Goal: Information Seeking & Learning: Learn about a topic

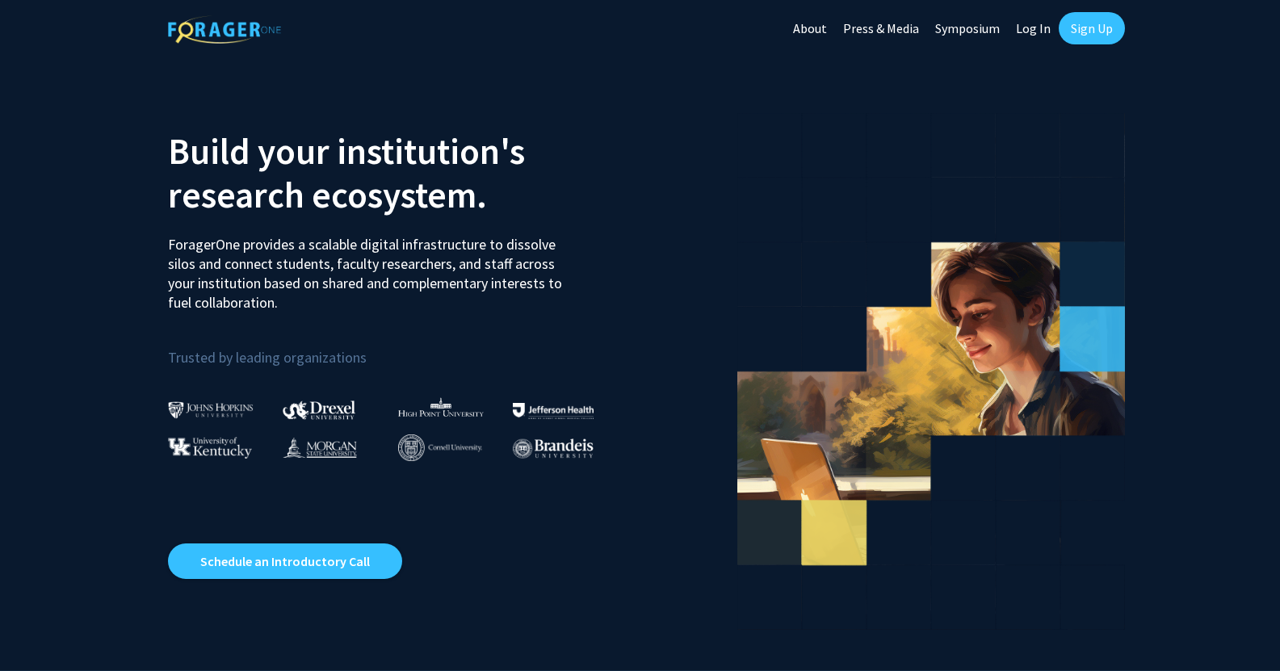
click at [1084, 24] on link "Sign Up" at bounding box center [1092, 28] width 66 height 32
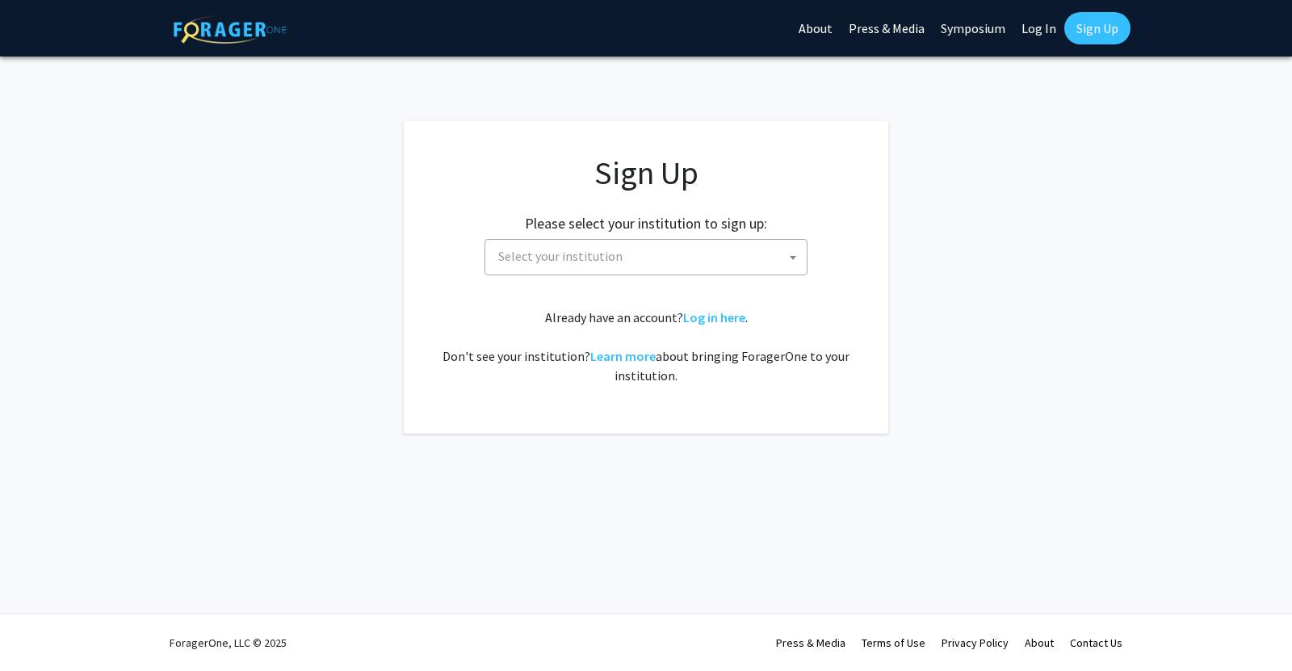
drag, startPoint x: 906, startPoint y: 155, endPoint x: 897, endPoint y: 159, distance: 9.8
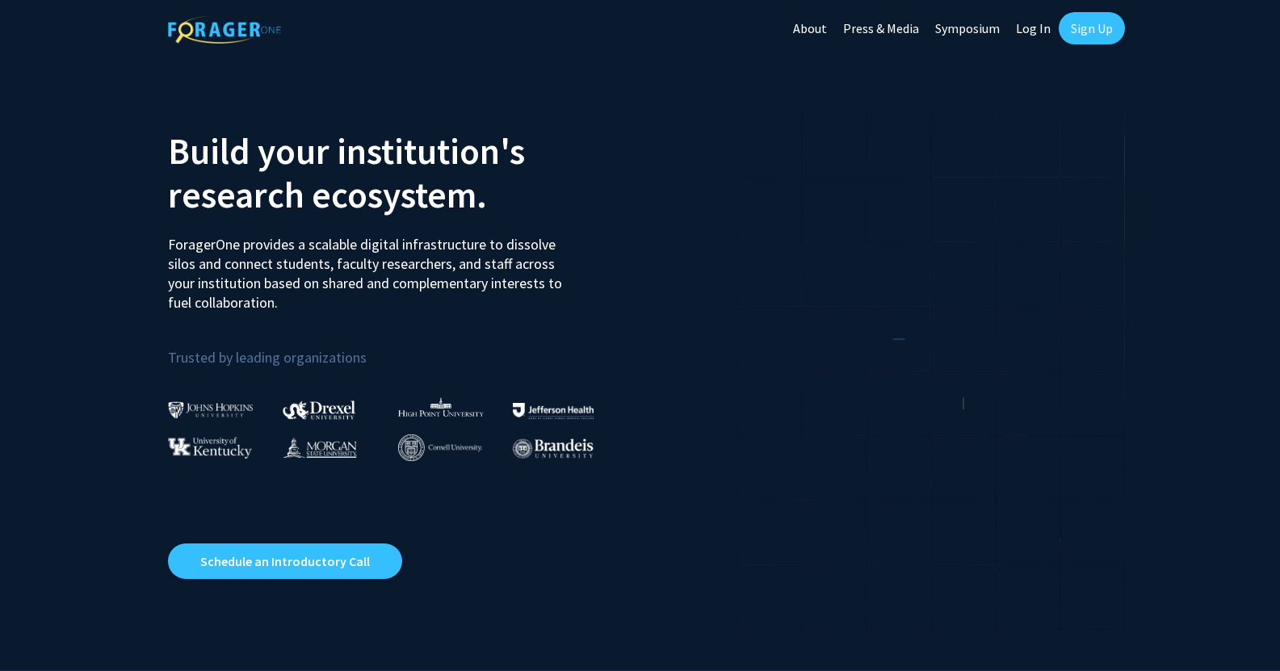
click at [1036, 31] on link "Log In" at bounding box center [1033, 28] width 51 height 57
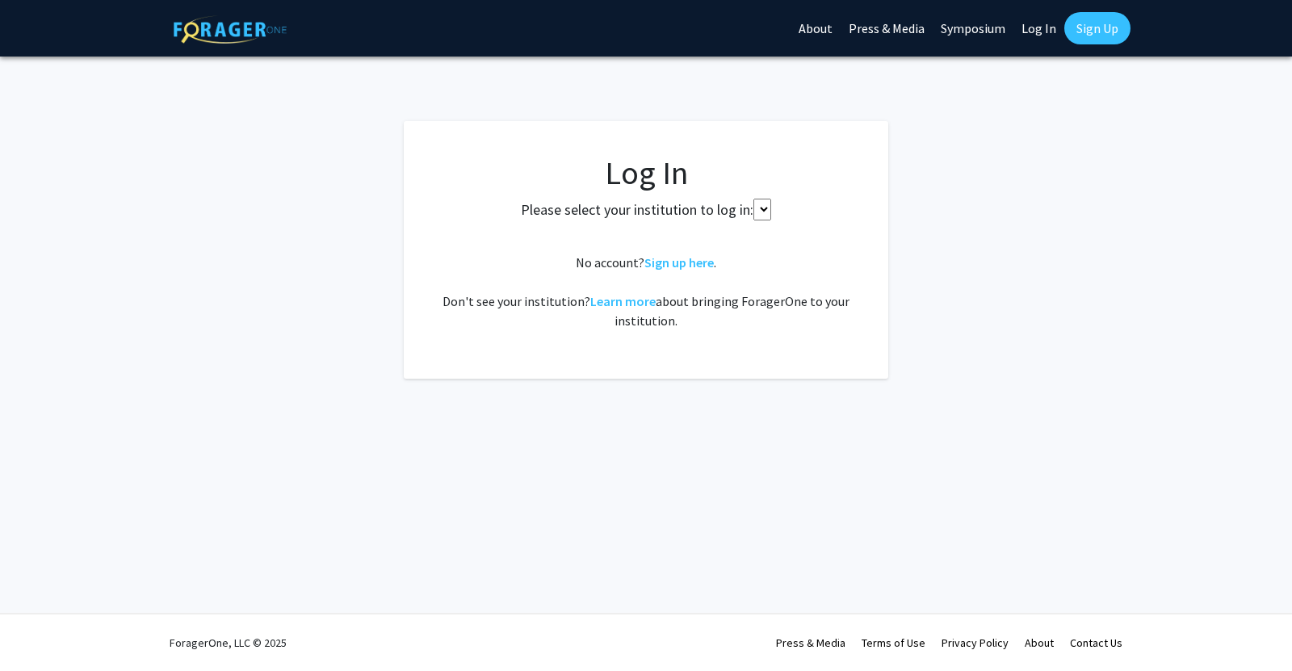
select select
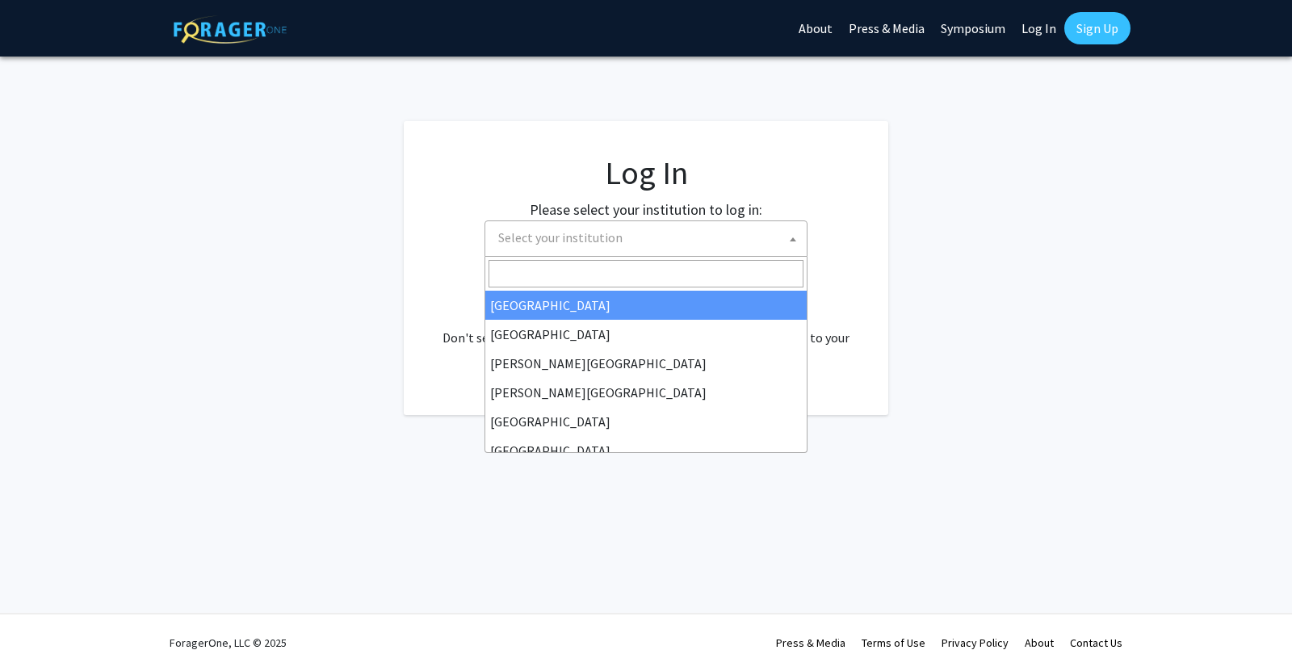
click at [624, 237] on span "Select your institution" at bounding box center [649, 237] width 315 height 33
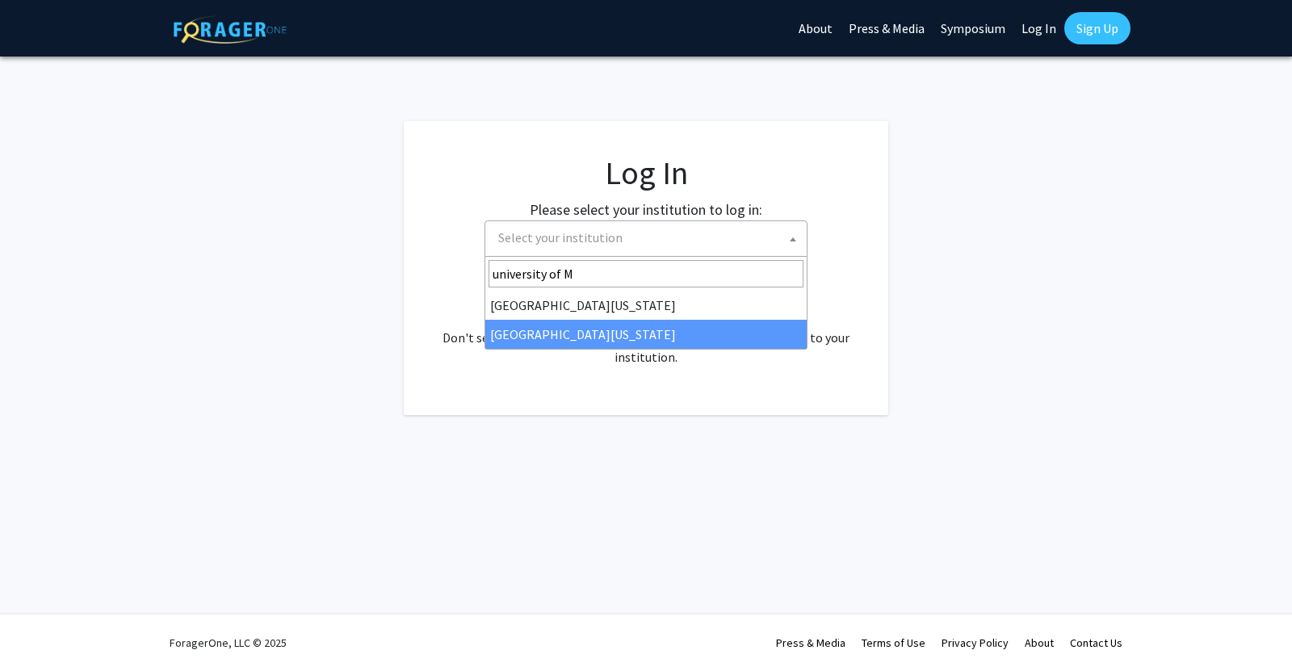
type input "university of M"
select select "33"
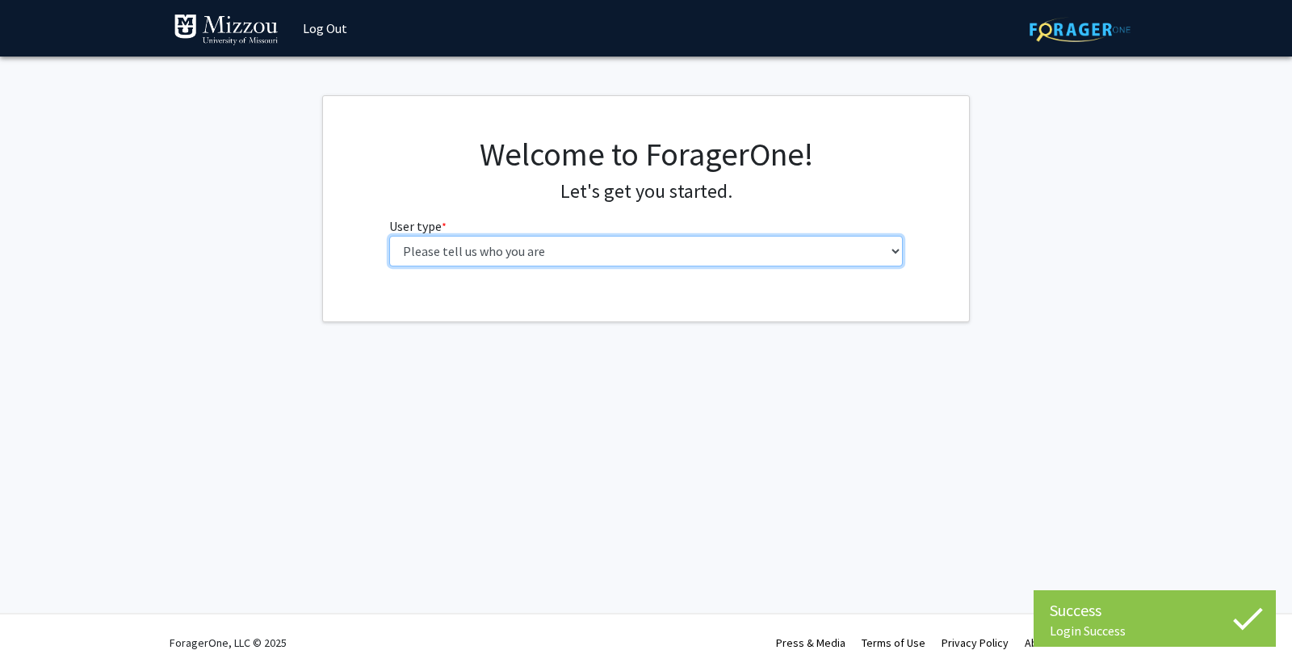
click at [600, 250] on select "Please tell us who you are Undergraduate Student Master's Student Doctoral Cand…" at bounding box center [646, 251] width 514 height 31
select select "1: undergrad"
click at [389, 236] on select "Please tell us who you are Undergraduate Student Master's Student Doctoral Cand…" at bounding box center [646, 251] width 514 height 31
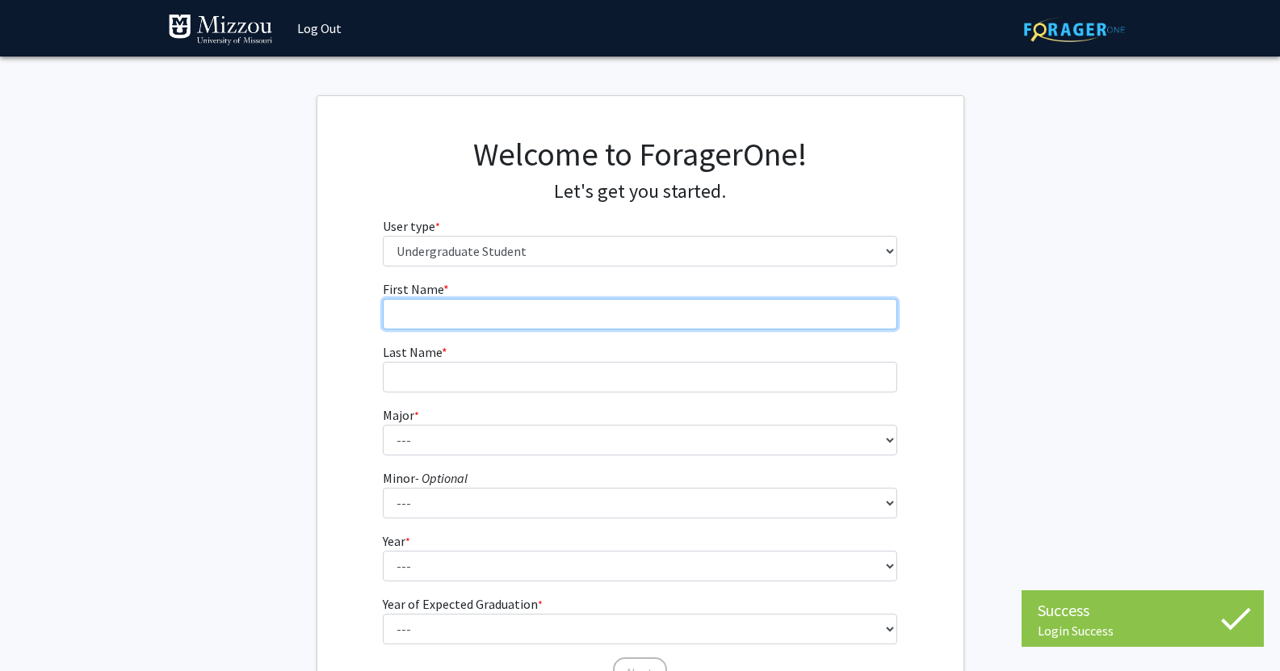
click at [504, 323] on input "First Name * required" at bounding box center [640, 314] width 514 height 31
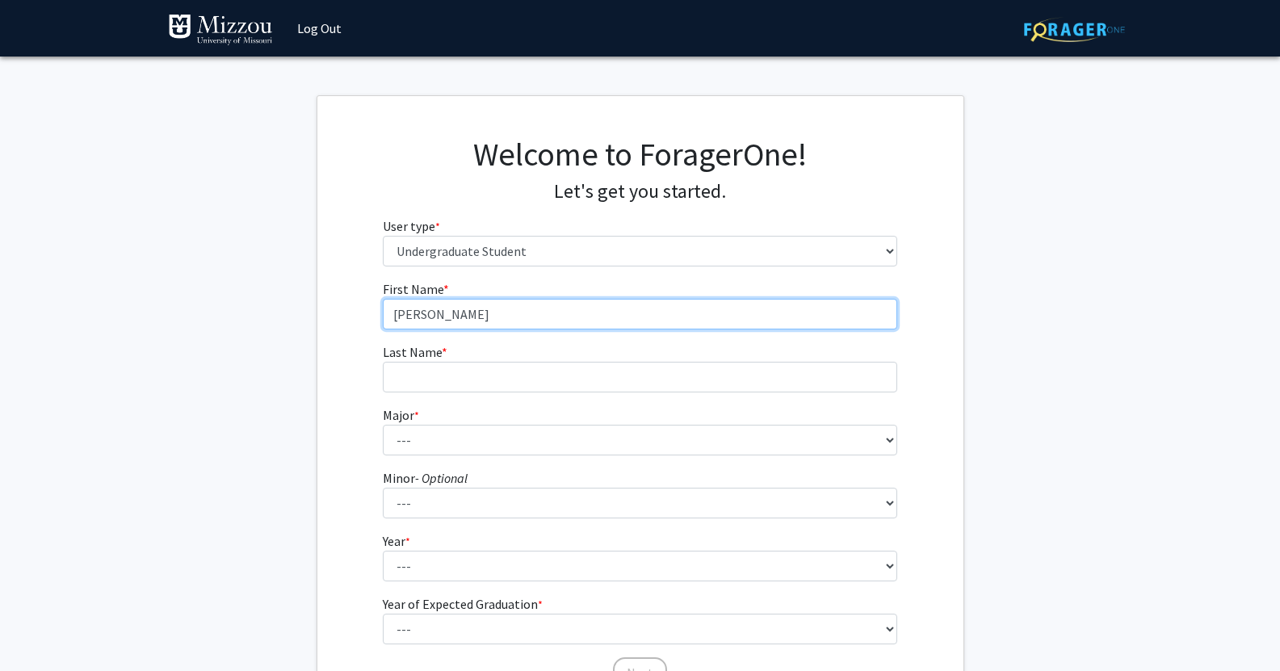
type input "[PERSON_NAME]"
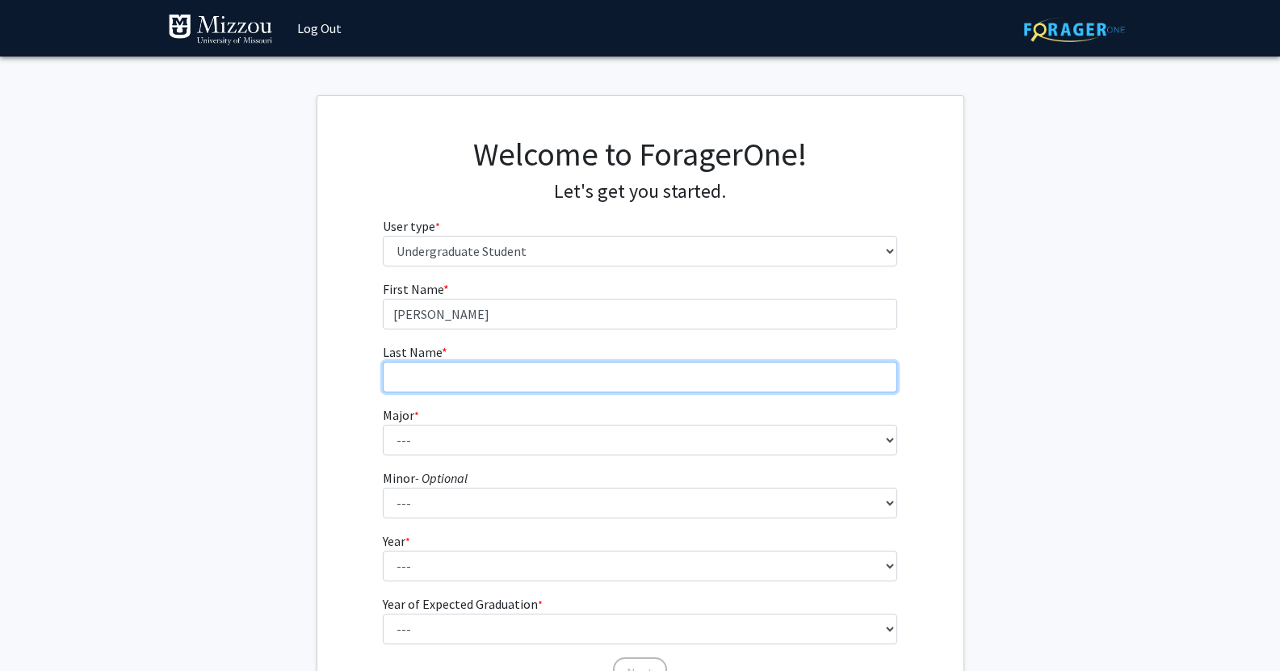
click at [422, 374] on input "Last Name * required" at bounding box center [640, 377] width 514 height 31
type input "[PERSON_NAME]"
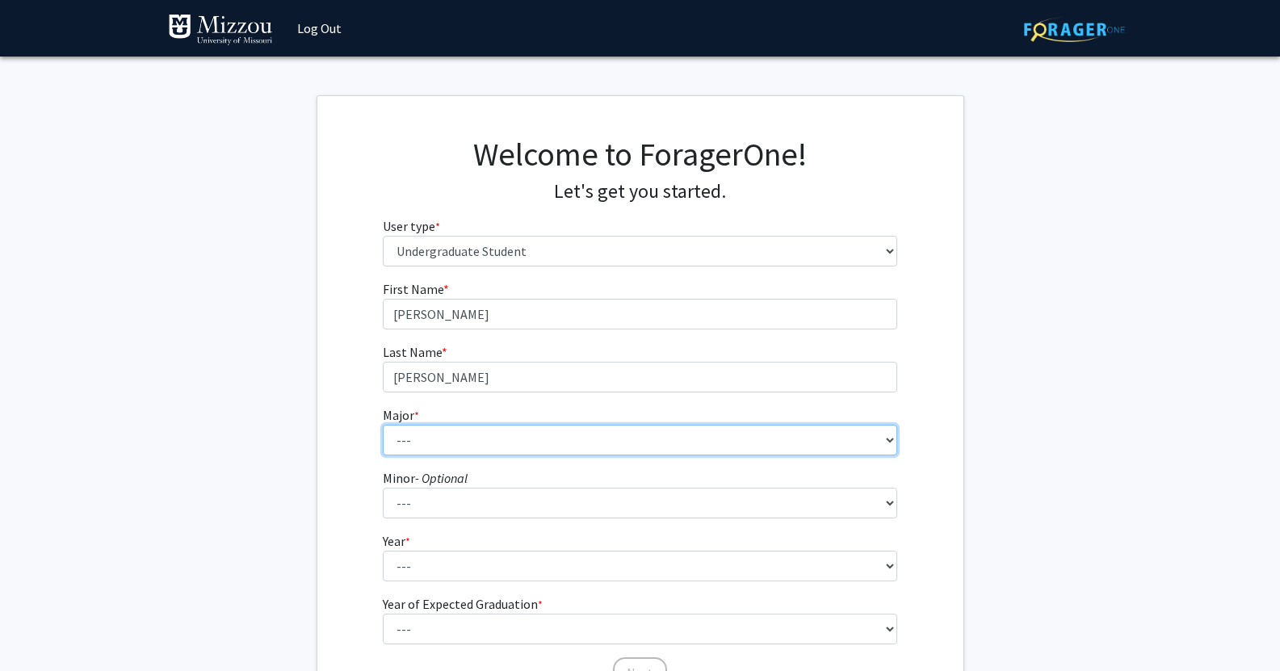
click at [415, 426] on select "--- Agribusiness Management Agricultural Education Agricultural Education: Comm…" at bounding box center [640, 440] width 514 height 31
select select "18: 2507"
click at [383, 425] on select "--- Agribusiness Management Agricultural Education Agricultural Education: Comm…" at bounding box center [640, 440] width 514 height 31
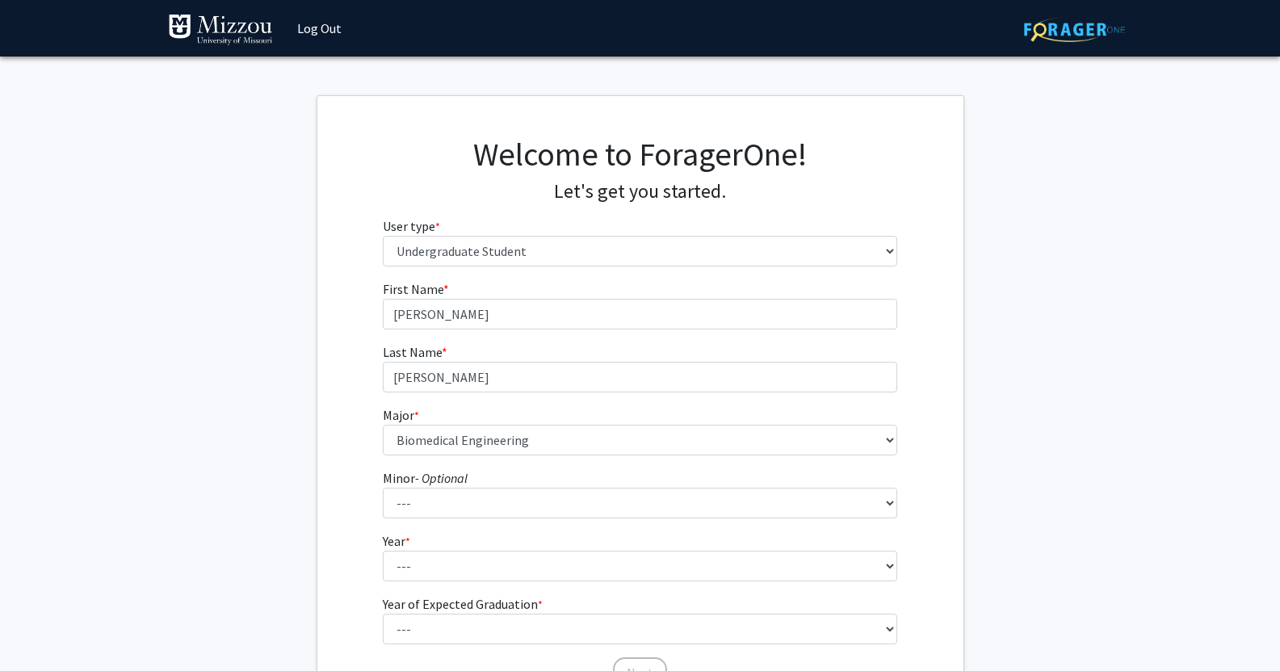
click at [362, 485] on div "First Name * required [PERSON_NAME] Last Name * required [PERSON_NAME] * requir…" at bounding box center [640, 484] width 646 height 410
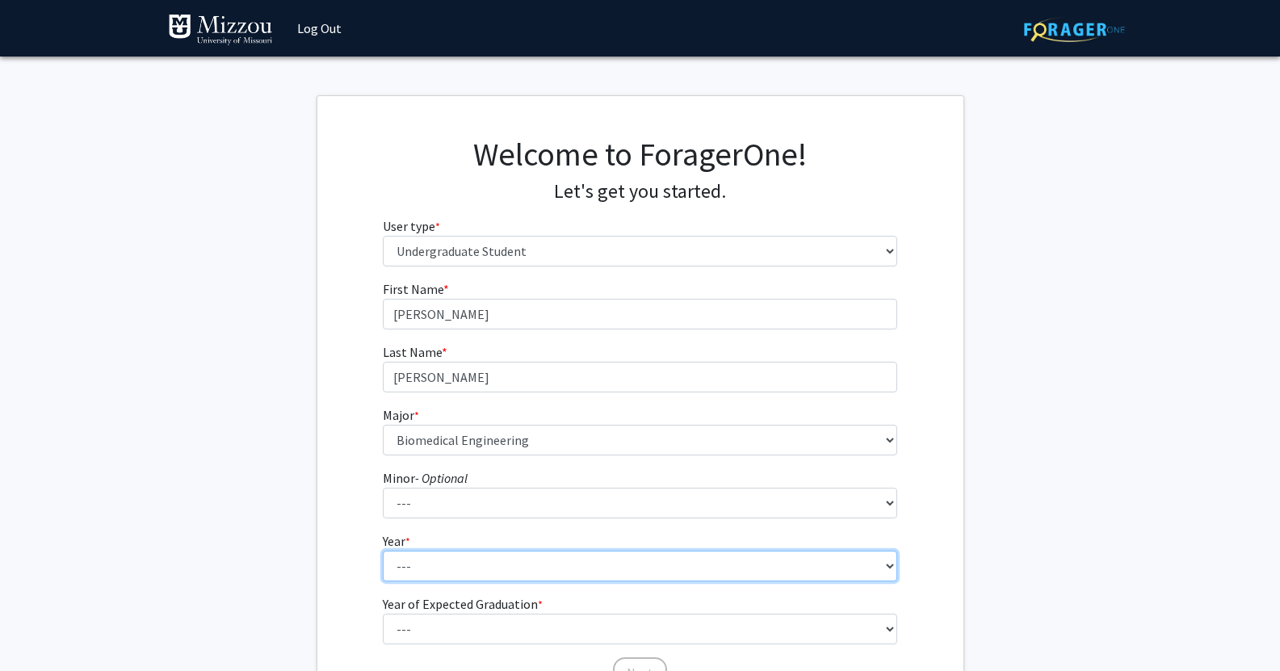
click at [400, 567] on select "--- First-year Sophomore Junior Senior Postbaccalaureate Certificate" at bounding box center [640, 566] width 514 height 31
select select "1: first-year"
click at [383, 551] on select "--- First-year Sophomore Junior Senior Postbaccalaureate Certificate" at bounding box center [640, 566] width 514 height 31
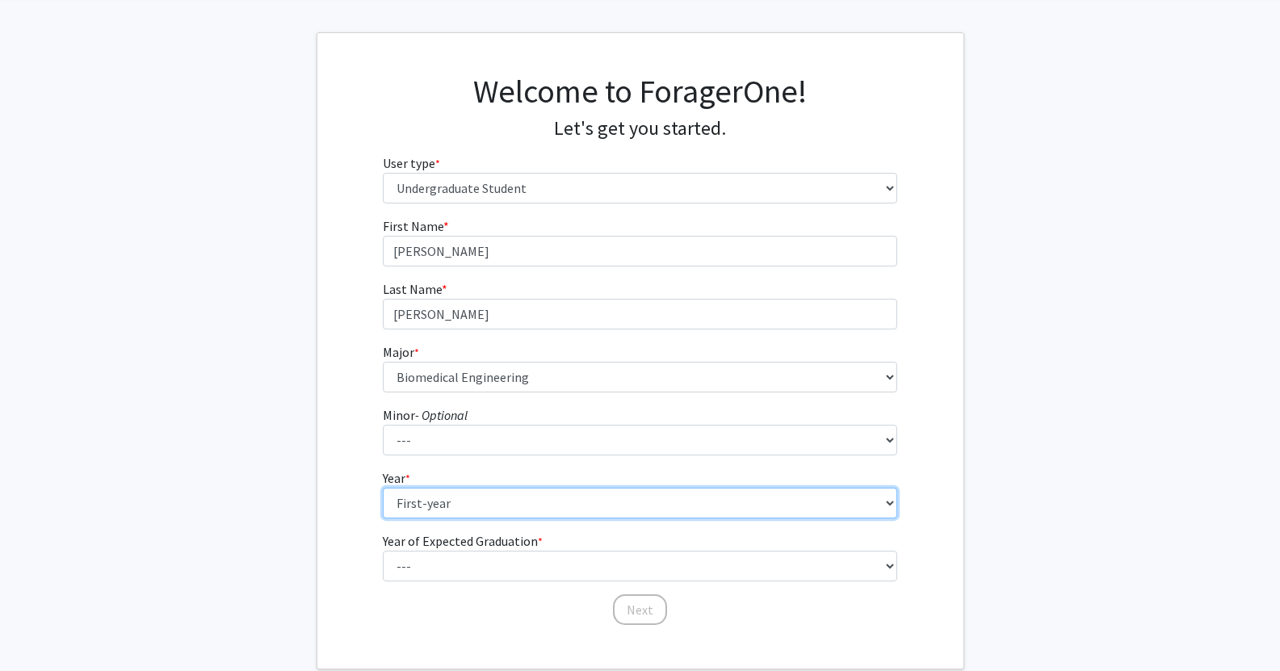
scroll to position [81, 0]
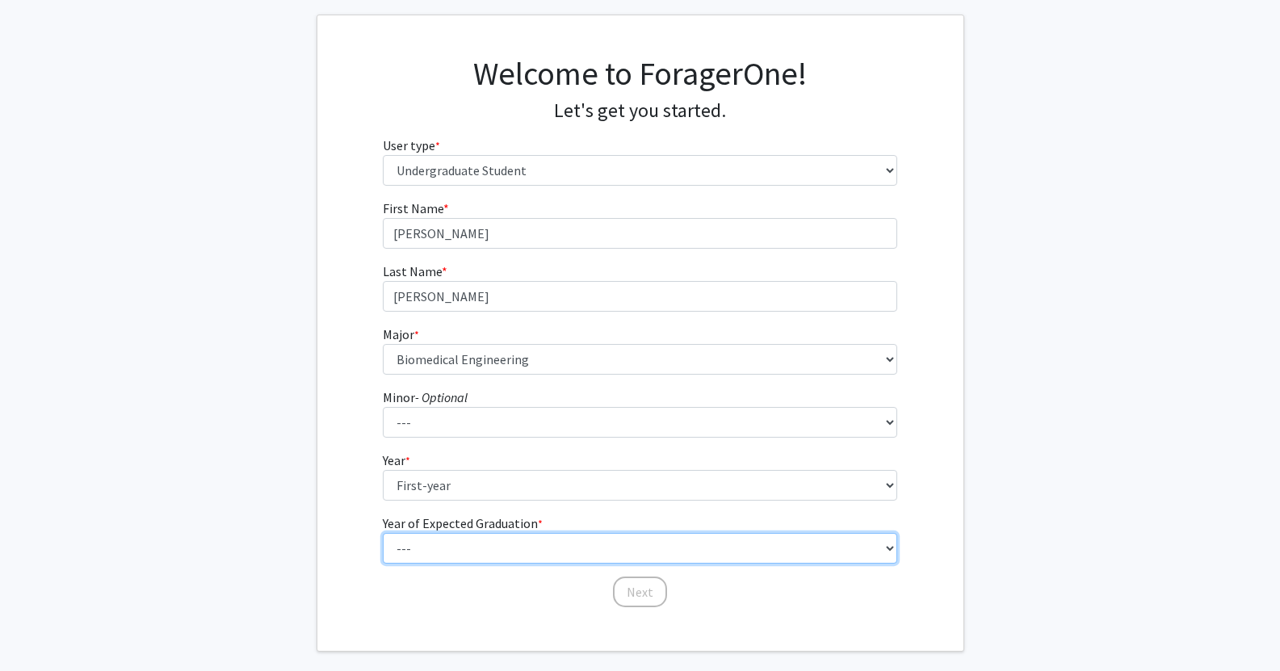
click at [465, 560] on select "--- 2025 2026 2027 2028 2029 2030 2031 2032 2033 2034" at bounding box center [640, 548] width 514 height 31
select select "5: 2029"
click at [383, 533] on select "--- 2025 2026 2027 2028 2029 2030 2031 2032 2033 2034" at bounding box center [640, 548] width 514 height 31
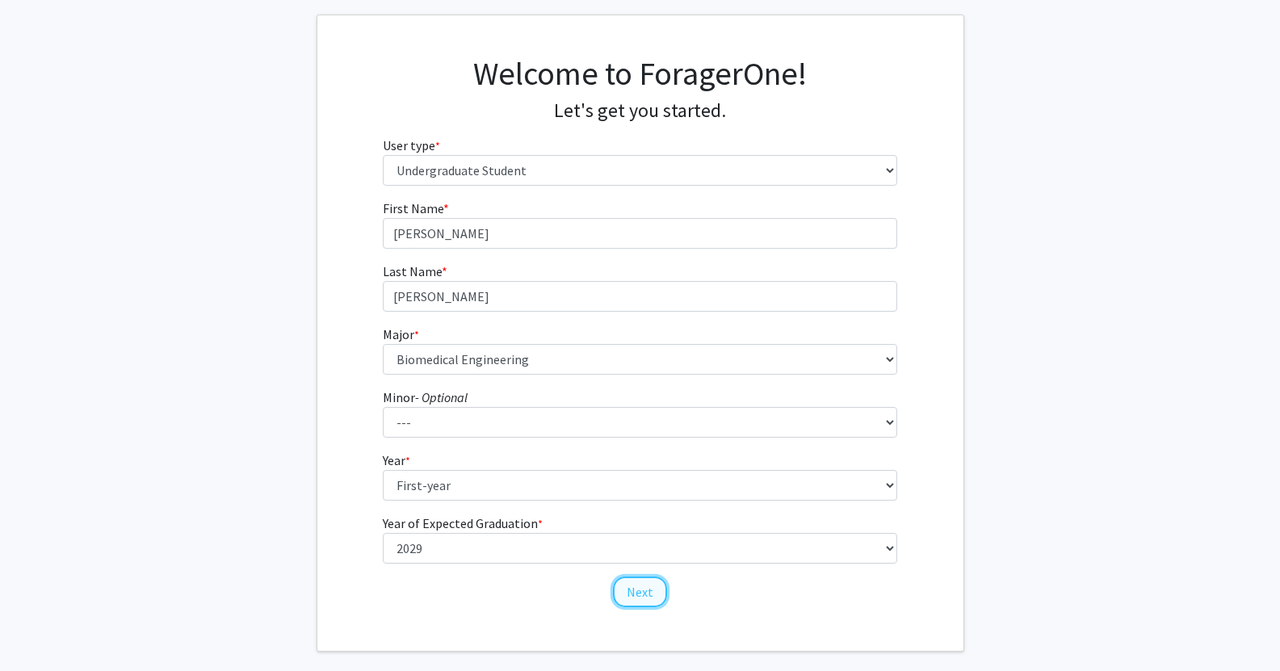
click at [627, 594] on button "Next" at bounding box center [640, 592] width 54 height 31
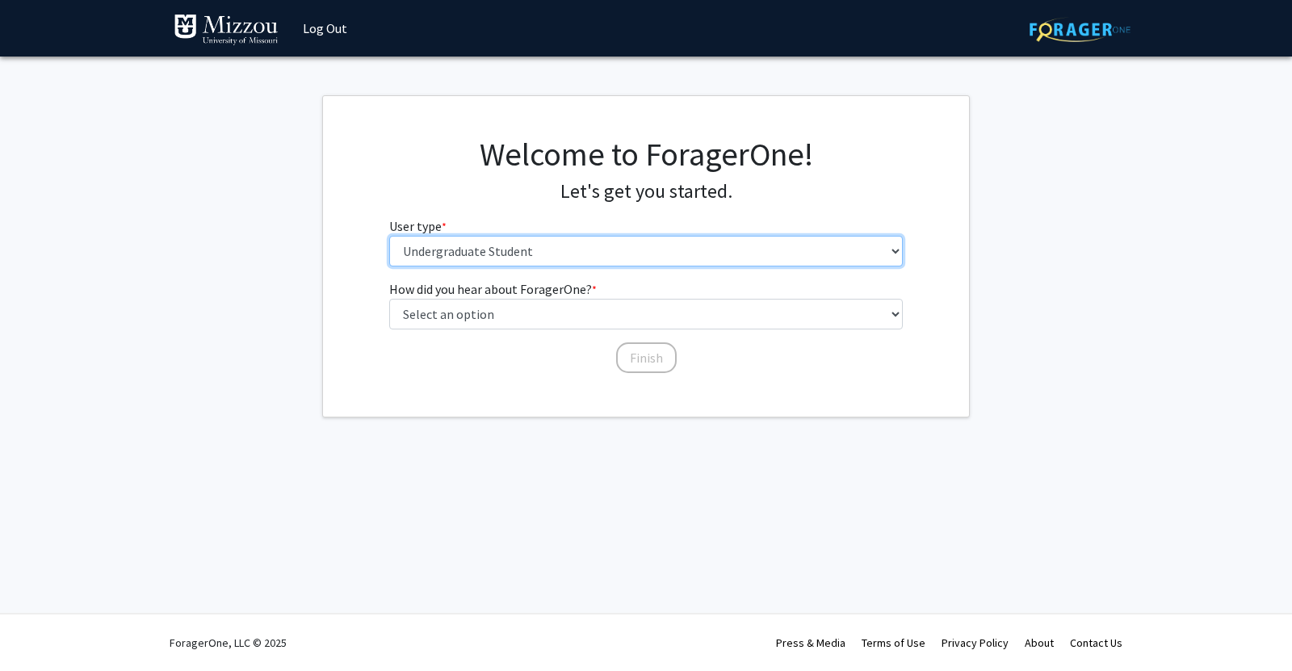
click at [513, 258] on select "Please tell us who you are Undergraduate Student Master's Student Doctoral Cand…" at bounding box center [646, 251] width 514 height 31
click at [483, 244] on select "Please tell us who you are Undergraduate Student Master's Student Doctoral Cand…" at bounding box center [646, 251] width 514 height 31
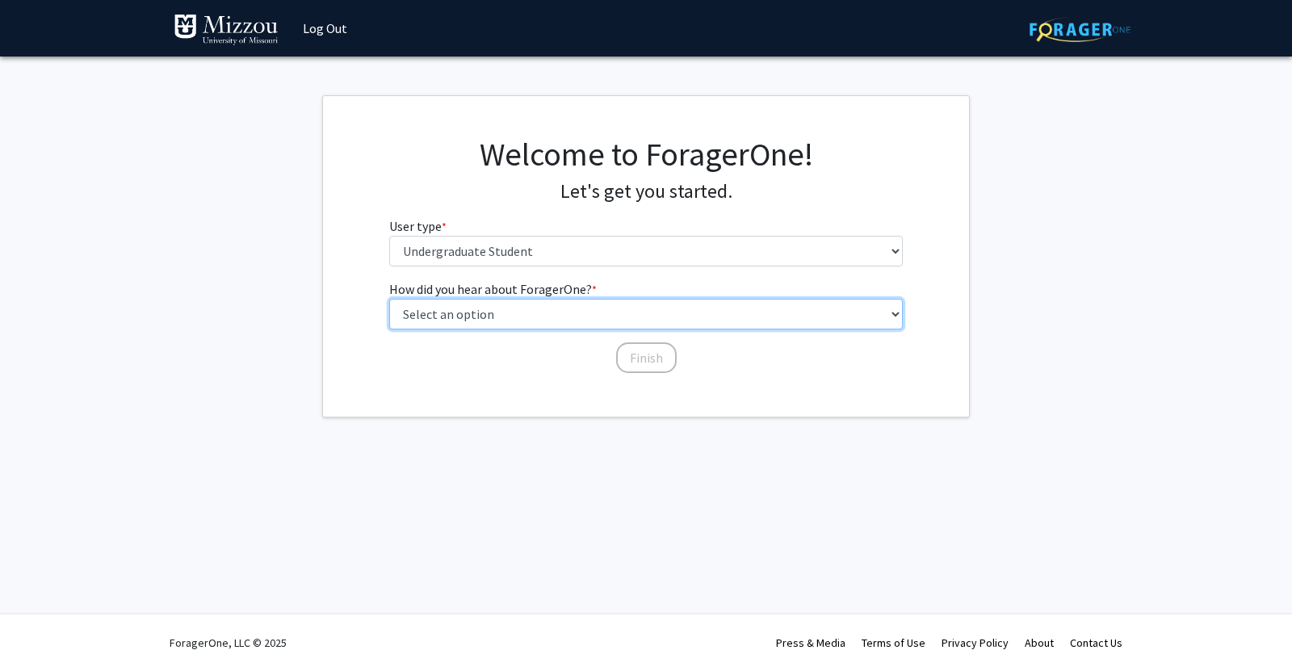
click at [461, 318] on select "Select an option Peer/student recommendation Faculty/staff recommendation Unive…" at bounding box center [646, 314] width 514 height 31
select select "2: faculty_recommendation"
click at [389, 299] on select "Select an option Peer/student recommendation Faculty/staff recommendation Unive…" at bounding box center [646, 314] width 514 height 31
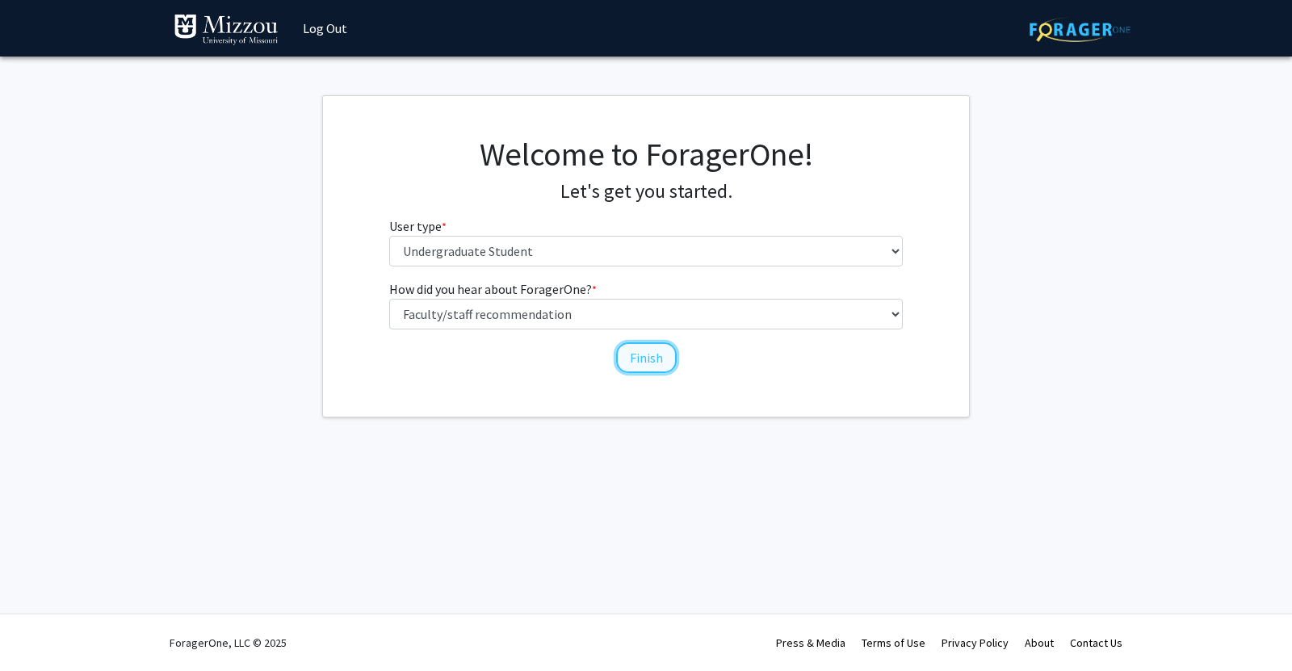
click at [631, 368] on button "Finish" at bounding box center [646, 357] width 61 height 31
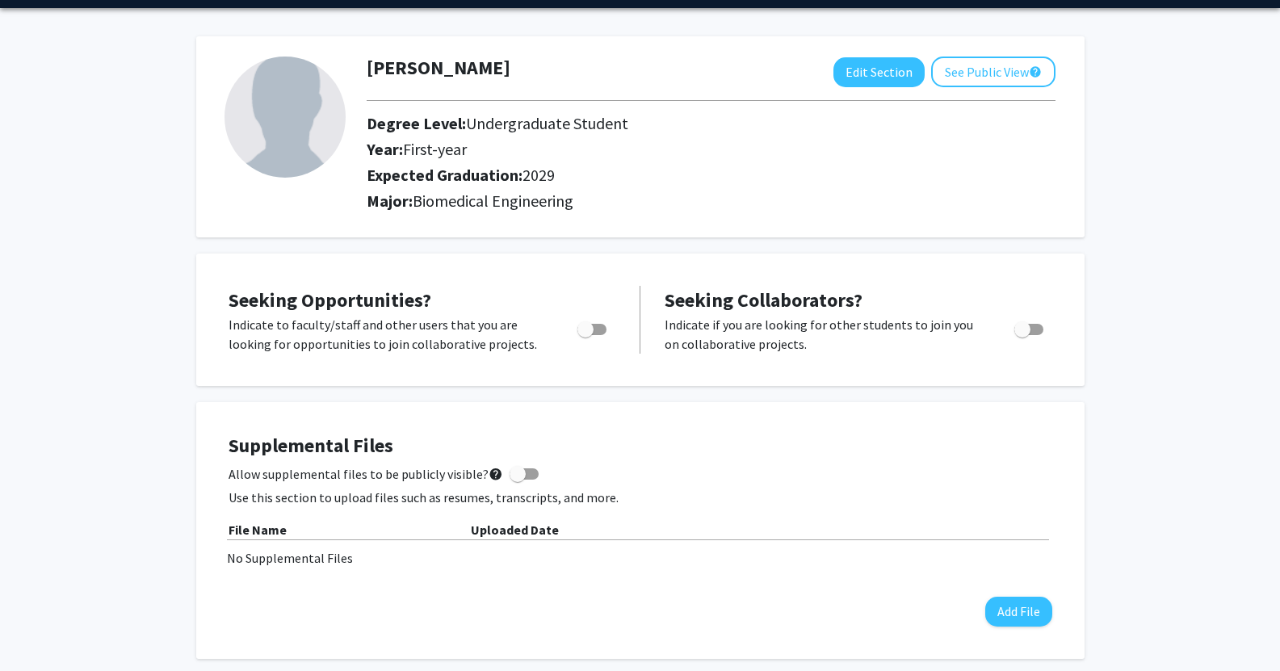
scroll to position [81, 0]
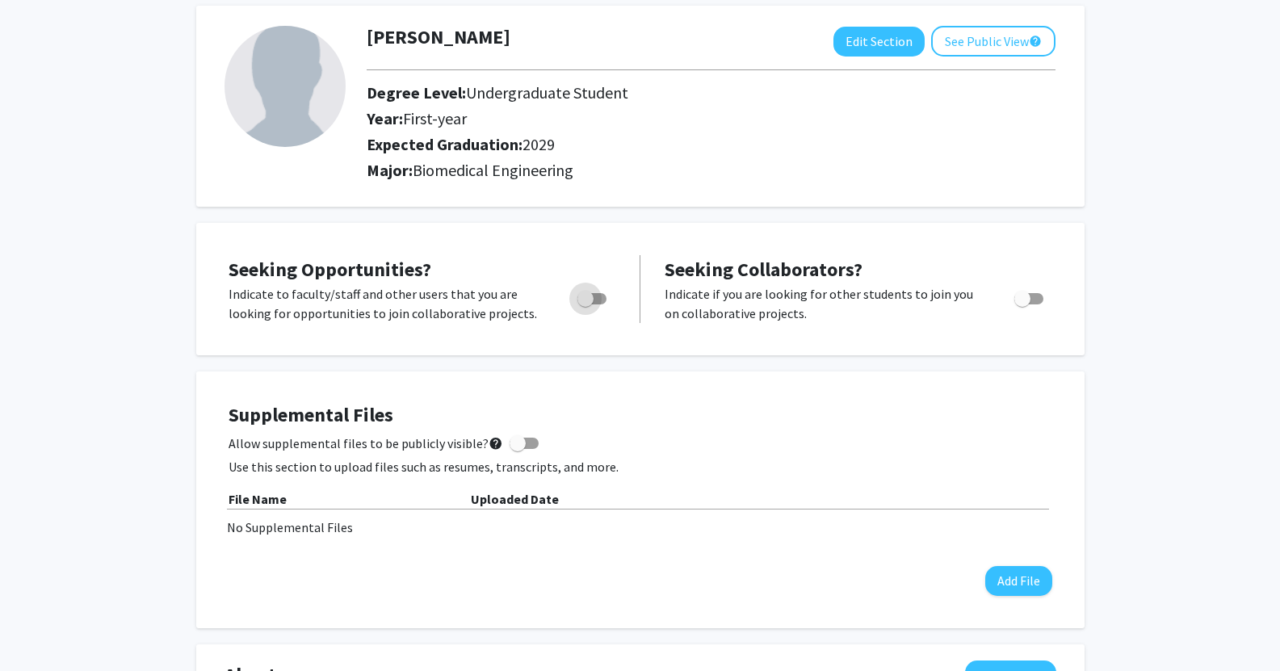
click at [593, 306] on label "Toggle" at bounding box center [589, 298] width 36 height 19
click at [585, 305] on input "Are you actively seeking opportunities?" at bounding box center [585, 304] width 1 height 1
checkbox input "true"
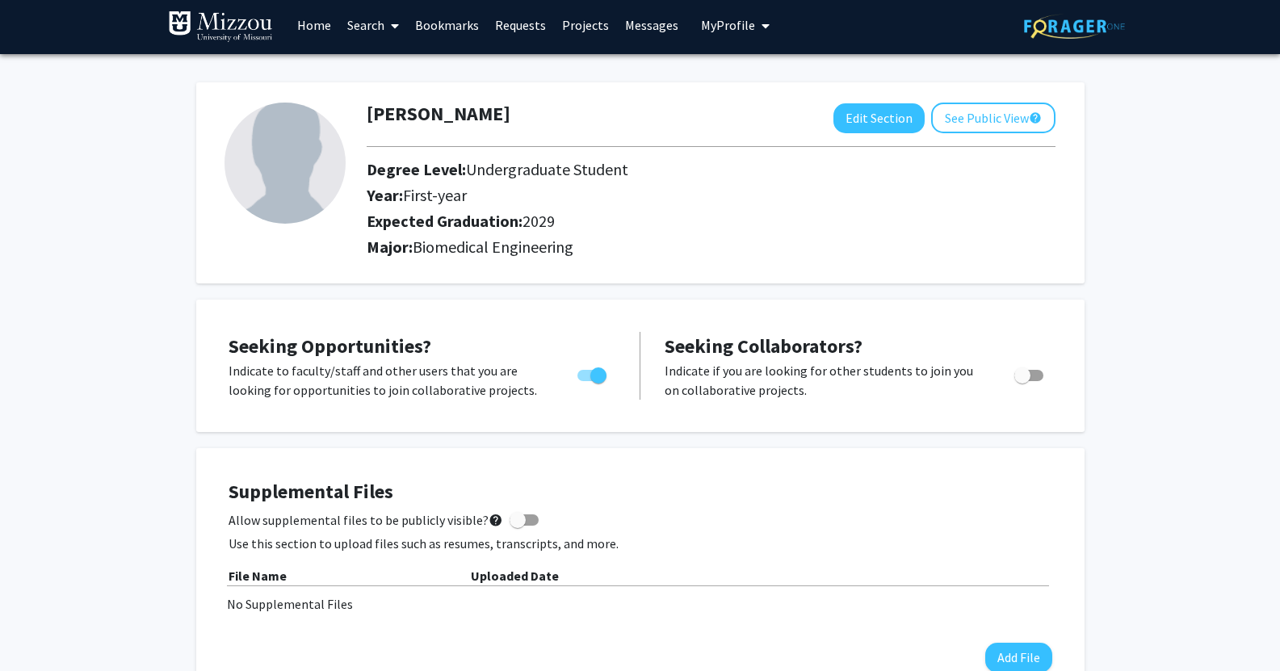
scroll to position [0, 0]
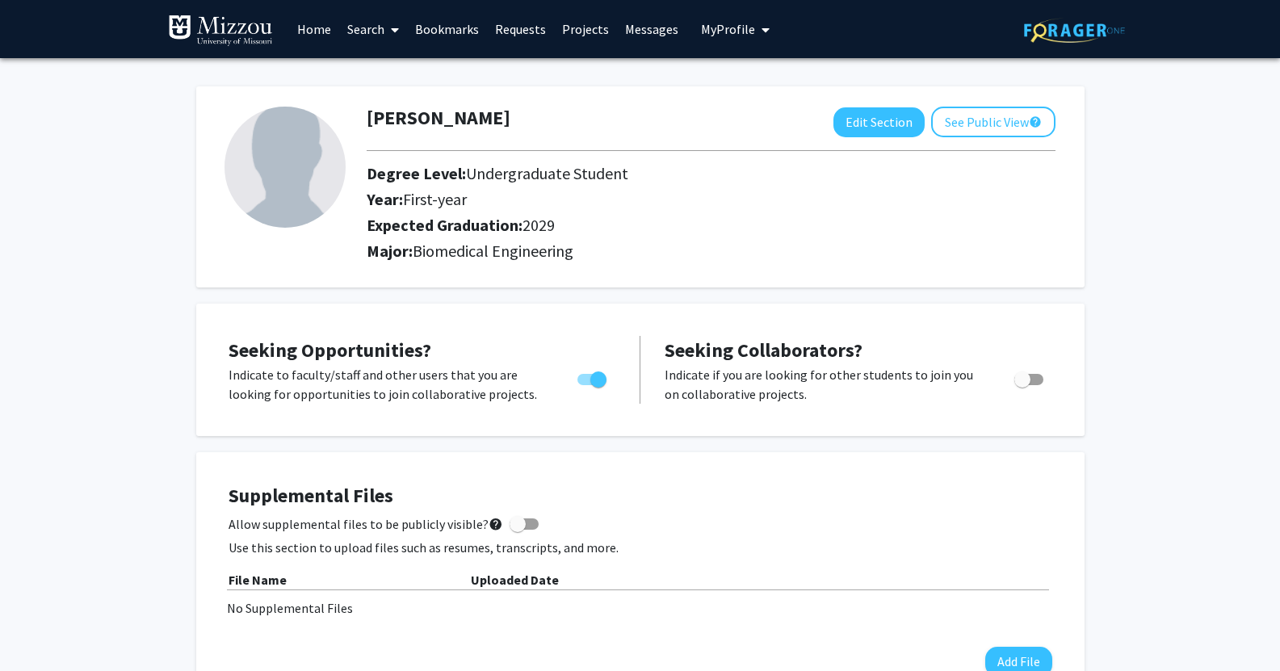
click at [364, 31] on link "Search" at bounding box center [373, 29] width 68 height 57
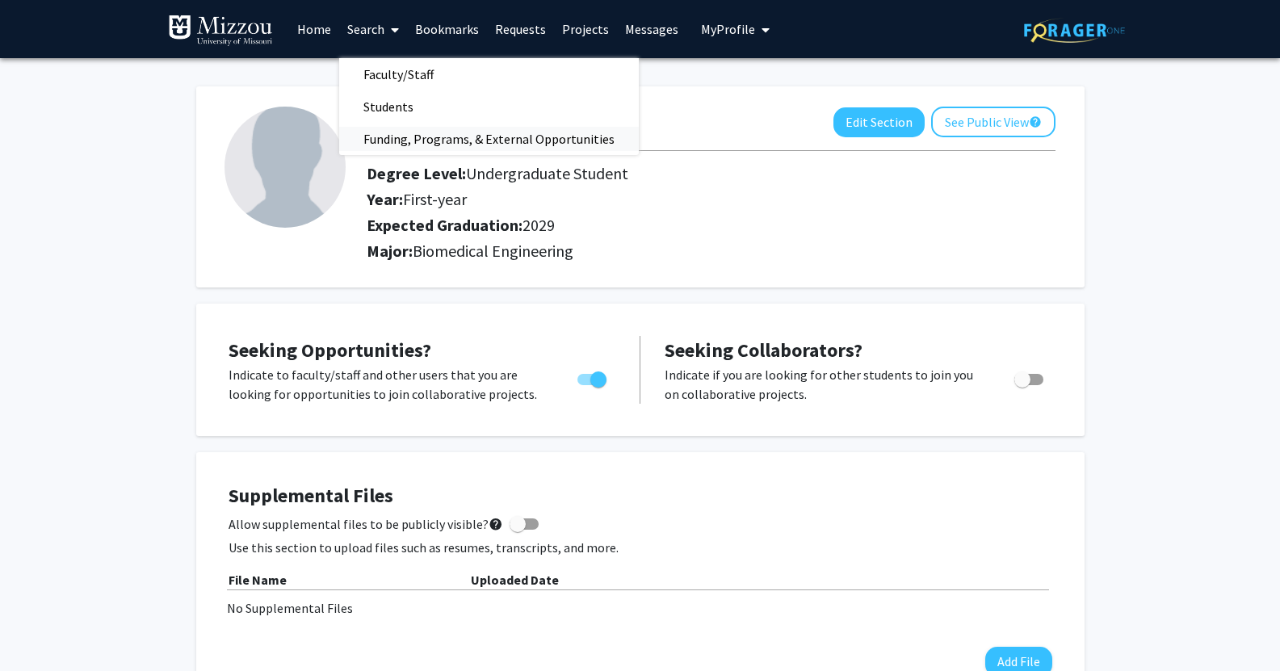
click at [418, 144] on span "Funding, Programs, & External Opportunities" at bounding box center [489, 139] width 300 height 32
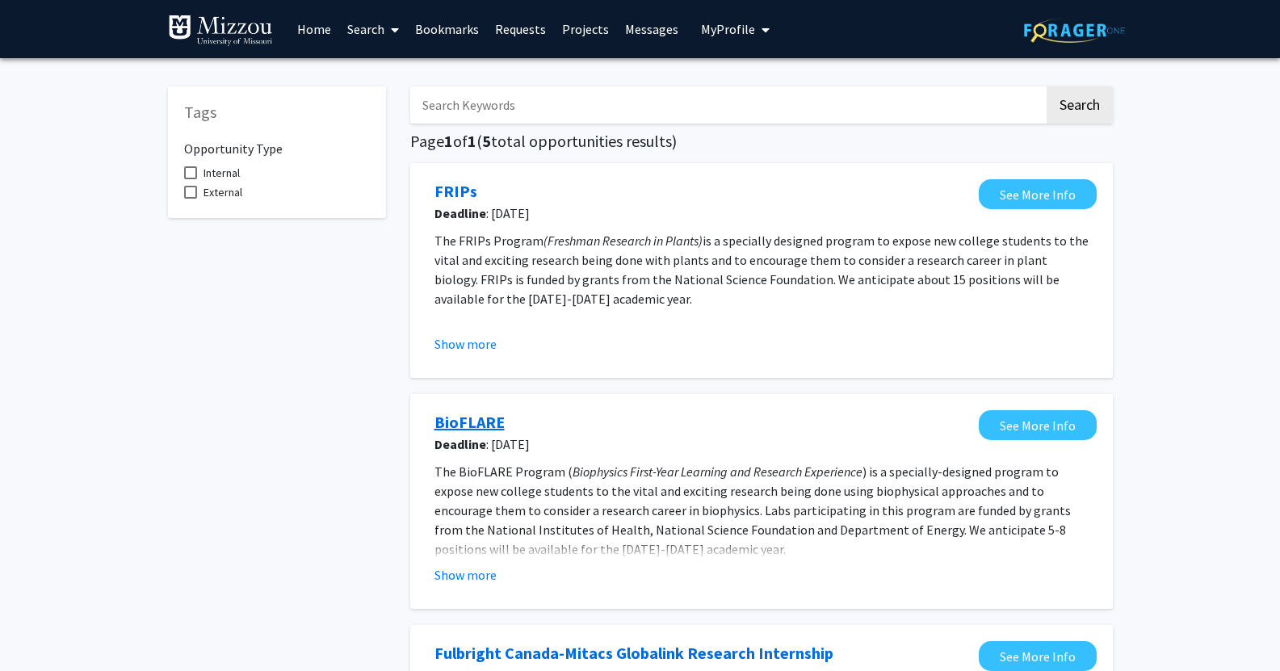
click at [454, 423] on link "BioFLARE" at bounding box center [469, 422] width 70 height 24
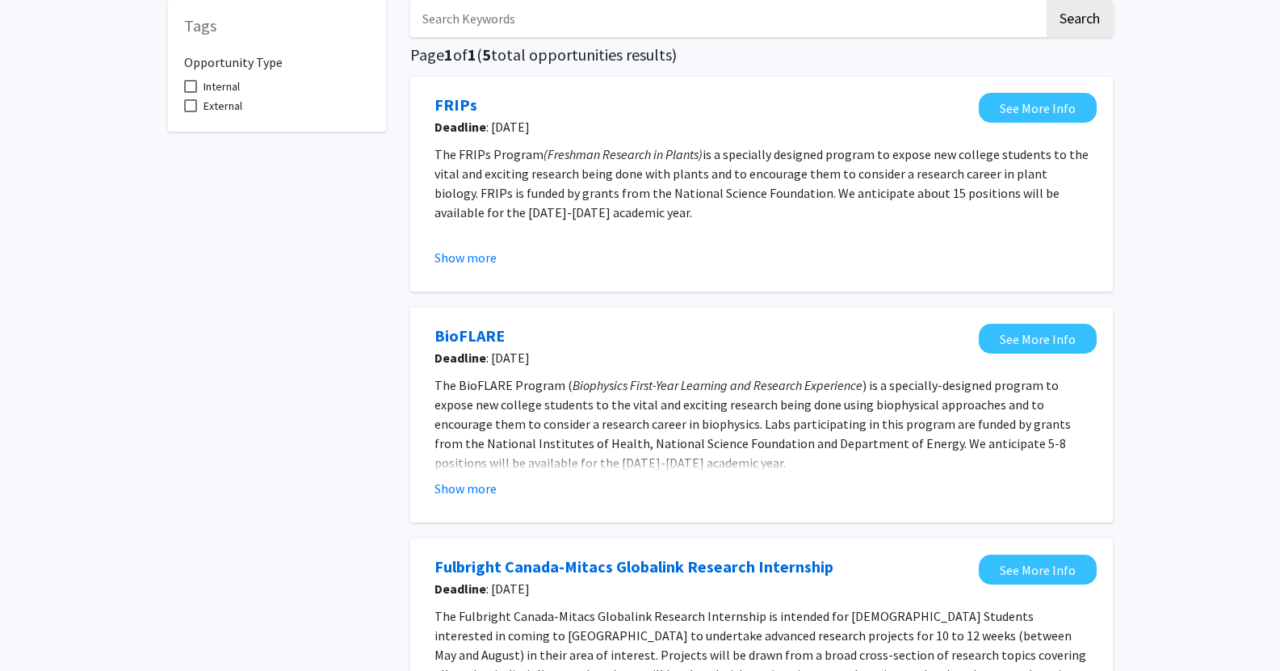
scroll to position [161, 0]
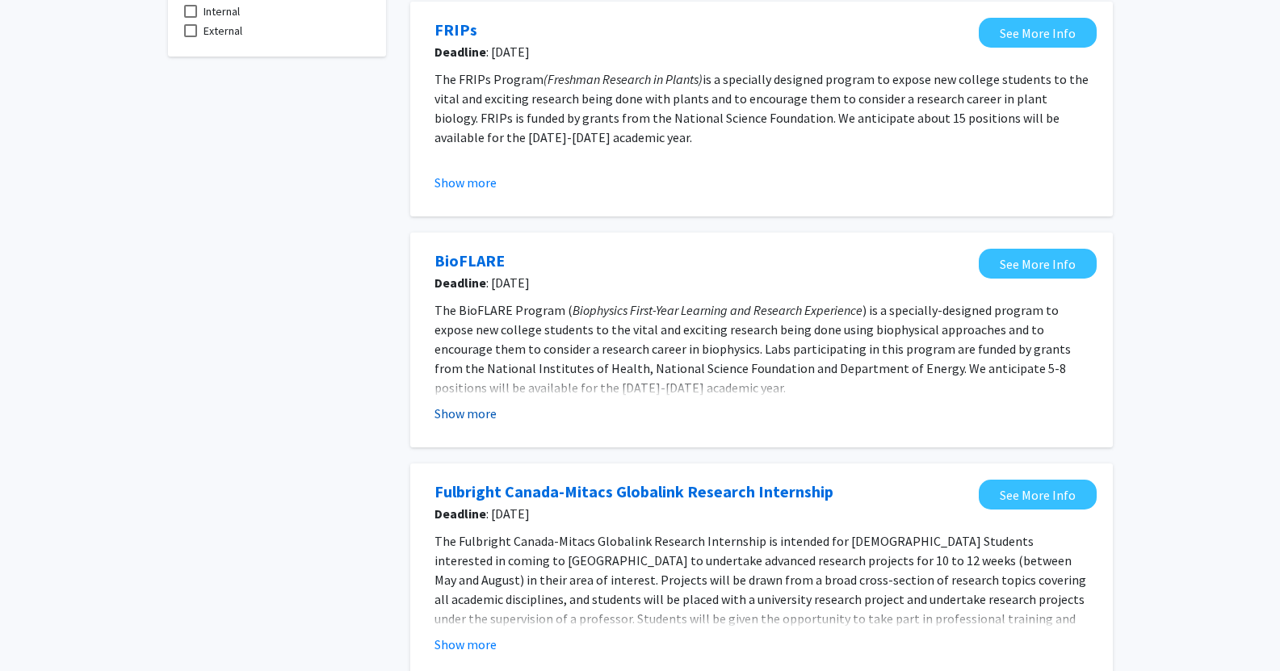
click at [459, 415] on button "Show more" at bounding box center [465, 413] width 62 height 19
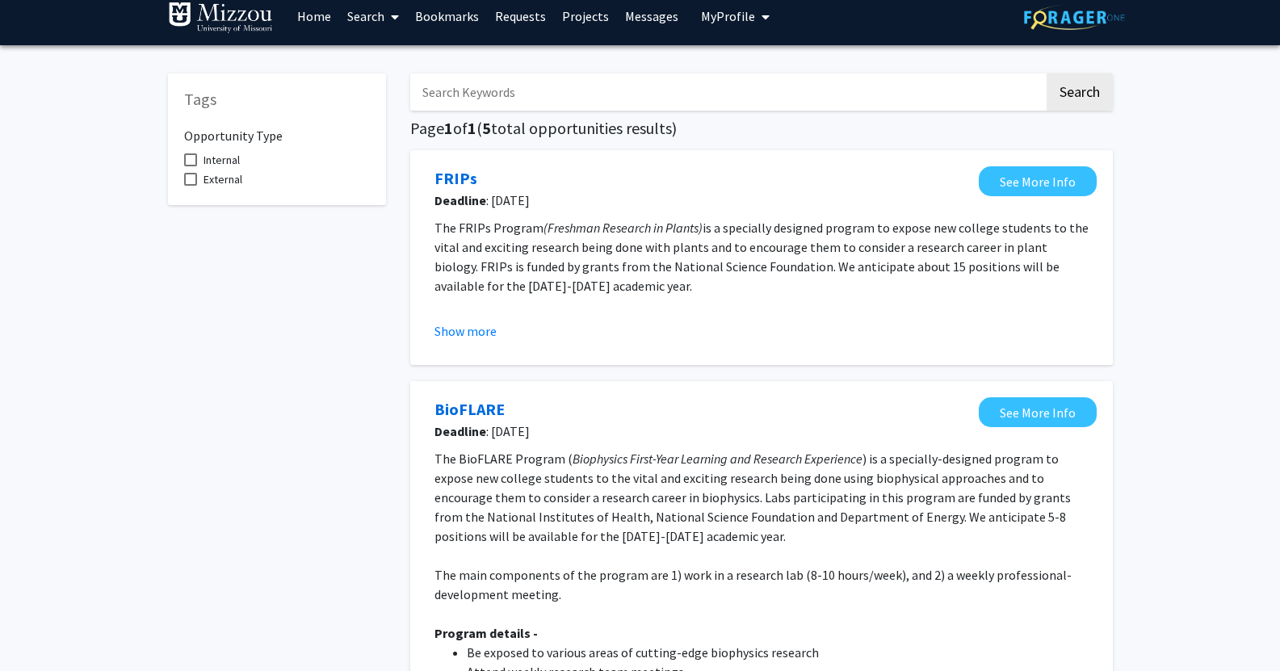
scroll to position [0, 0]
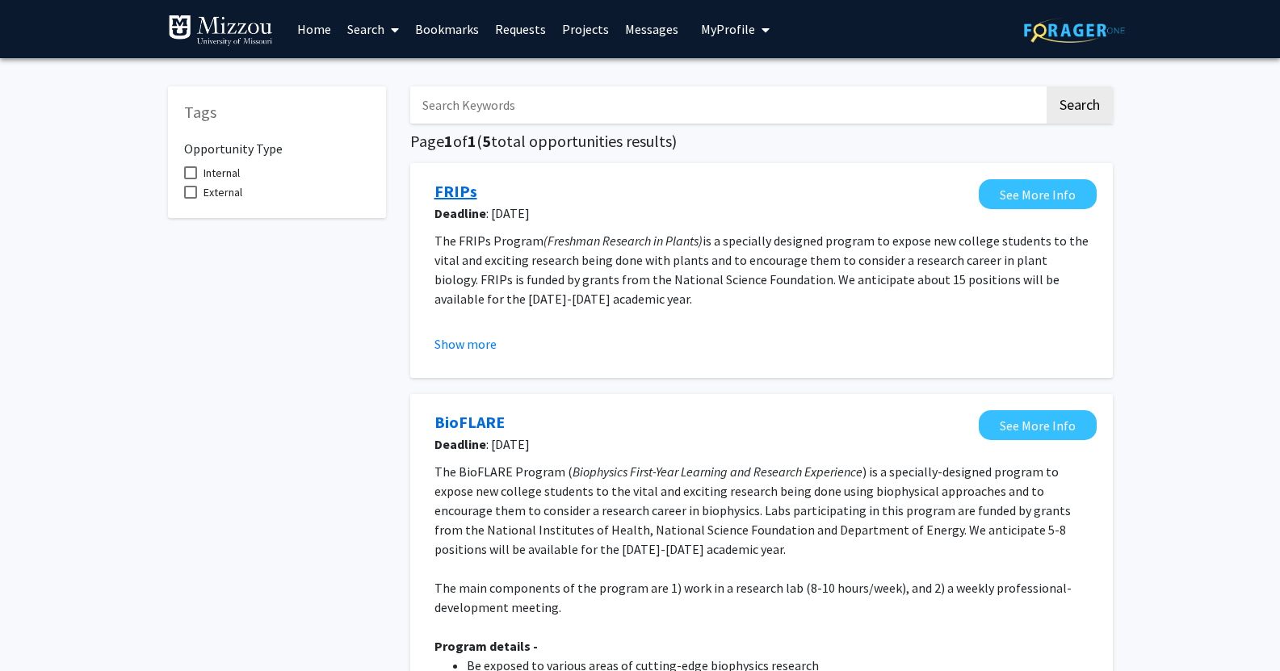
click at [452, 185] on link "FRIPs" at bounding box center [455, 191] width 43 height 24
click at [384, 24] on link "Search" at bounding box center [373, 29] width 68 height 57
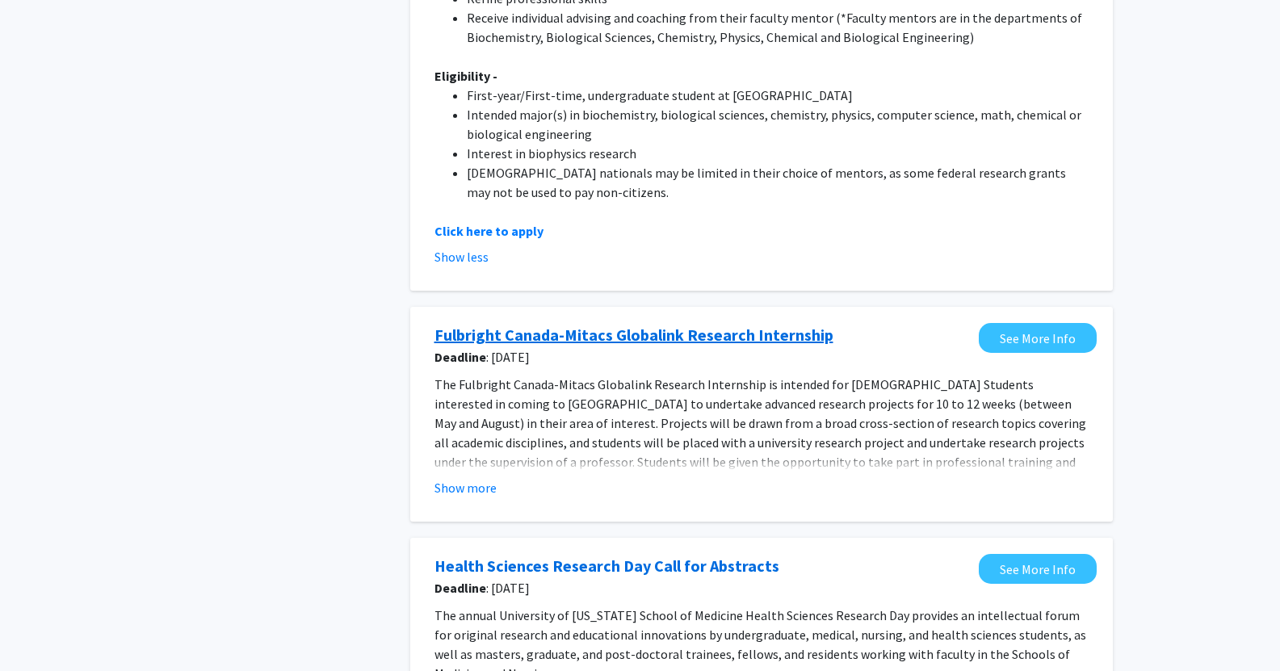
scroll to position [888, 0]
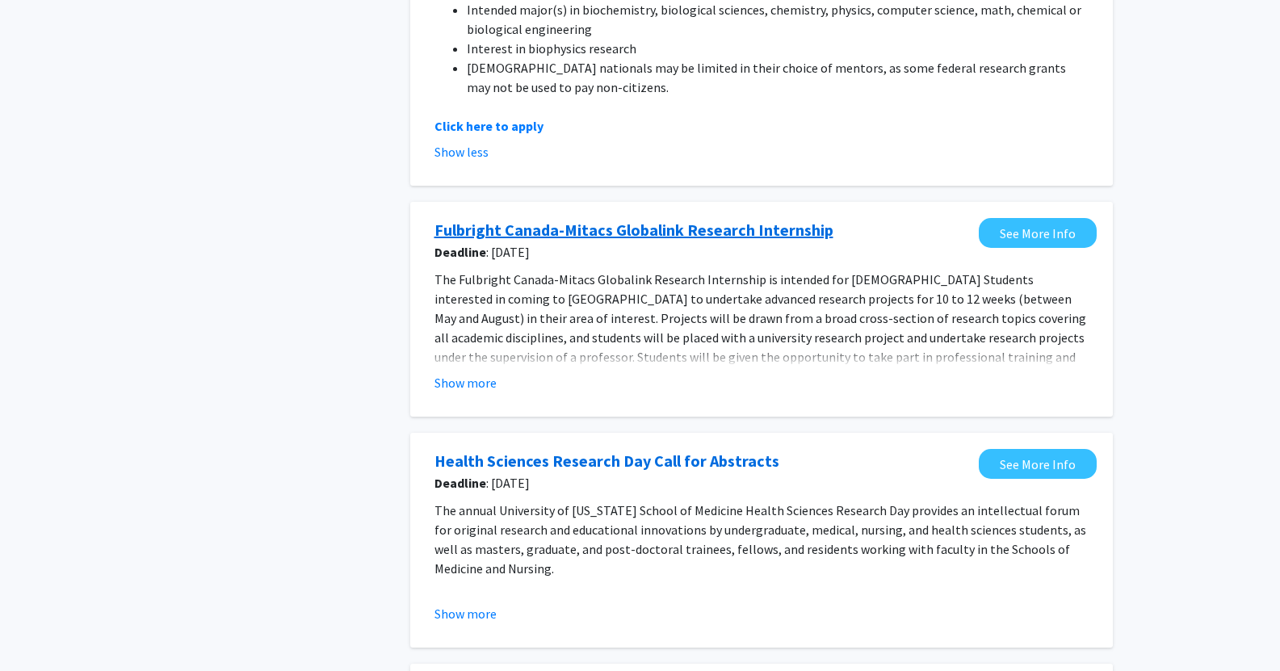
click at [556, 233] on link "Fulbright Canada-Mitacs Globalink Research Internship" at bounding box center [633, 230] width 399 height 24
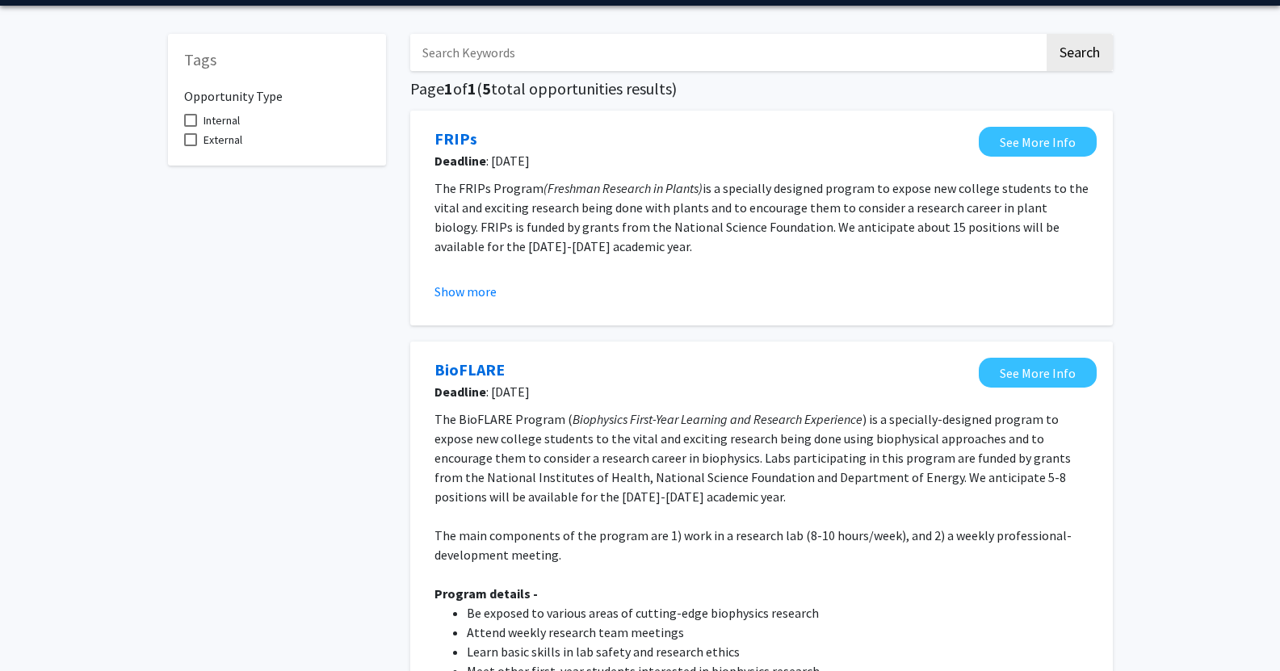
scroll to position [0, 0]
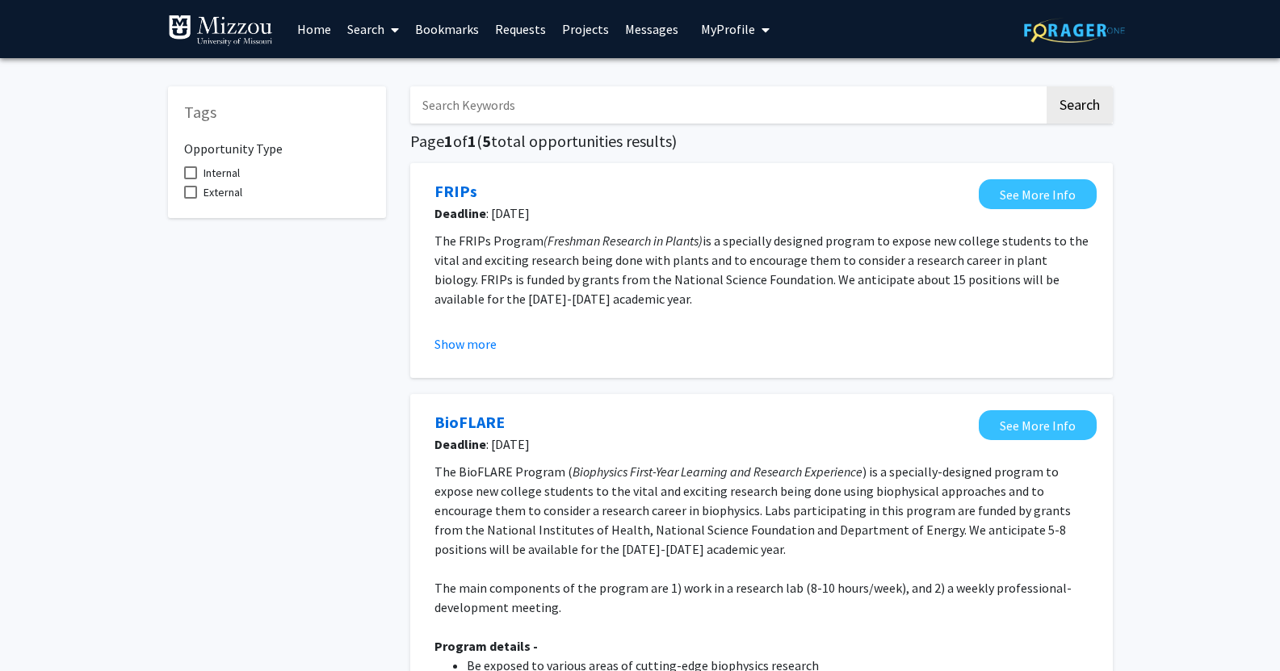
click at [305, 36] on link "Home" at bounding box center [314, 29] width 50 height 57
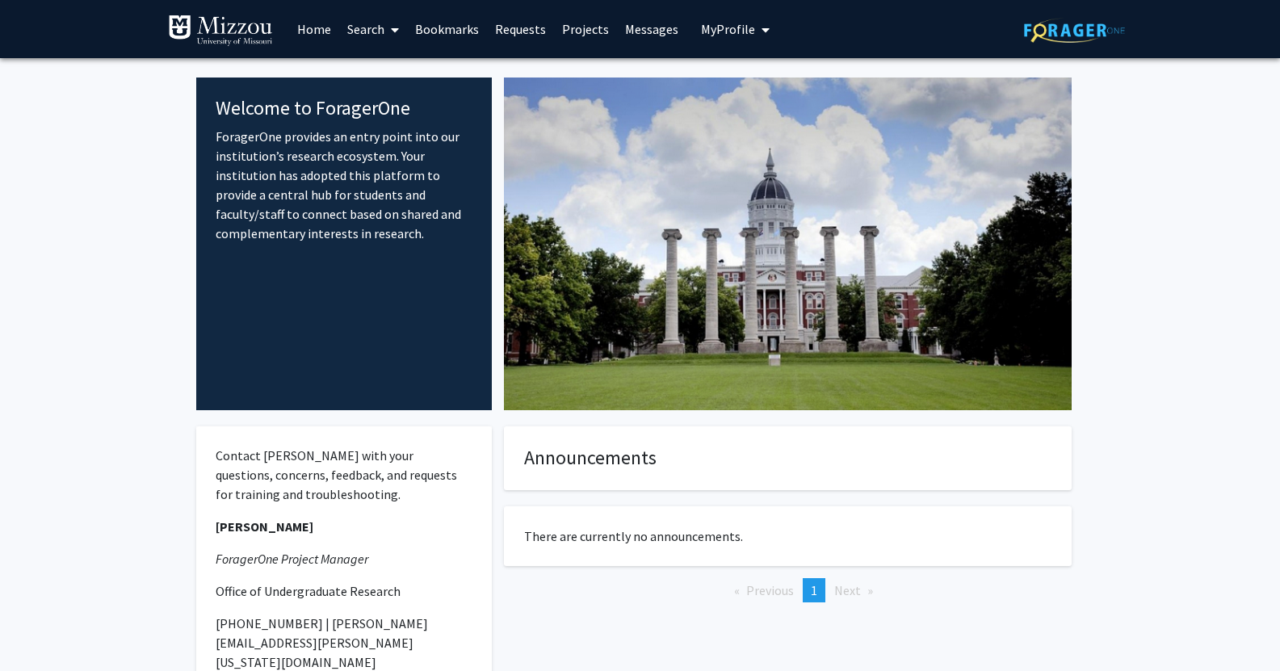
click at [387, 27] on span at bounding box center [391, 30] width 15 height 57
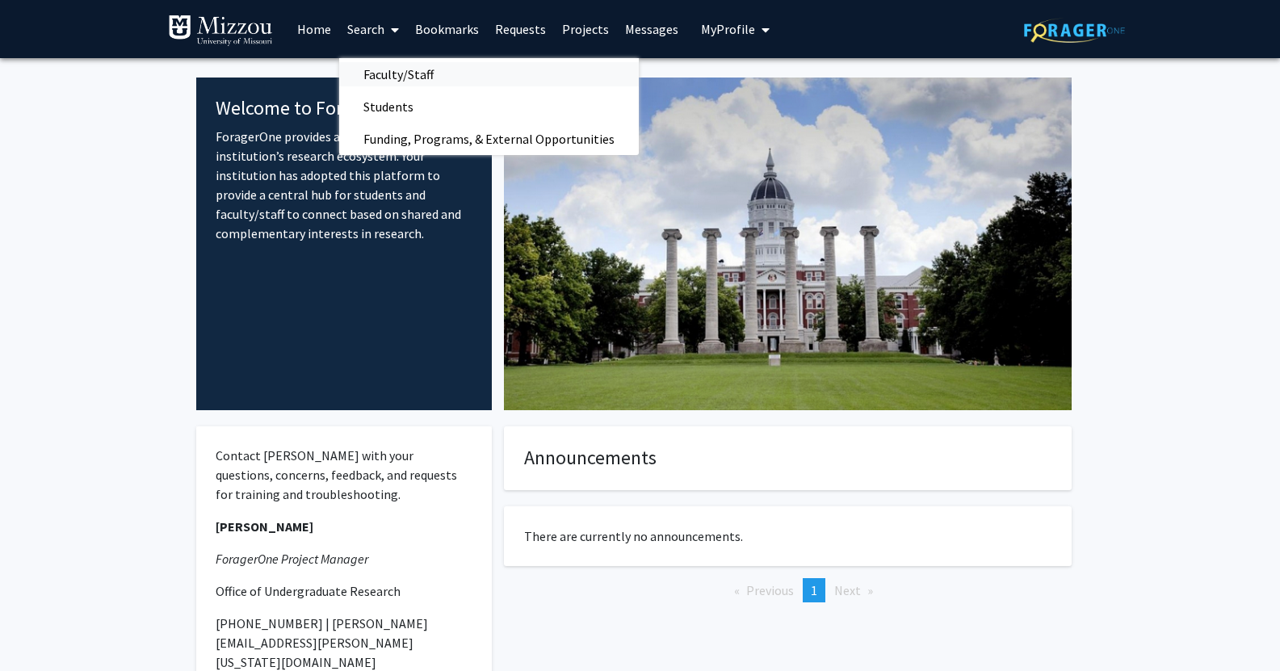
click at [388, 68] on span "Faculty/Staff" at bounding box center [398, 74] width 119 height 32
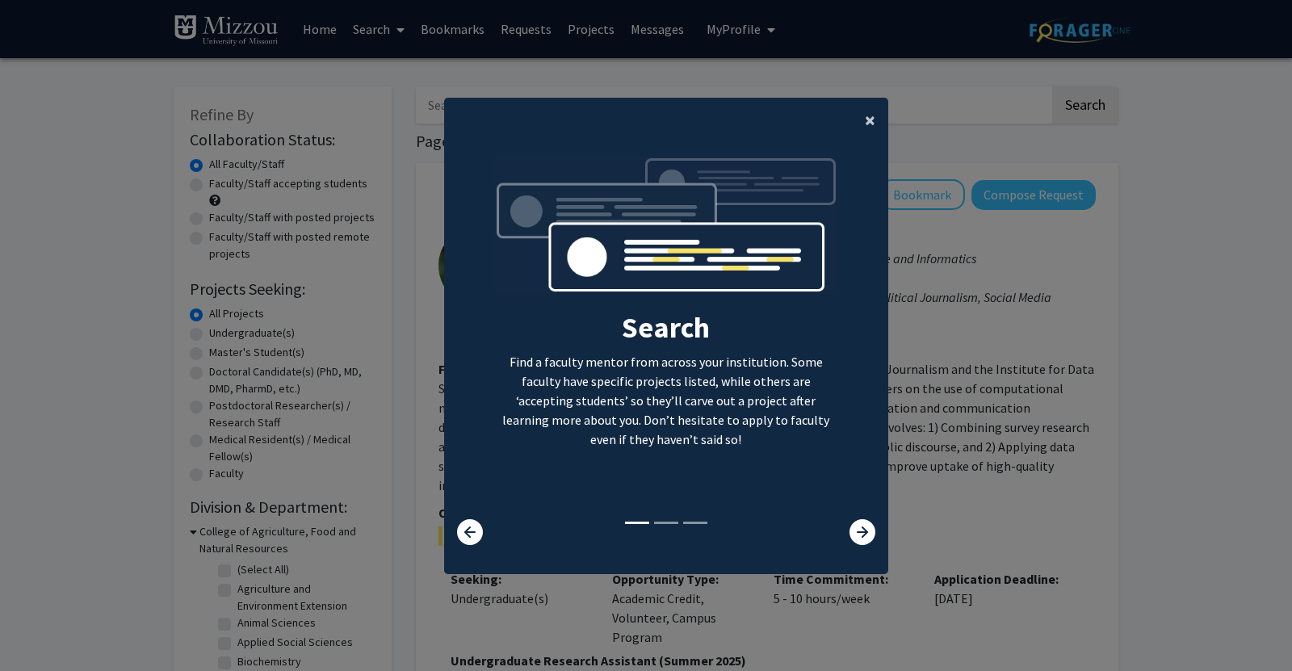
click at [865, 112] on span "×" at bounding box center [870, 119] width 10 height 25
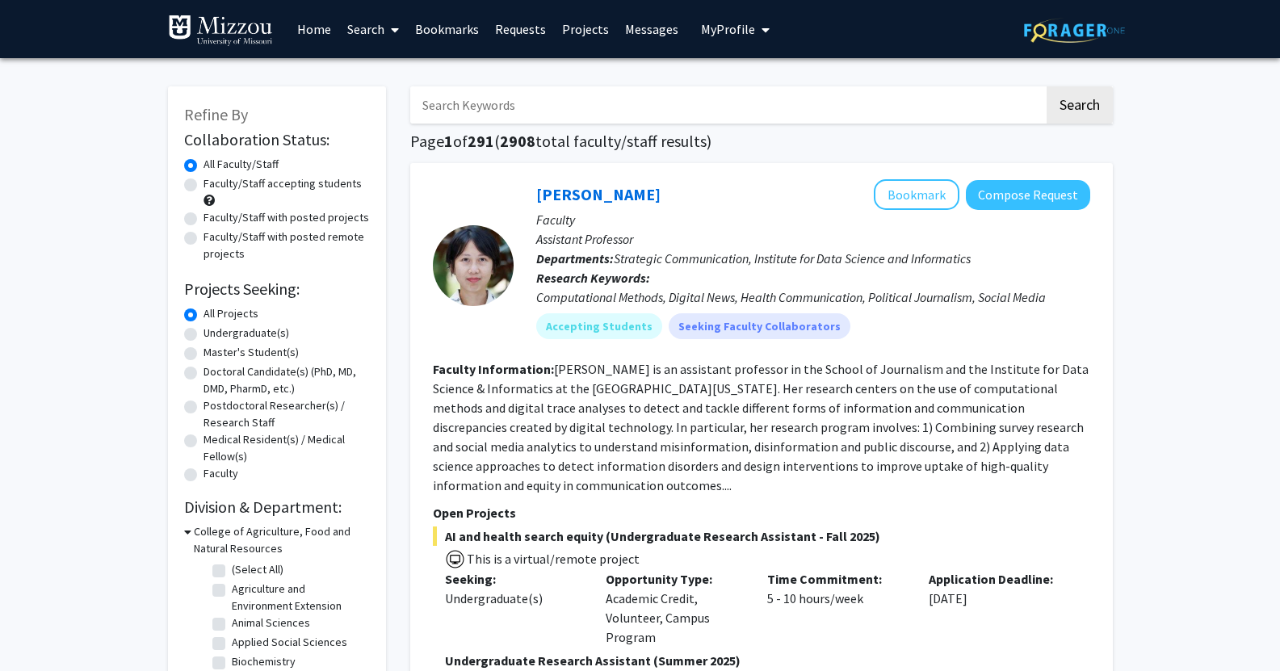
click at [203, 179] on label "Faculty/Staff accepting students" at bounding box center [282, 183] width 158 height 17
click at [203, 179] on input "Faculty/Staff accepting students" at bounding box center [208, 180] width 10 height 10
radio input "true"
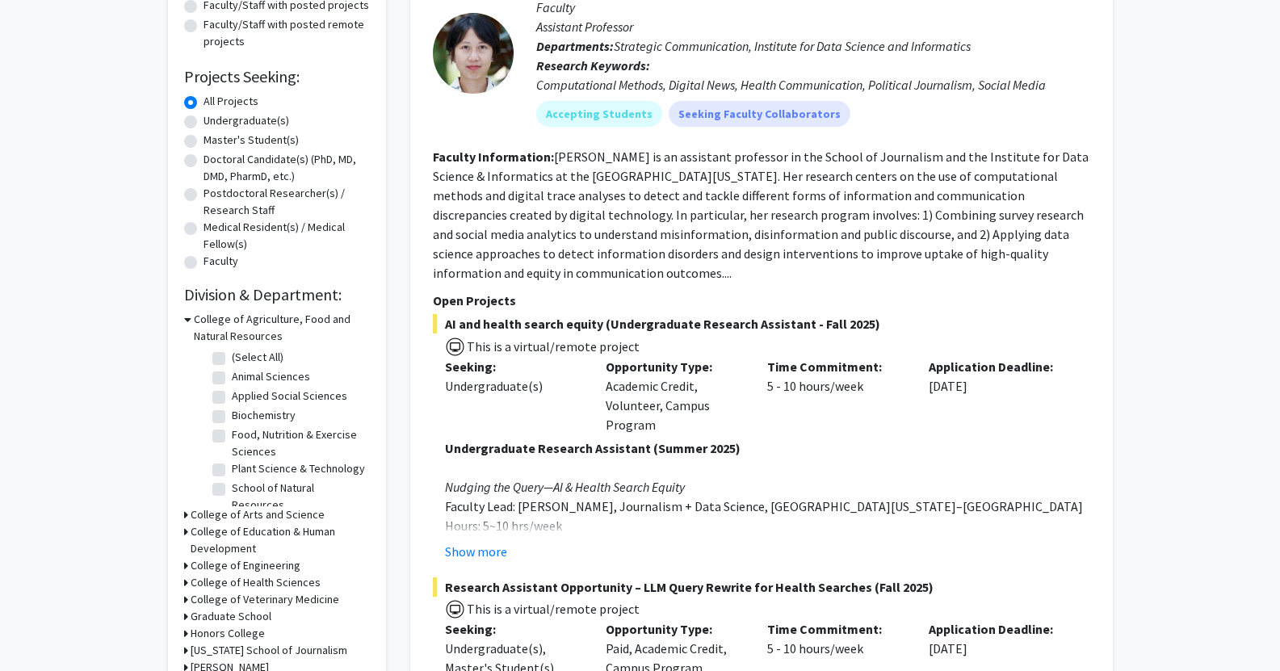
scroll to position [242, 0]
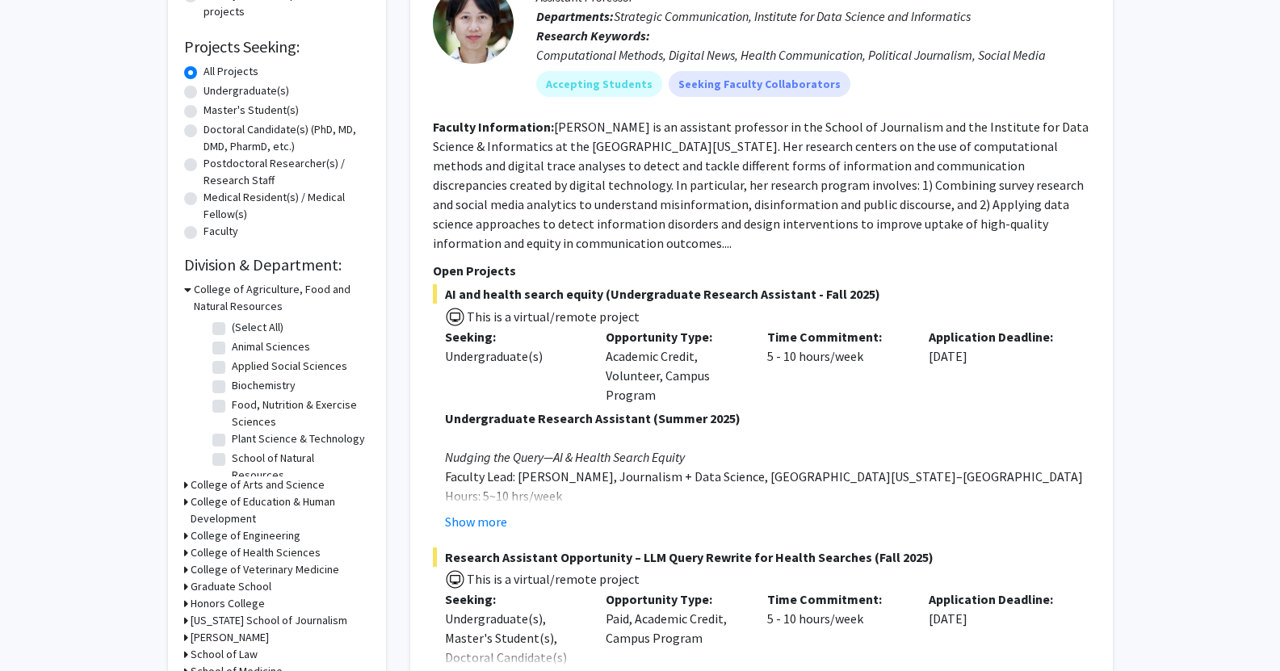
click at [194, 527] on h3 "College of Engineering" at bounding box center [246, 535] width 110 height 17
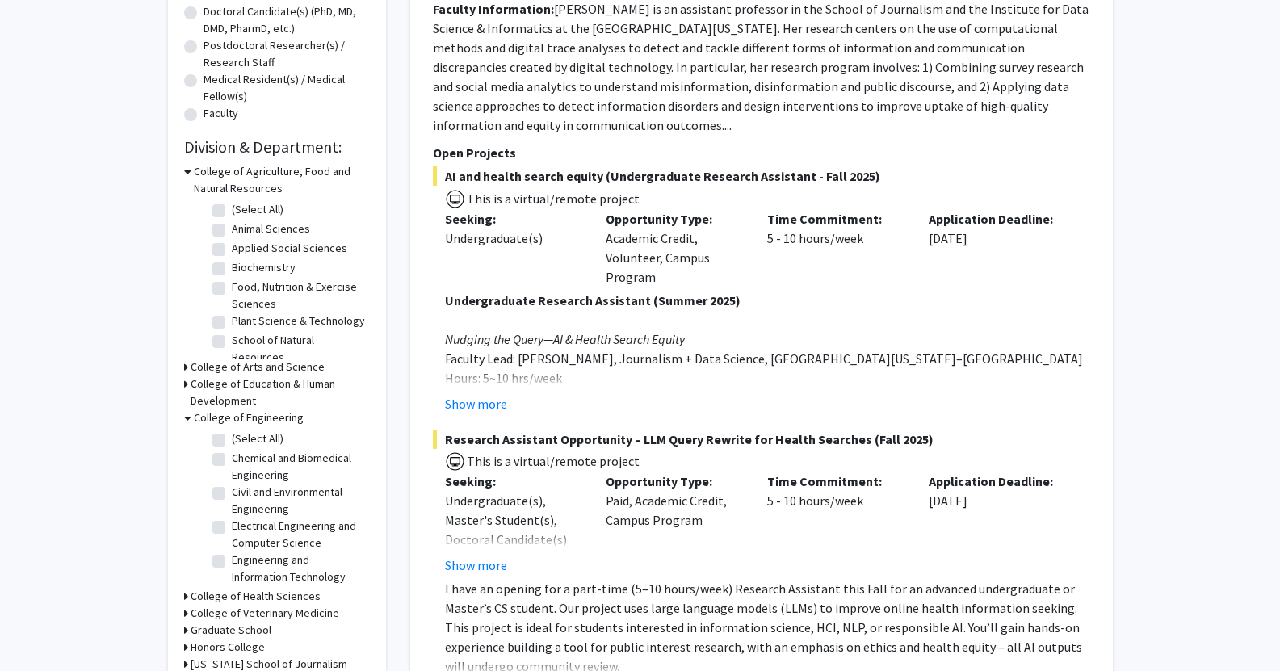
scroll to position [404, 0]
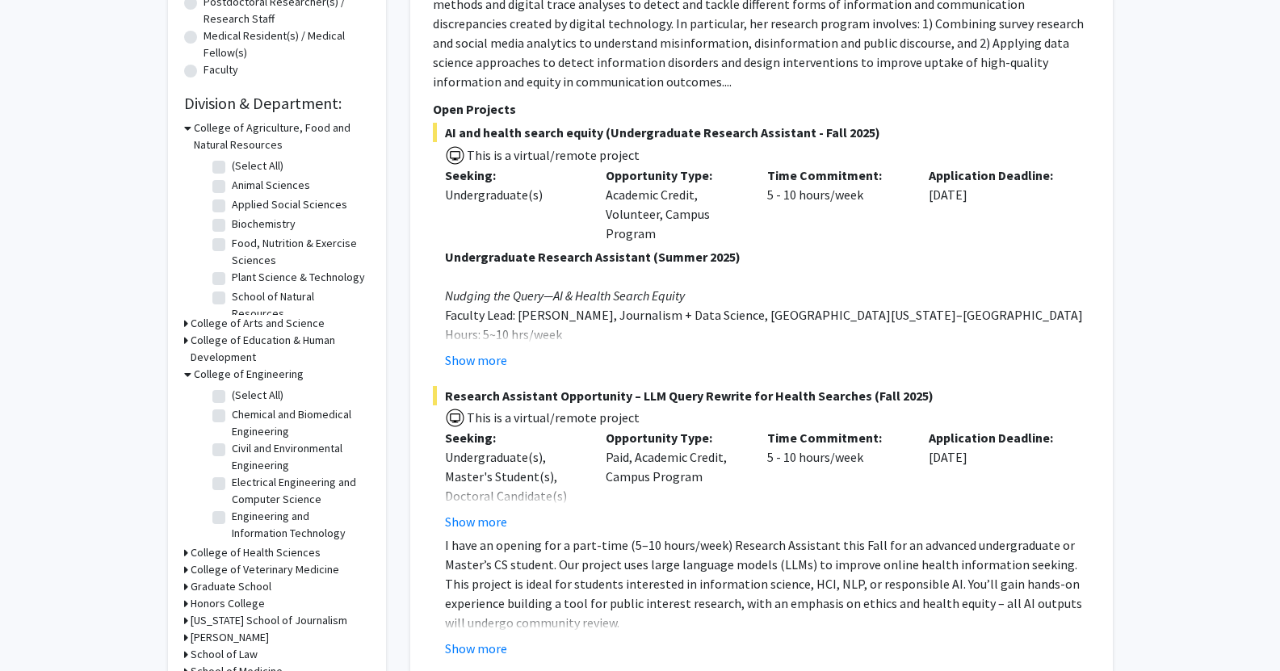
click at [232, 413] on label "Chemical and Biomedical Engineering" at bounding box center [299, 423] width 134 height 34
click at [232, 413] on input "Chemical and Biomedical Engineering" at bounding box center [237, 411] width 10 height 10
checkbox input "true"
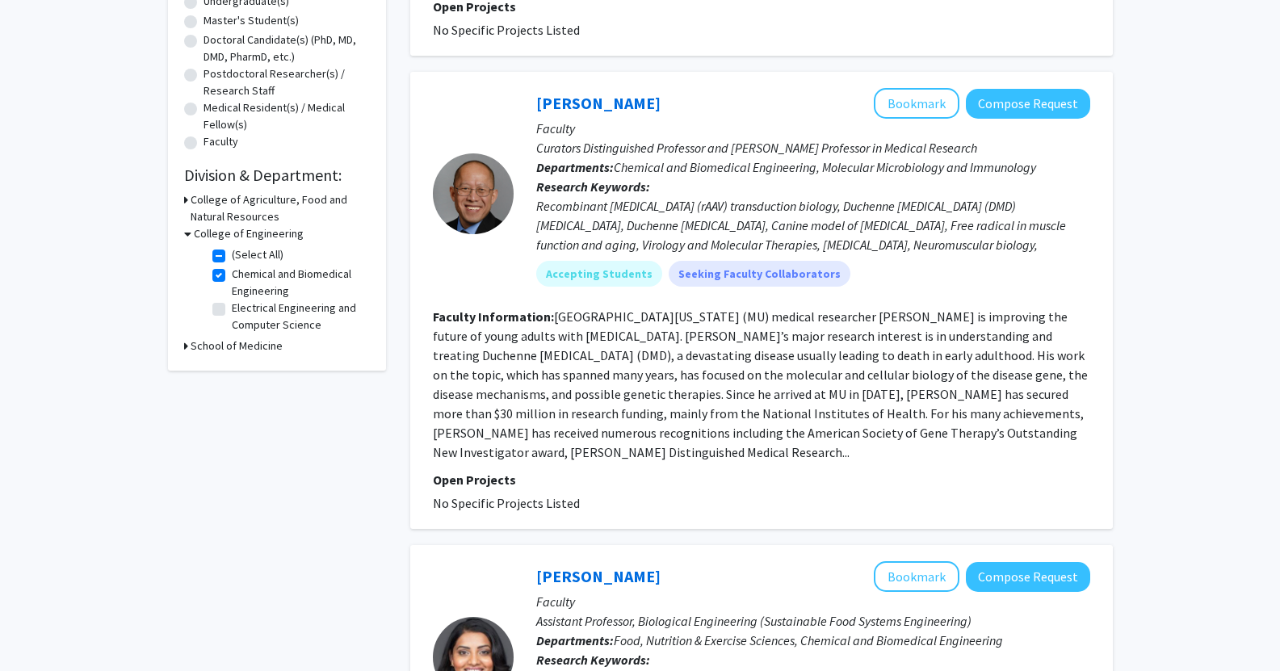
scroll to position [323, 0]
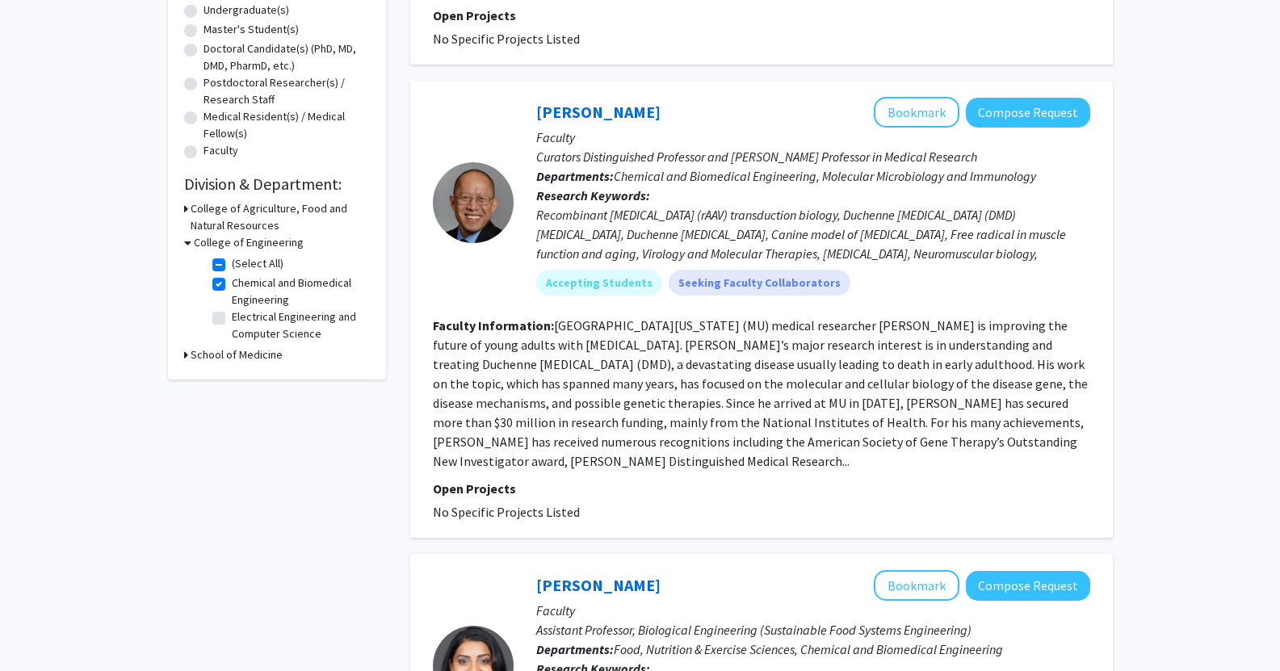
click at [578, 413] on section "Faculty Information: [GEOGRAPHIC_DATA][US_STATE] (MU) medical researcher [PERSO…" at bounding box center [761, 393] width 657 height 155
click at [608, 112] on link "[PERSON_NAME]" at bounding box center [598, 112] width 124 height 20
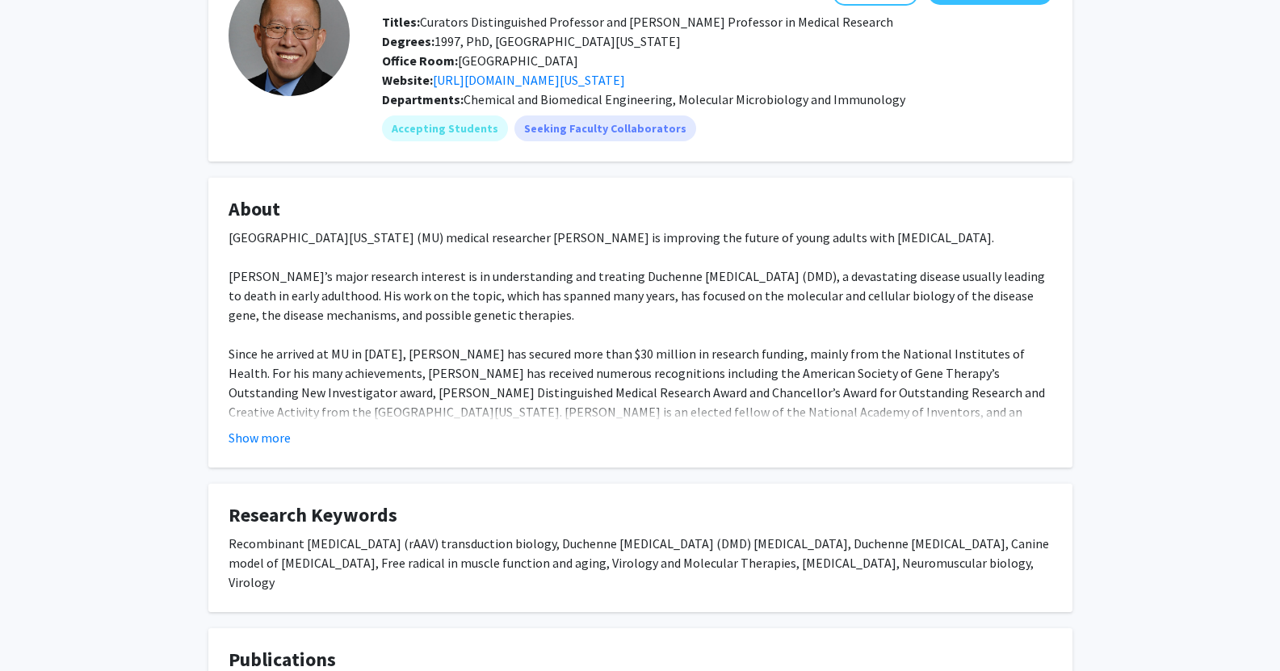
scroll to position [161, 0]
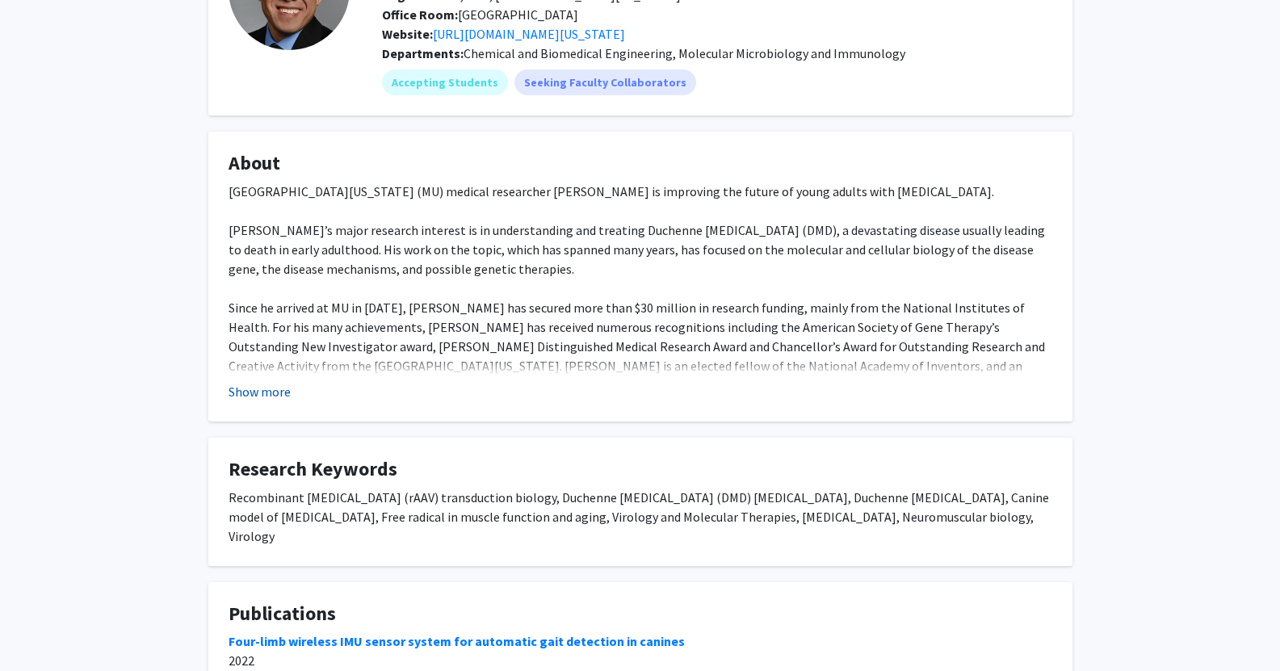
click at [271, 391] on button "Show more" at bounding box center [260, 391] width 62 height 19
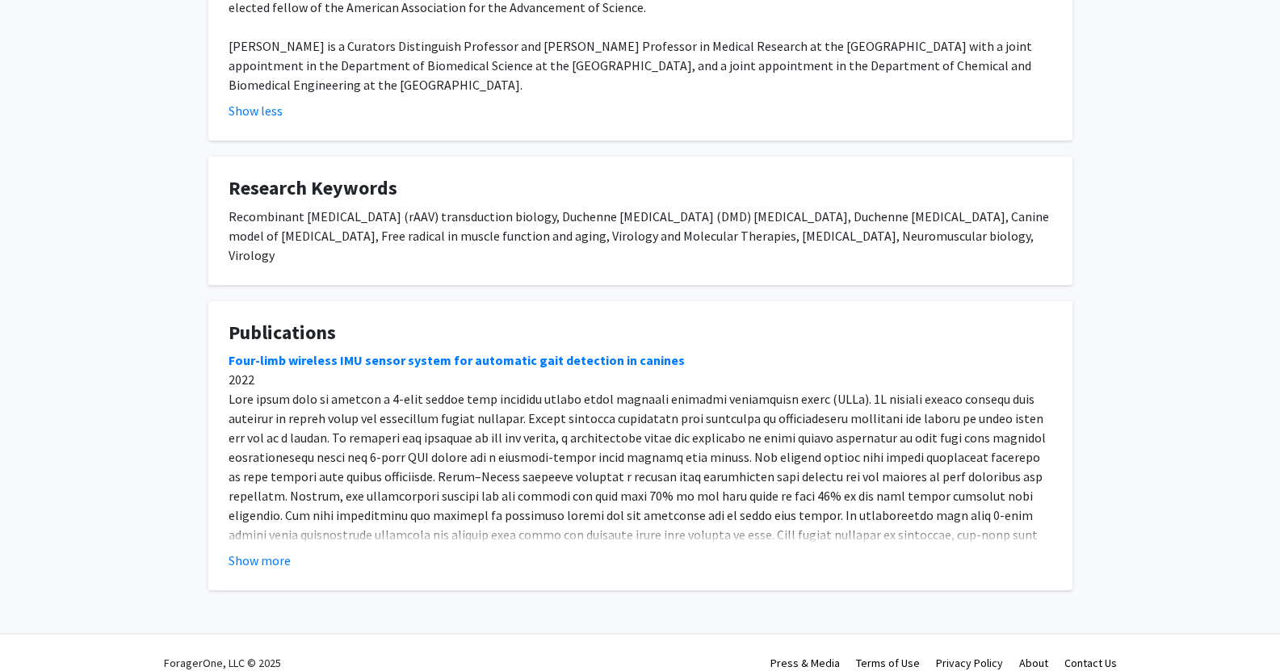
scroll to position [540, 0]
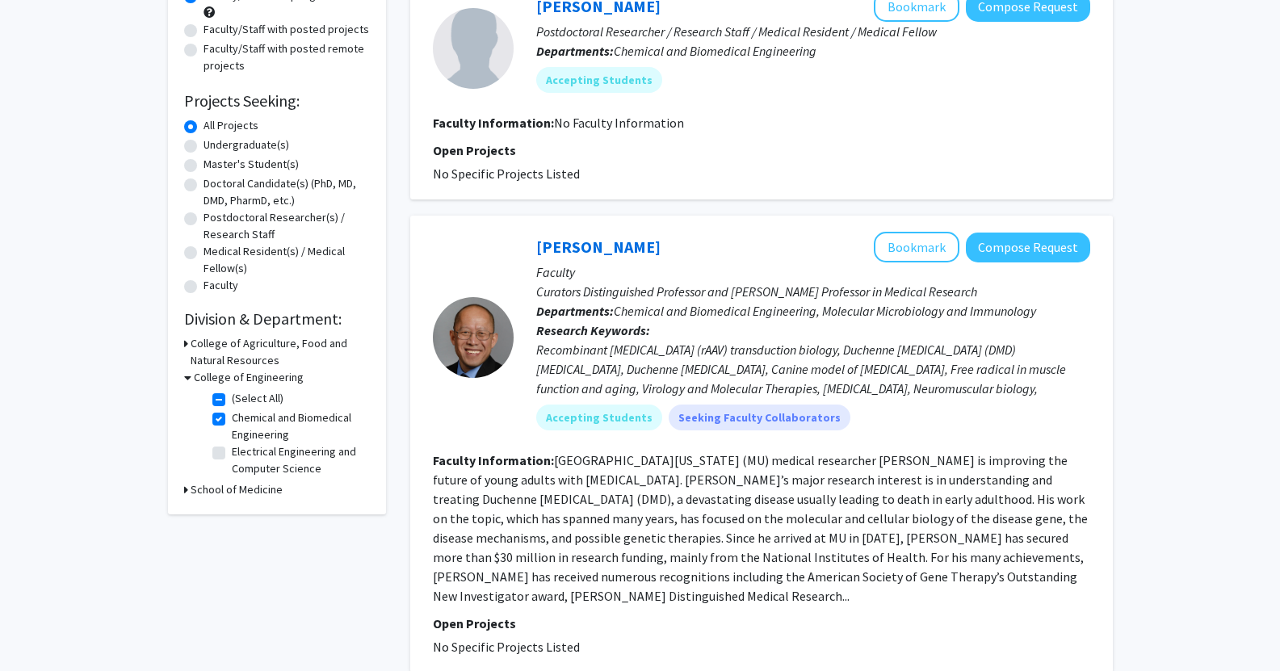
scroll to position [161, 0]
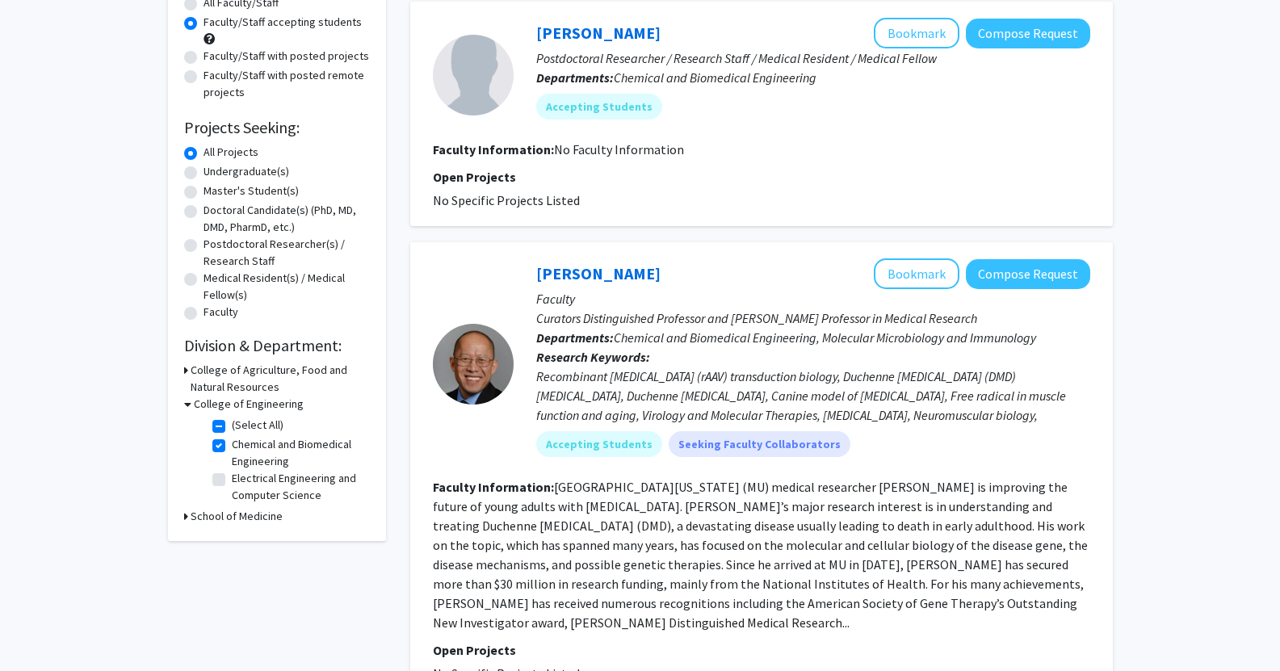
click at [203, 171] on label "Undergraduate(s)" at bounding box center [246, 171] width 86 height 17
click at [203, 171] on input "Undergraduate(s)" at bounding box center [208, 168] width 10 height 10
radio input "true"
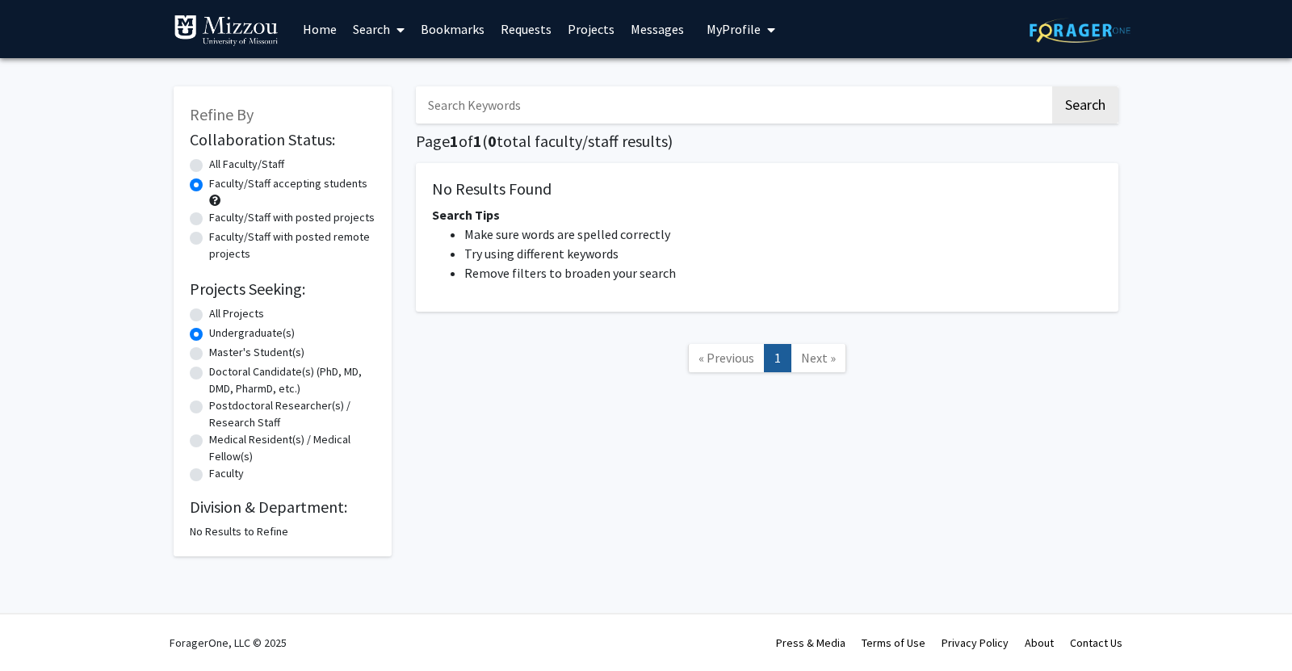
click at [209, 315] on label "All Projects" at bounding box center [236, 313] width 55 height 17
click at [209, 315] on input "All Projects" at bounding box center [214, 310] width 10 height 10
radio input "true"
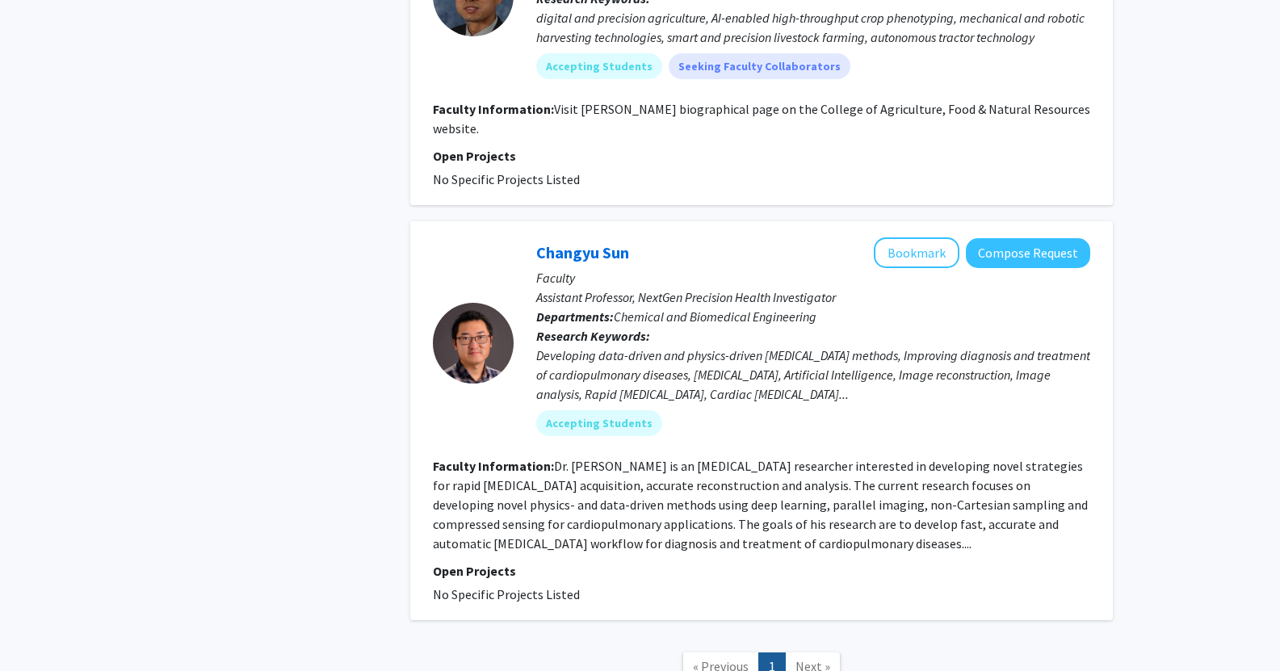
scroll to position [2261, 0]
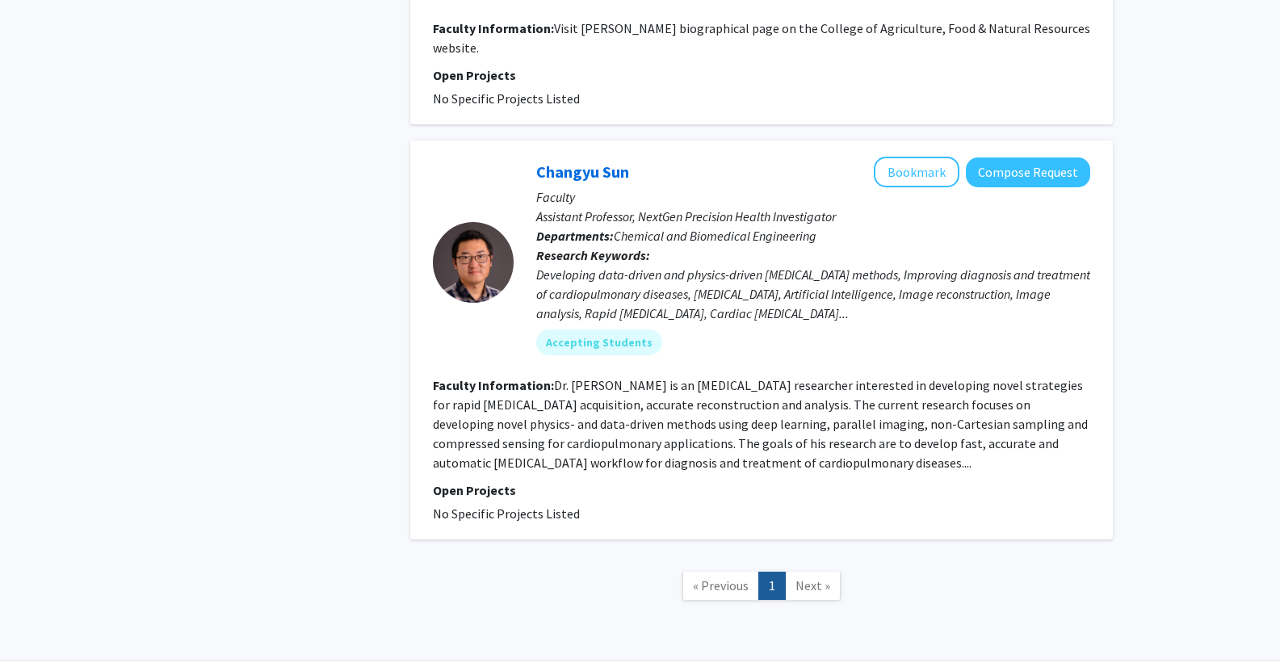
click at [590, 162] on div "Changyu Sun Bookmark Compose Request" at bounding box center [813, 172] width 554 height 31
click at [598, 161] on link "Changyu Sun" at bounding box center [582, 171] width 93 height 20
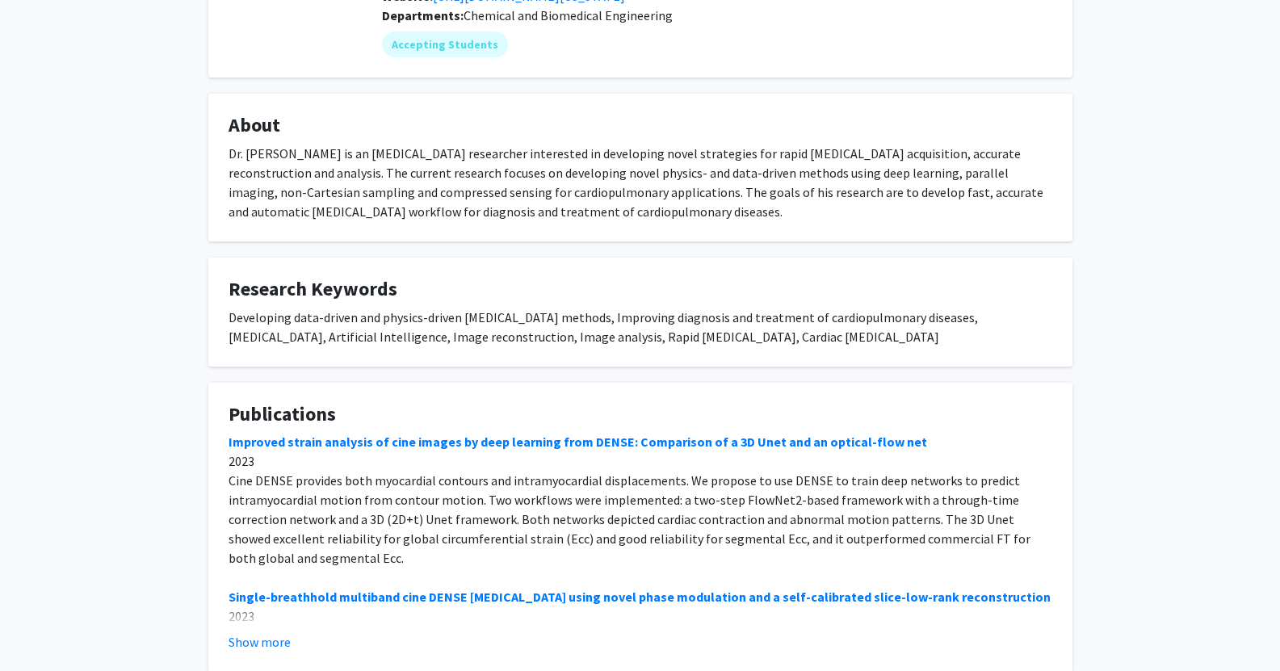
scroll to position [140, 0]
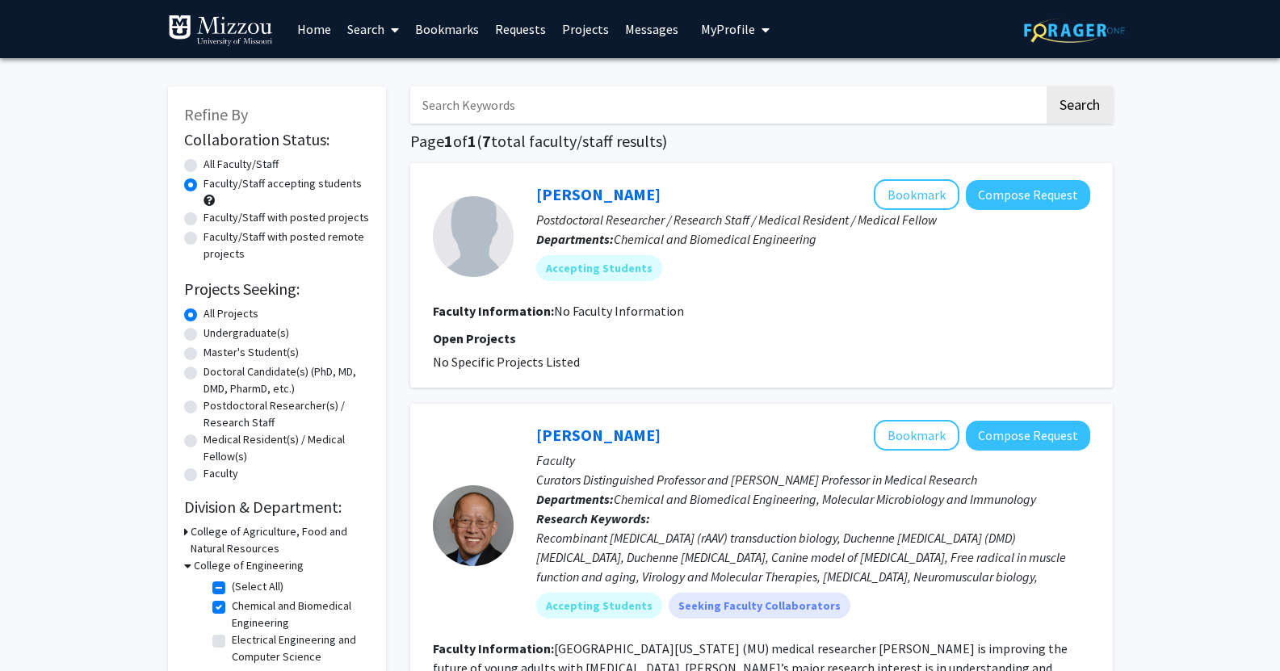
click at [232, 602] on label "Chemical and Biomedical Engineering" at bounding box center [299, 615] width 134 height 34
click at [232, 602] on input "Chemical and Biomedical Engineering" at bounding box center [237, 603] width 10 height 10
checkbox input "false"
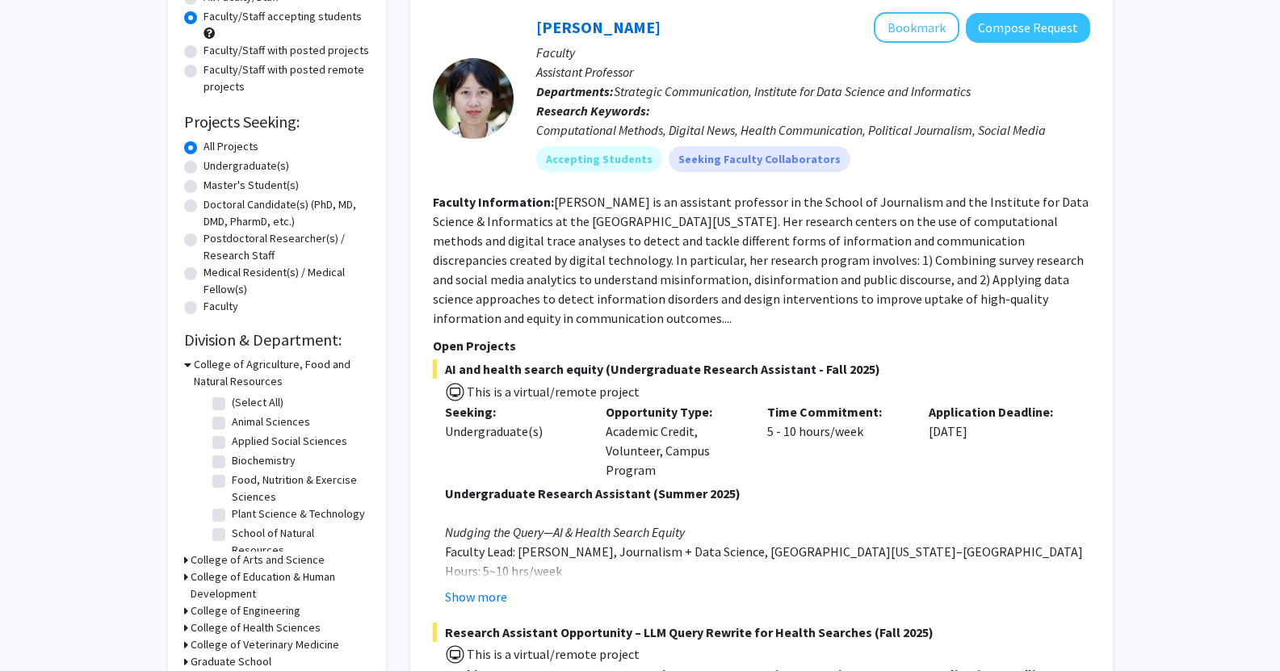
scroll to position [81, 0]
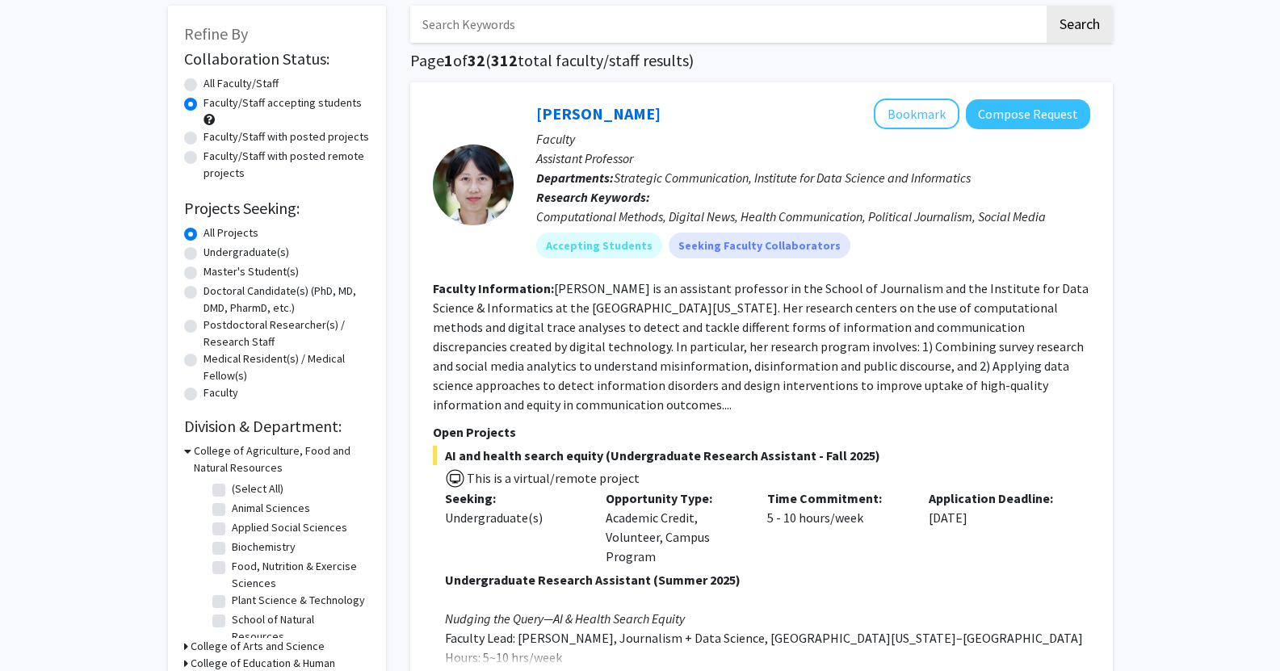
click at [224, 446] on h3 "College of Agriculture, Food and Natural Resources" at bounding box center [282, 460] width 176 height 34
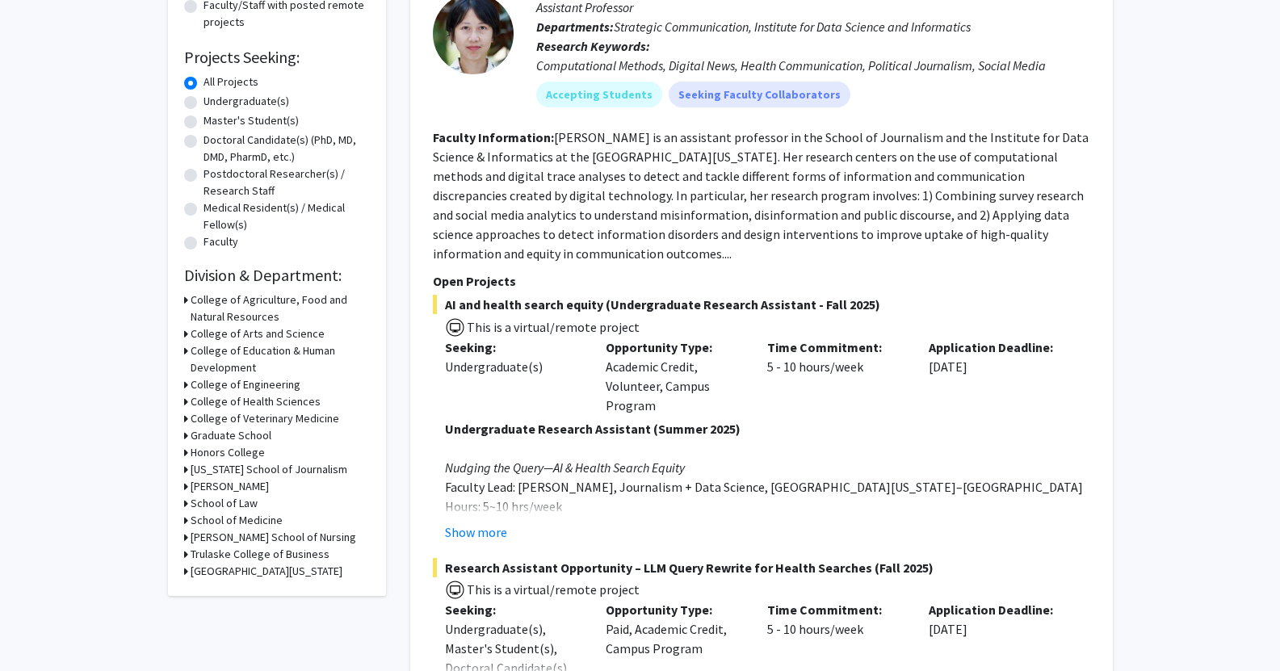
scroll to position [242, 0]
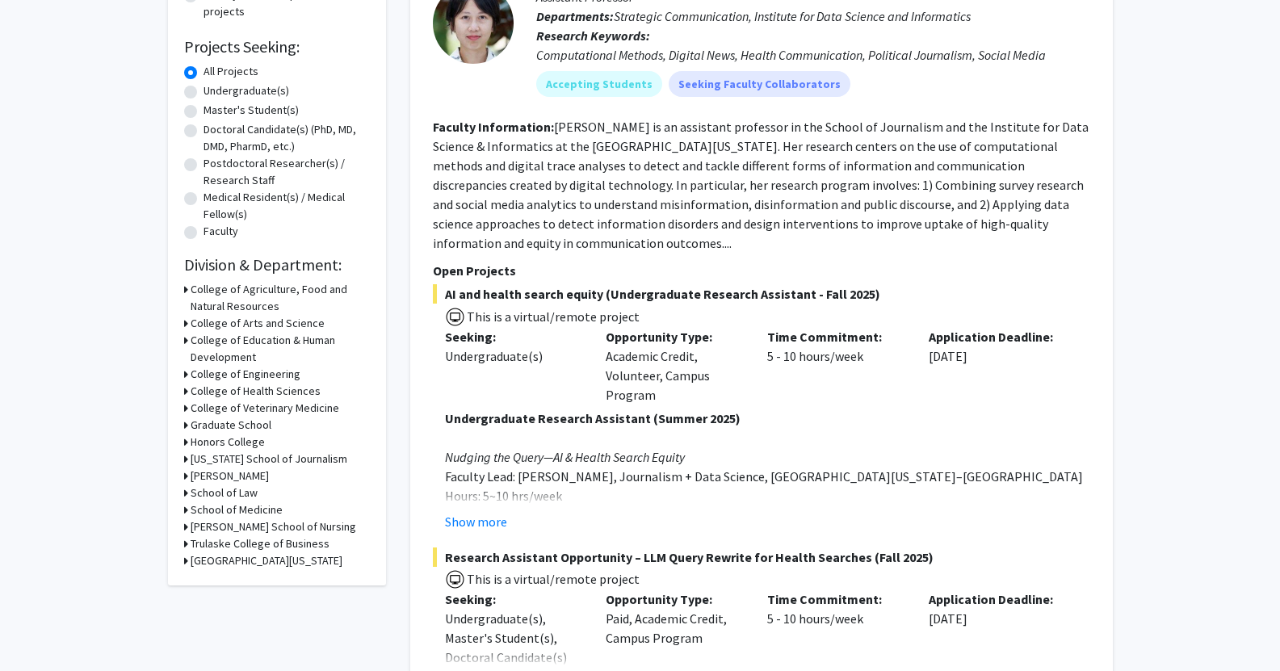
click at [251, 388] on h3 "College of Health Sciences" at bounding box center [256, 391] width 130 height 17
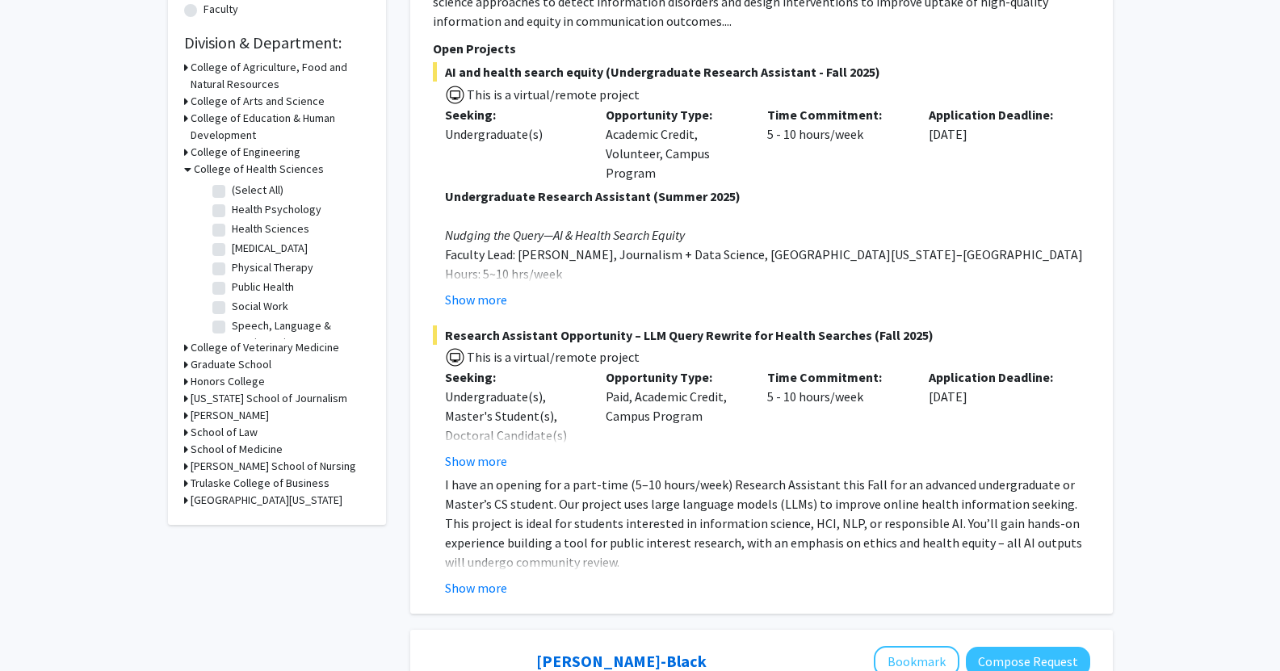
scroll to position [484, 0]
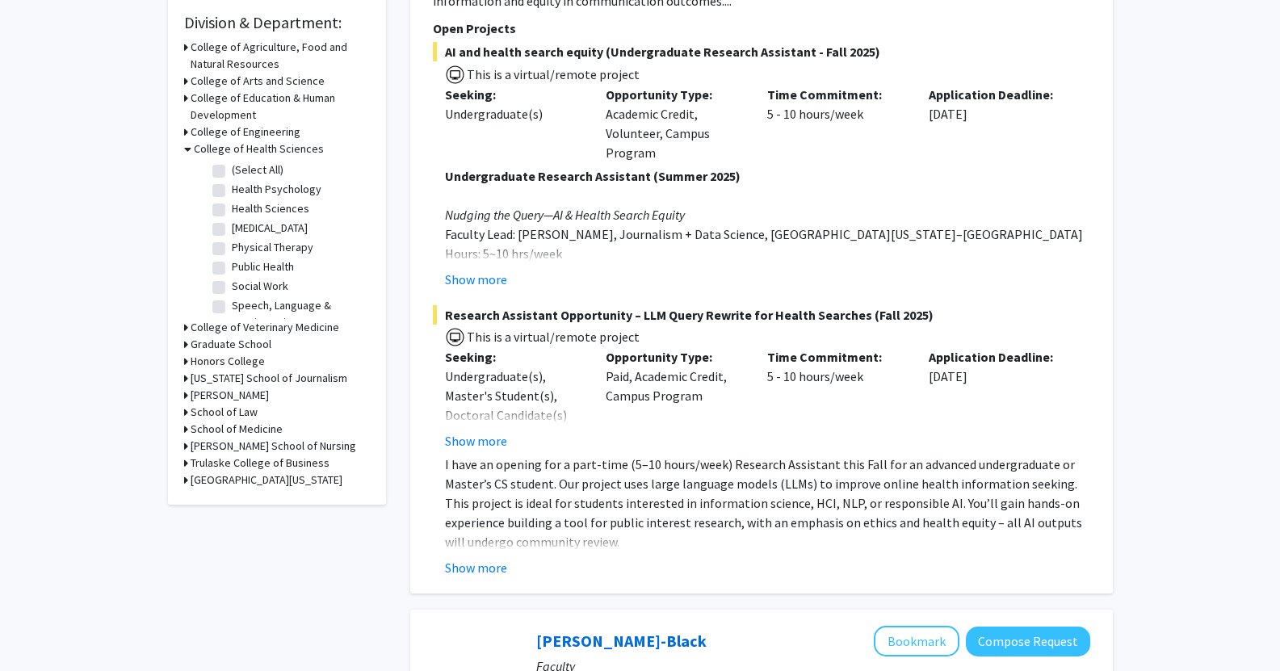
click at [220, 125] on h3 "College of Engineering" at bounding box center [246, 132] width 110 height 17
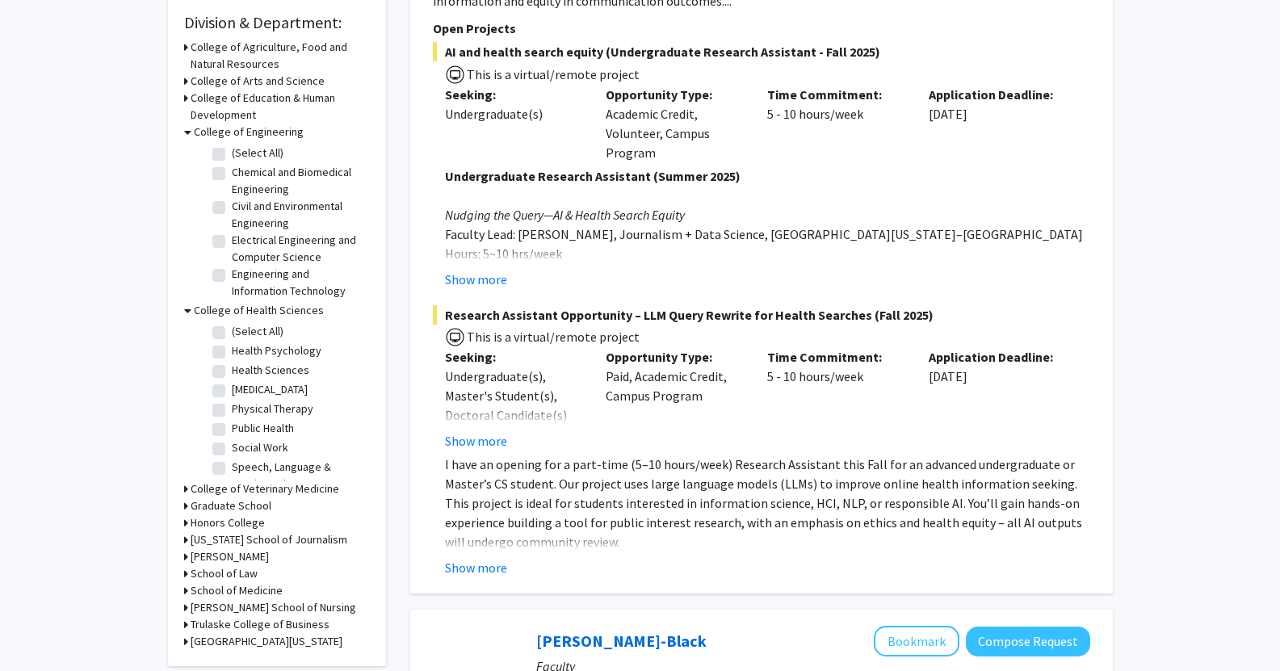
click at [214, 500] on h3 "Graduate School" at bounding box center [231, 505] width 81 height 17
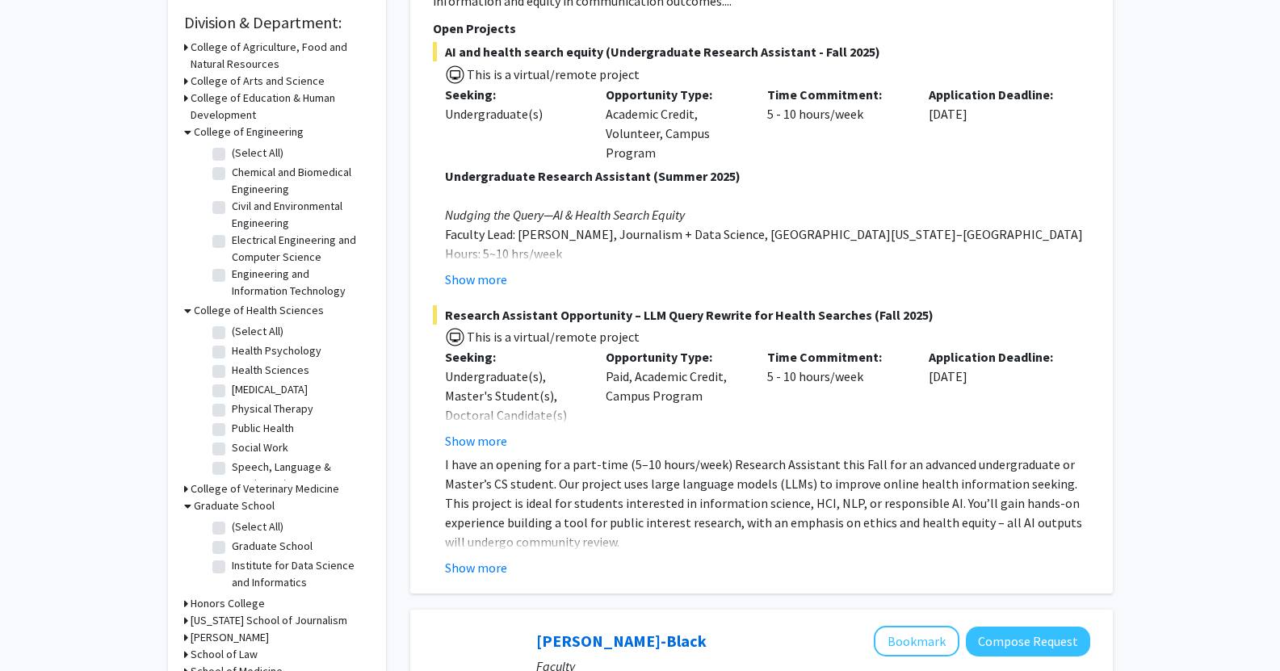
click at [210, 501] on h3 "Graduate School" at bounding box center [234, 505] width 81 height 17
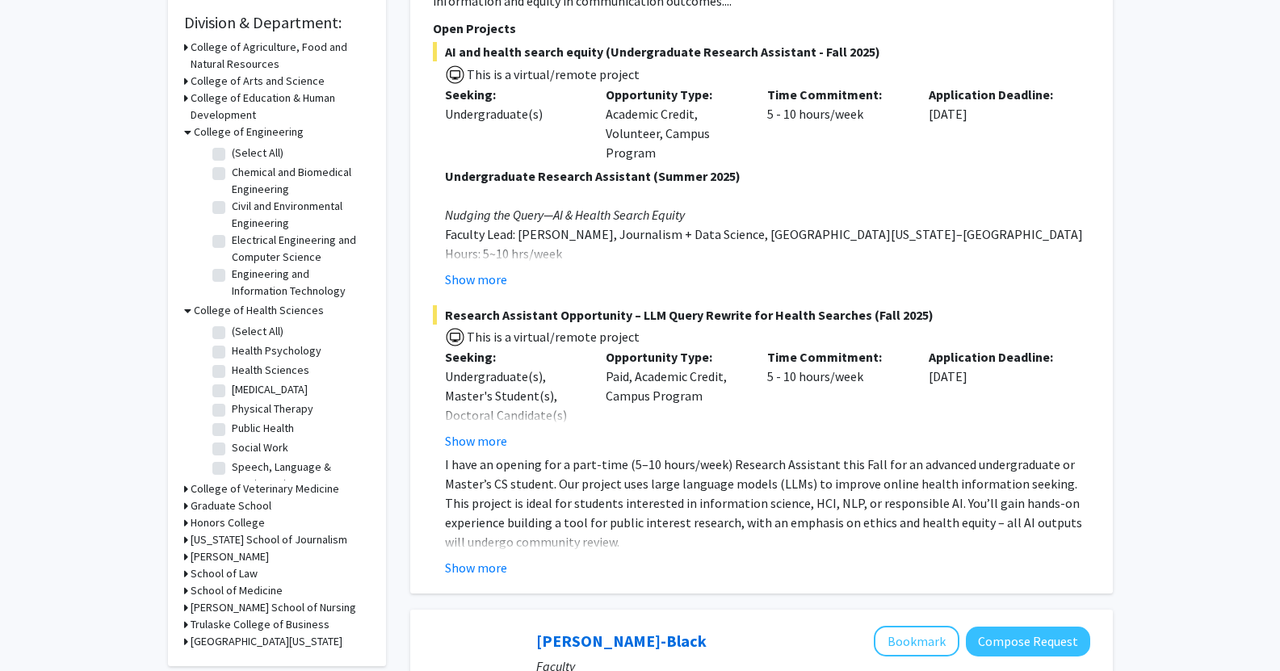
click at [208, 557] on h3 "[PERSON_NAME]" at bounding box center [230, 556] width 78 height 17
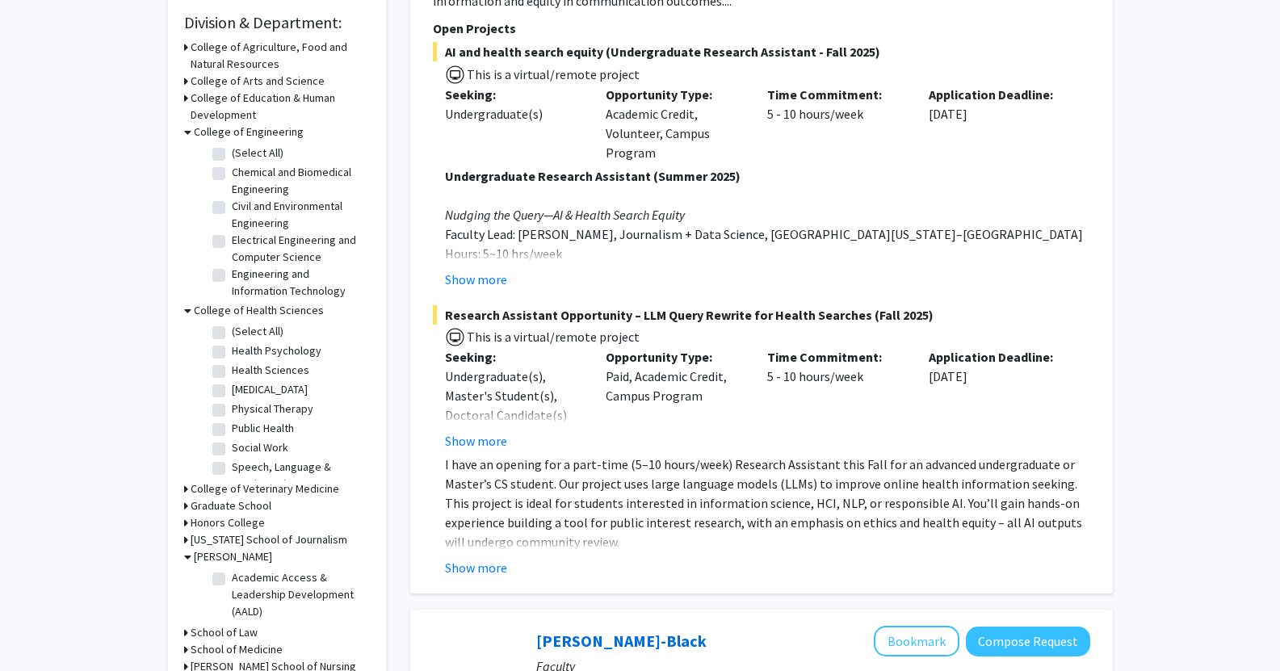
click at [208, 556] on h3 "[PERSON_NAME]" at bounding box center [233, 556] width 78 height 17
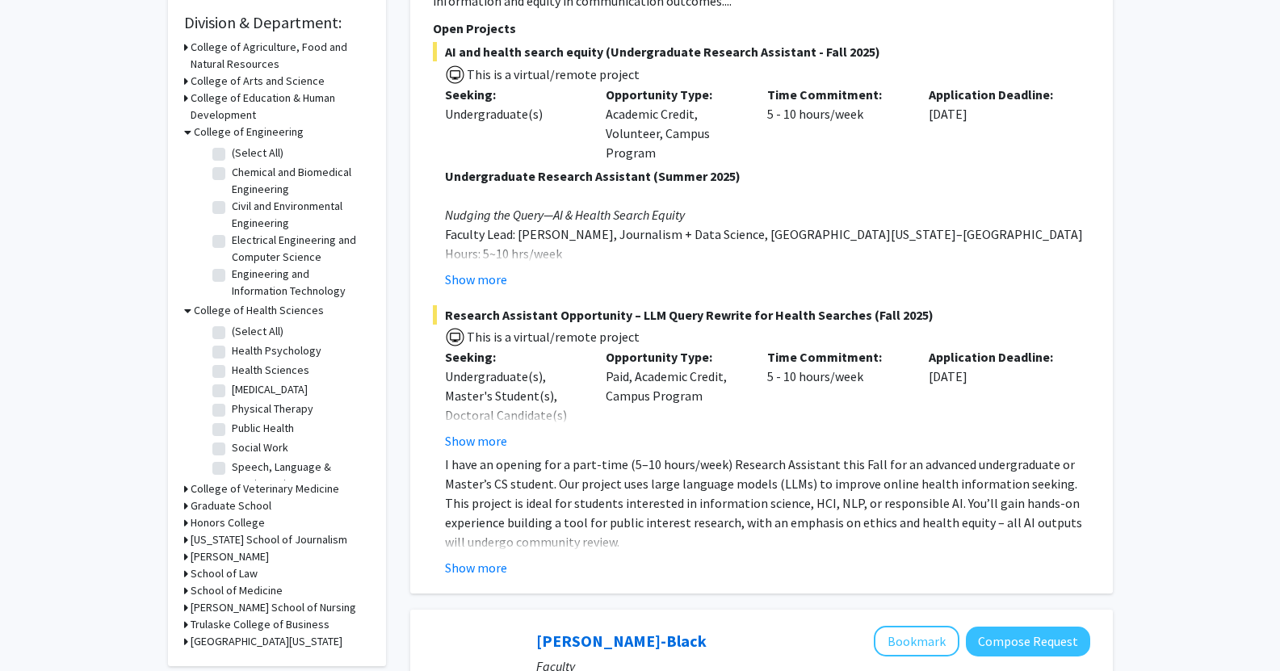
click at [246, 585] on h3 "School of Medicine" at bounding box center [237, 590] width 92 height 17
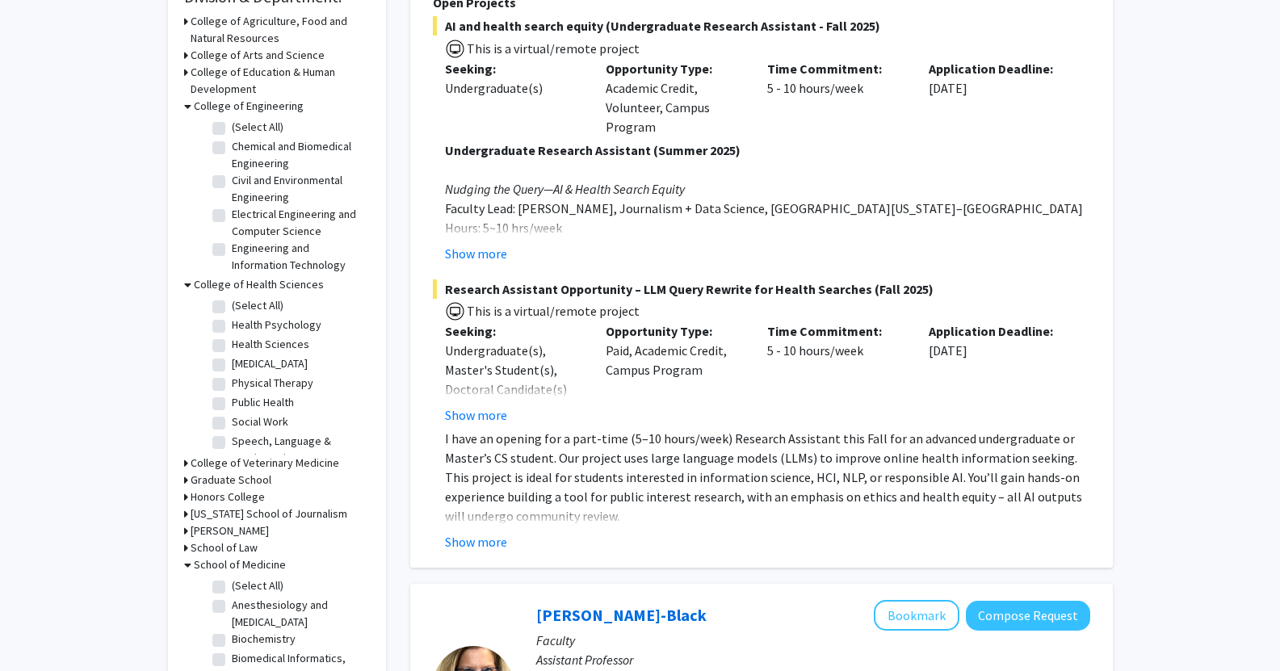
scroll to position [565, 0]
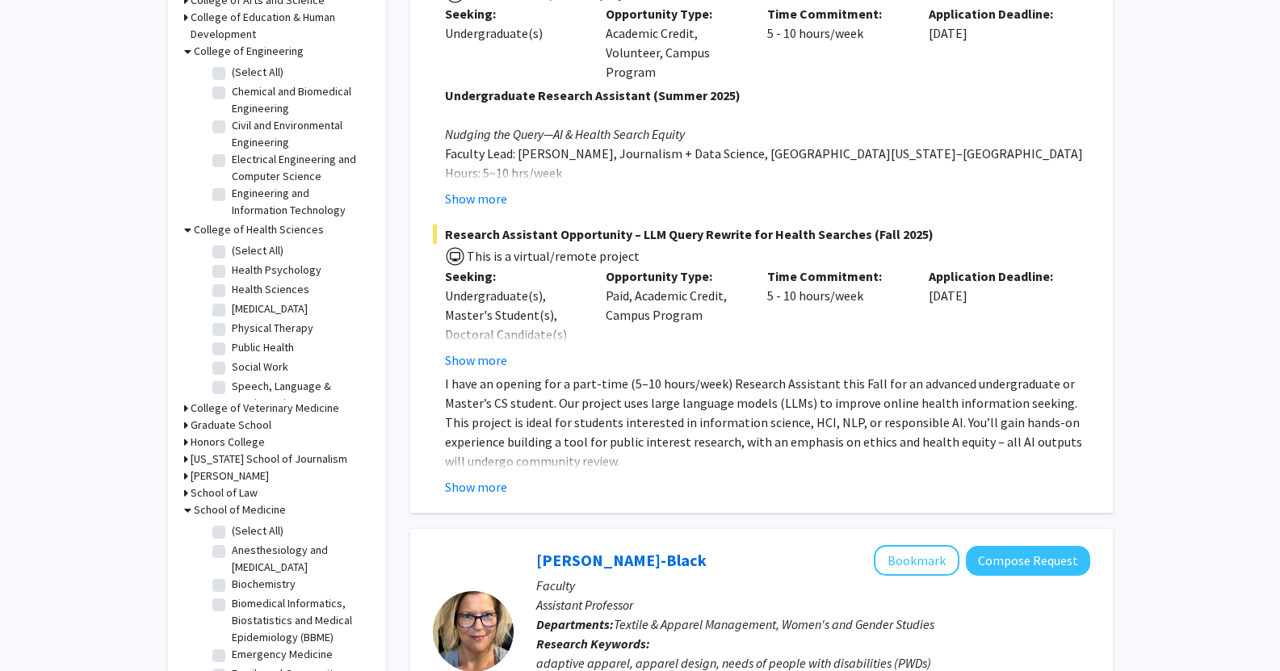
click at [232, 527] on label "(Select All)" at bounding box center [258, 530] width 52 height 17
click at [232, 527] on input "(Select All)" at bounding box center [237, 527] width 10 height 10
checkbox input "true"
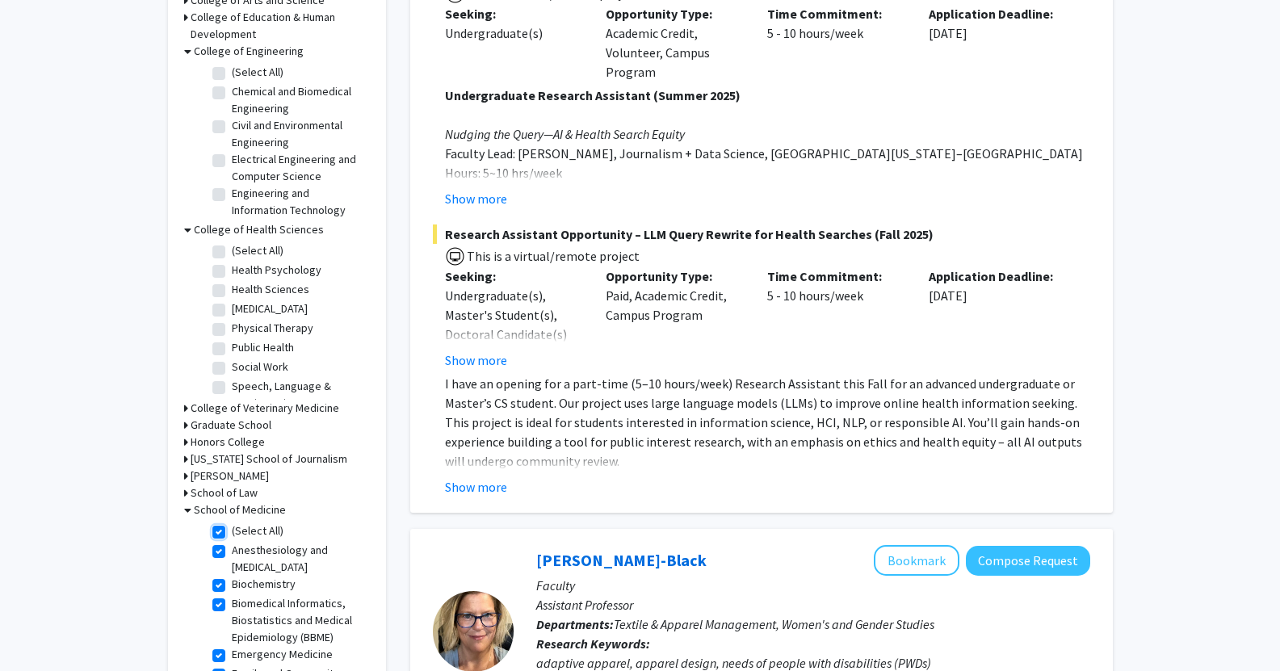
checkbox input "true"
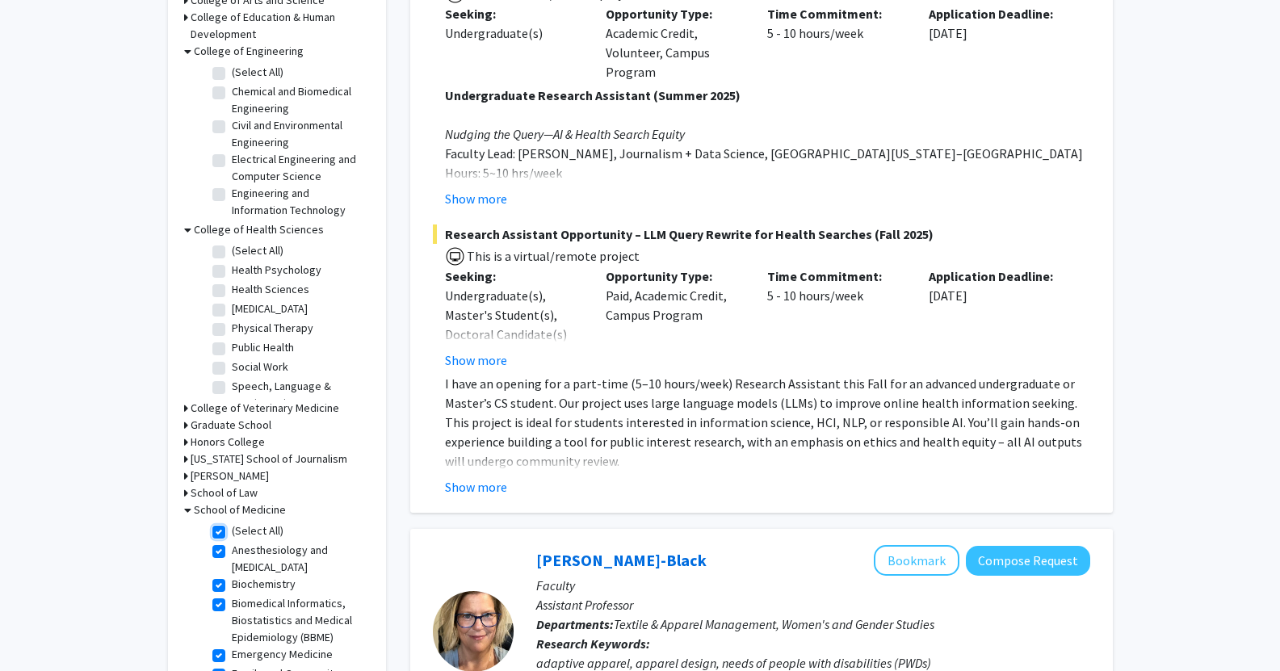
checkbox input "true"
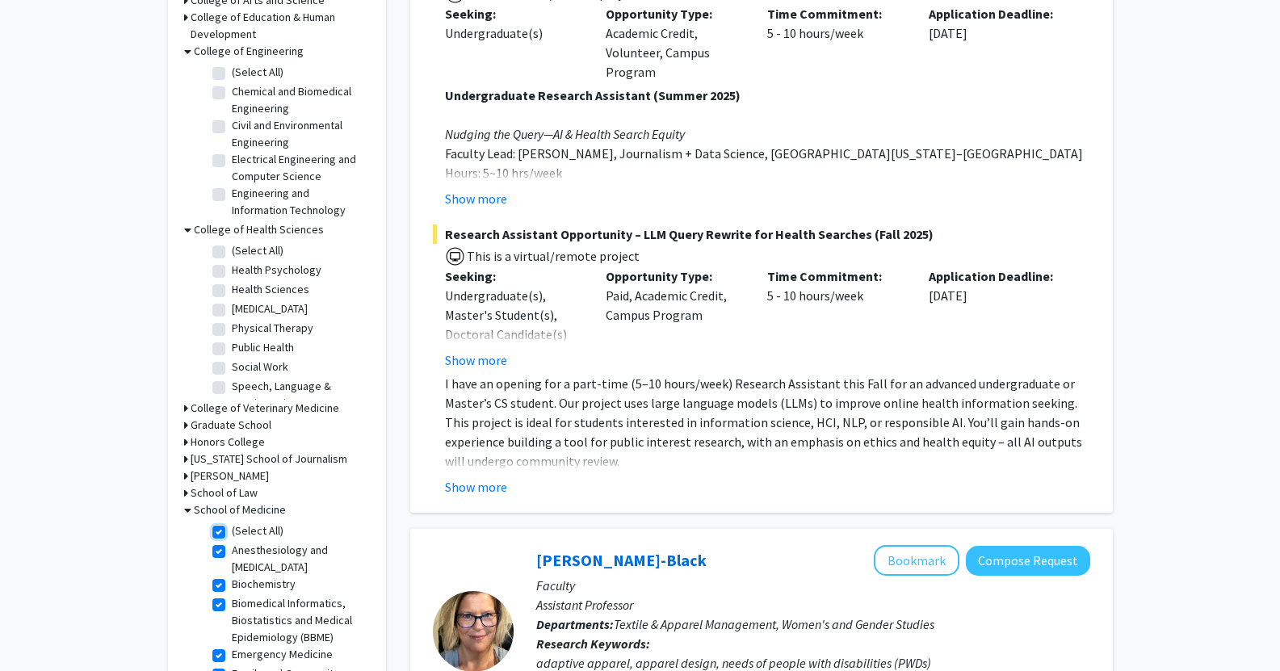
checkbox input "true"
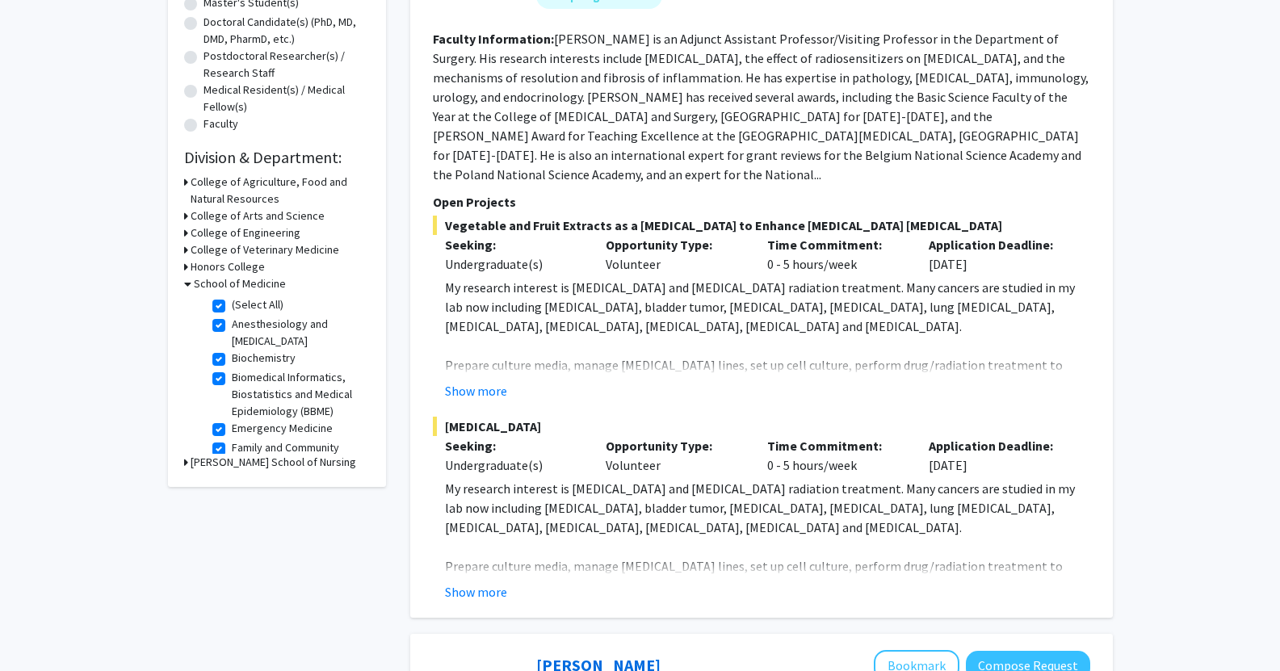
scroll to position [484, 0]
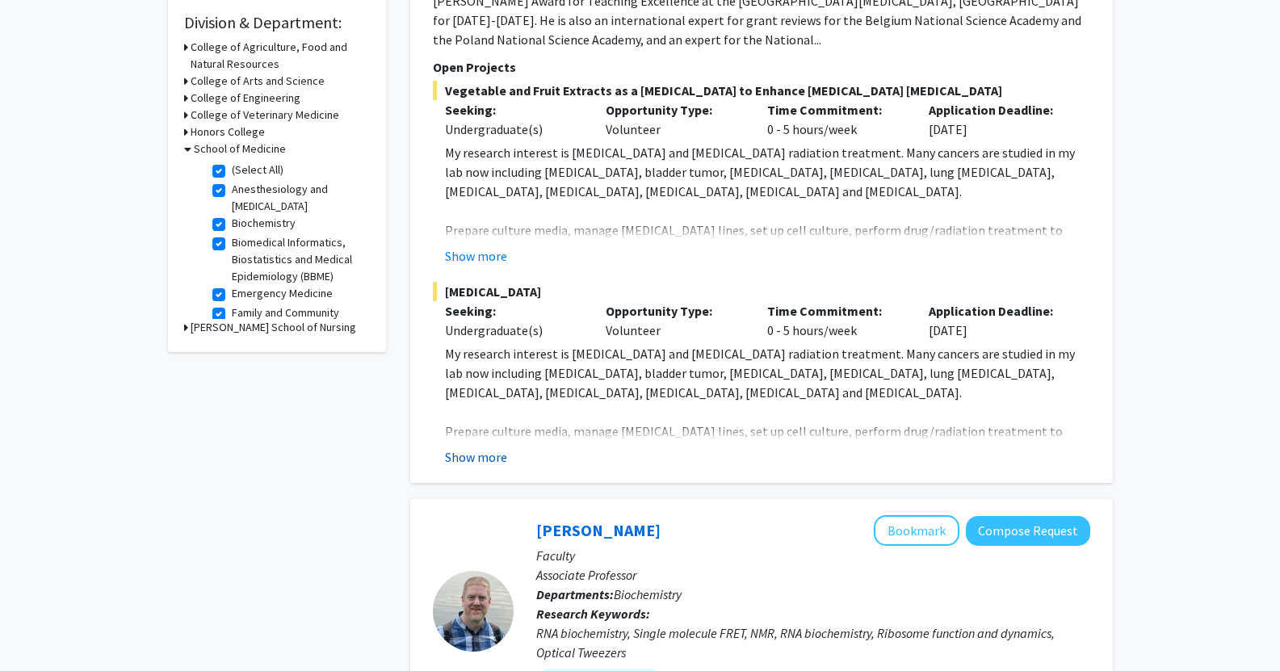
click at [497, 447] on button "Show more" at bounding box center [476, 456] width 62 height 19
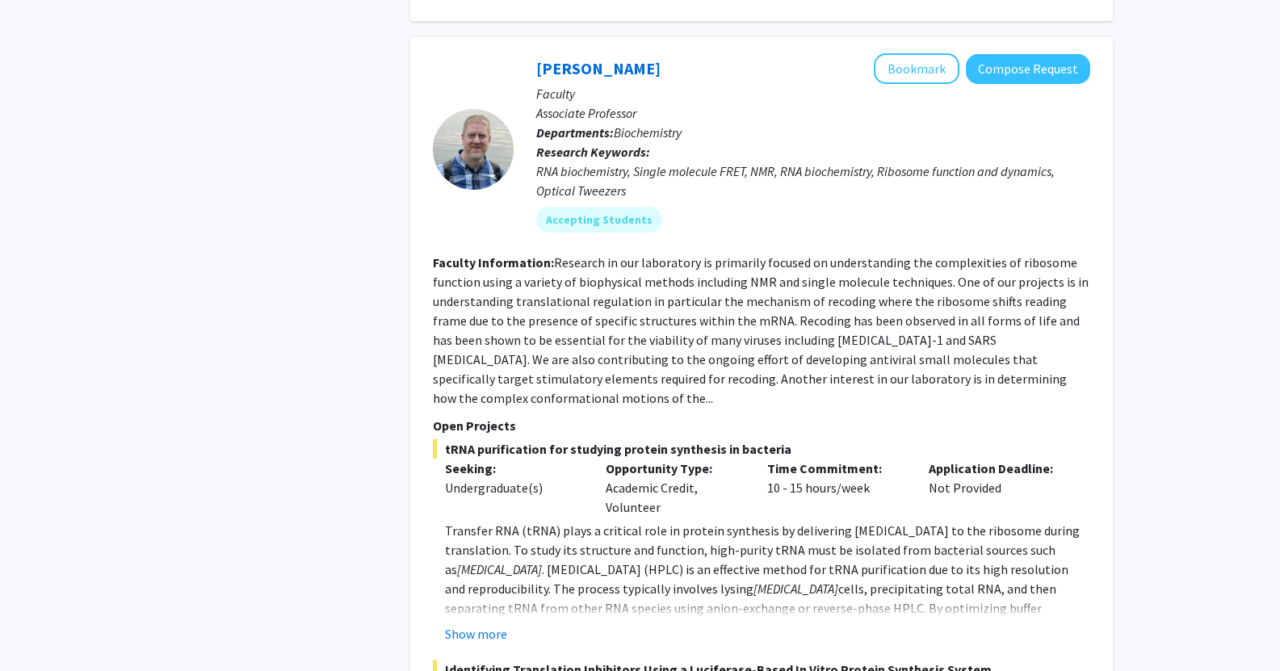
scroll to position [1373, 0]
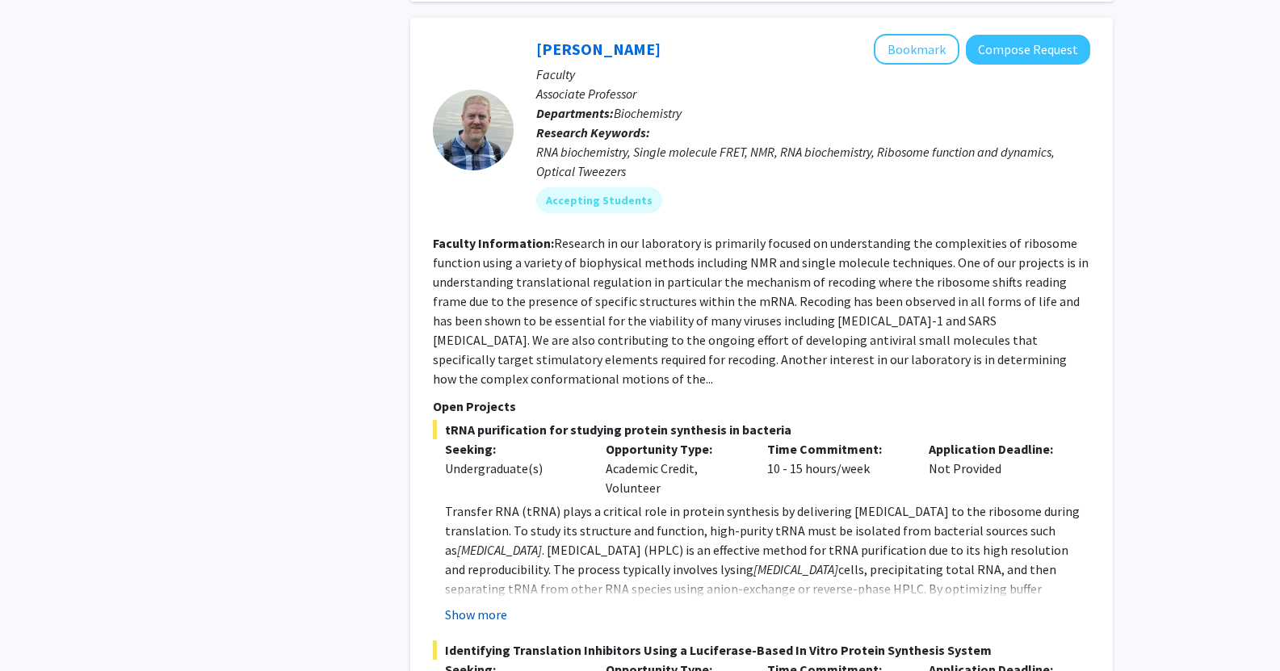
click at [478, 605] on button "Show more" at bounding box center [476, 614] width 62 height 19
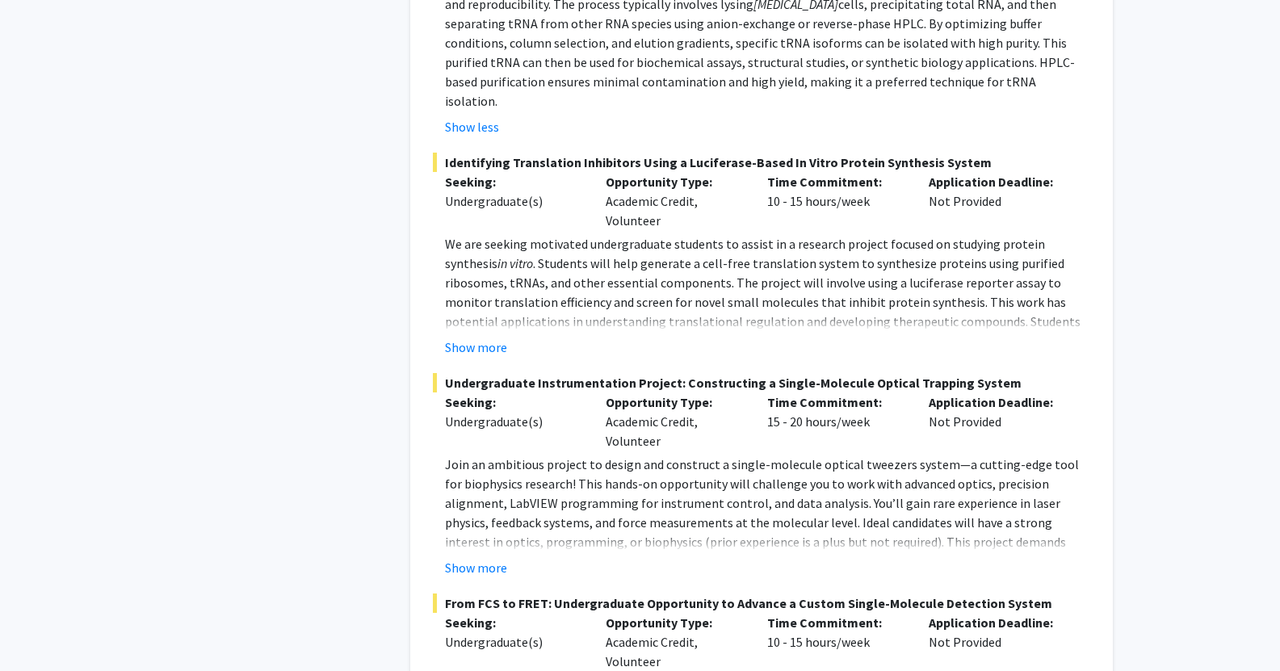
scroll to position [2019, 0]
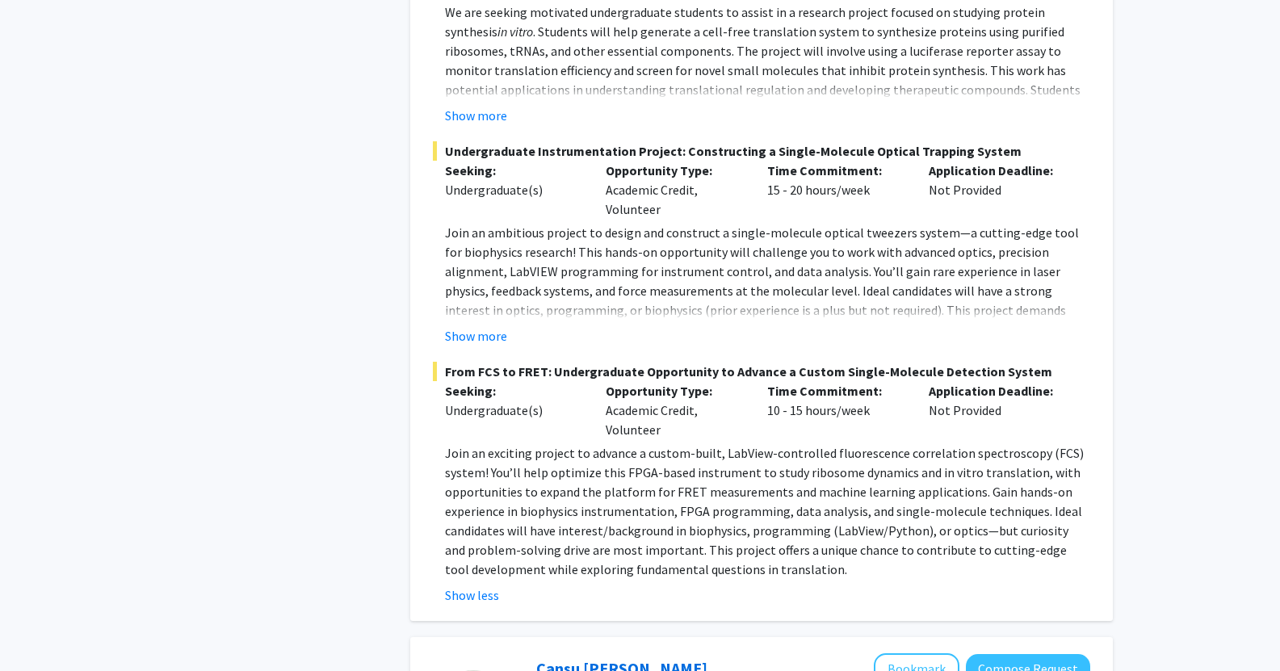
scroll to position [2180, 0]
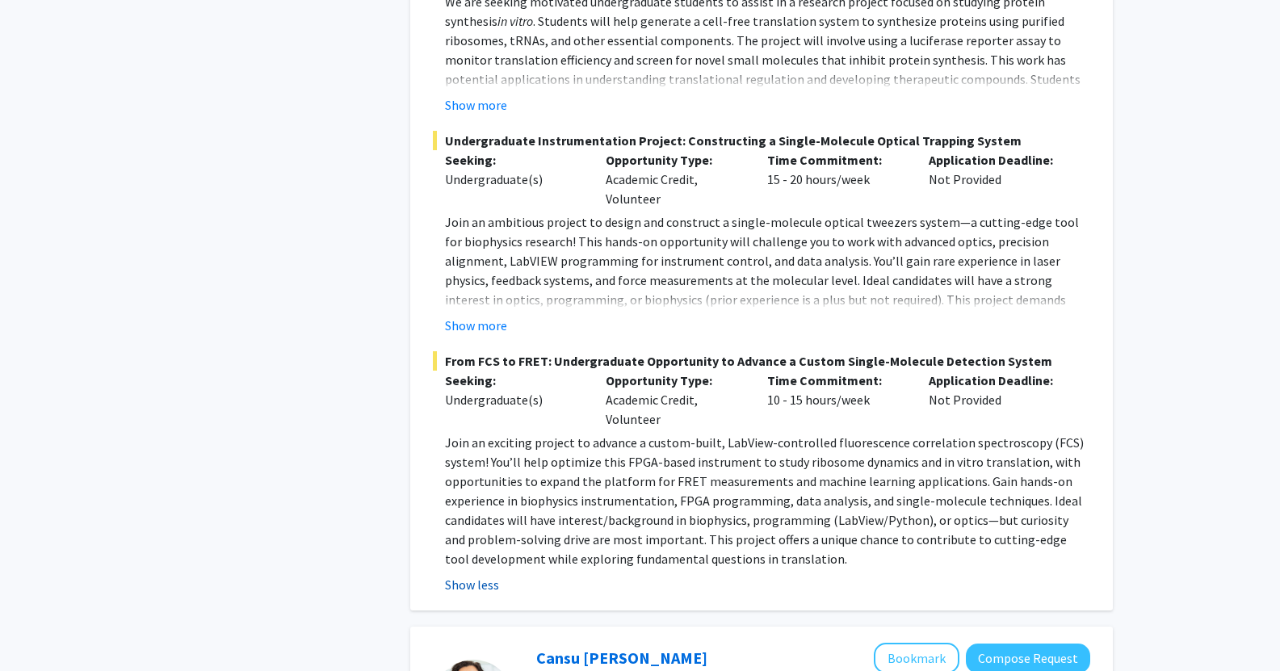
click at [471, 575] on button "Show less" at bounding box center [472, 584] width 54 height 19
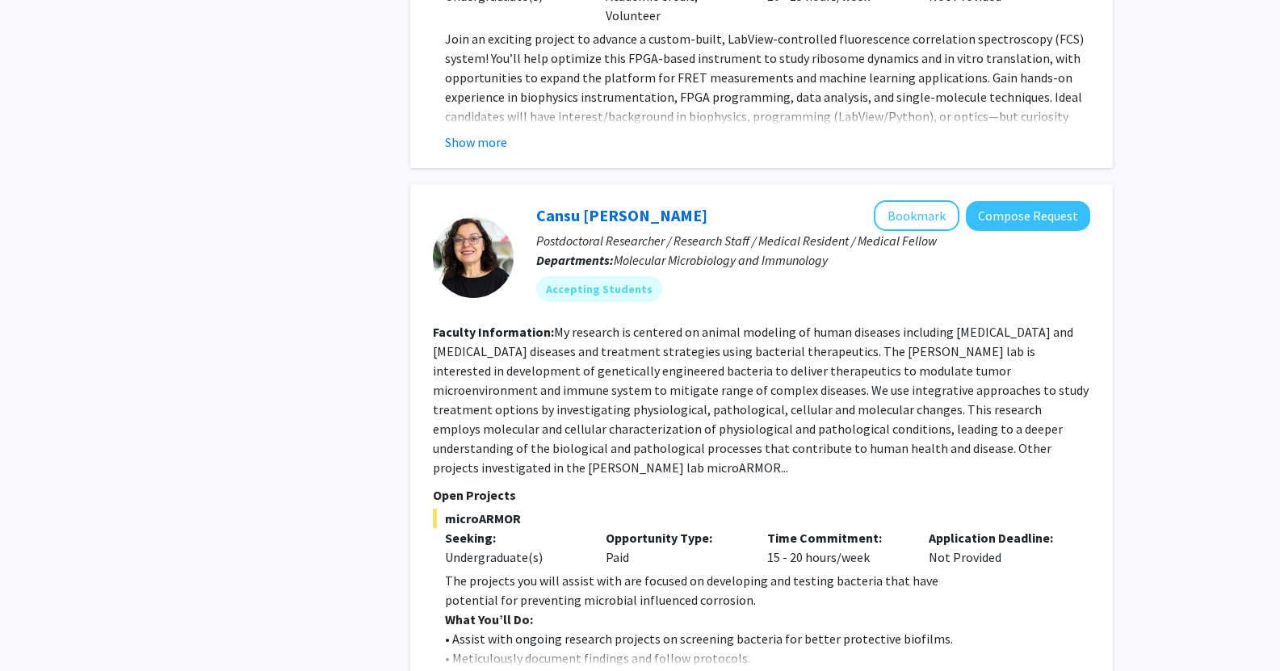
scroll to position [2665, 0]
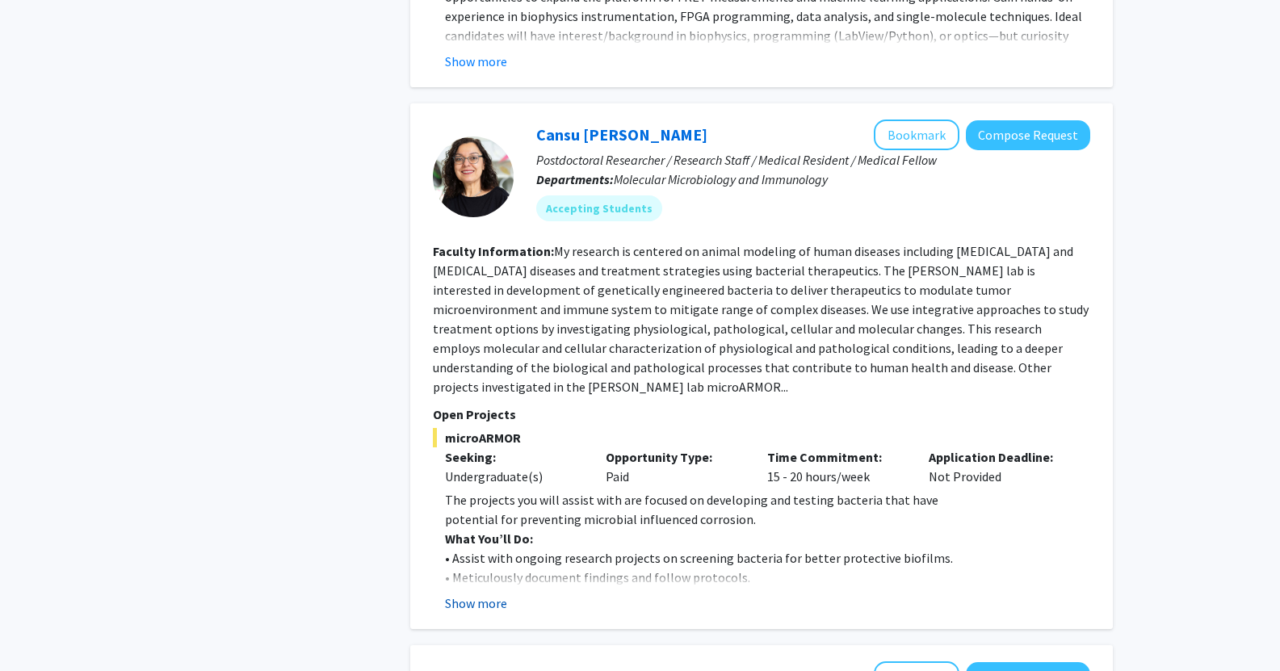
click at [476, 594] on button "Show more" at bounding box center [476, 603] width 62 height 19
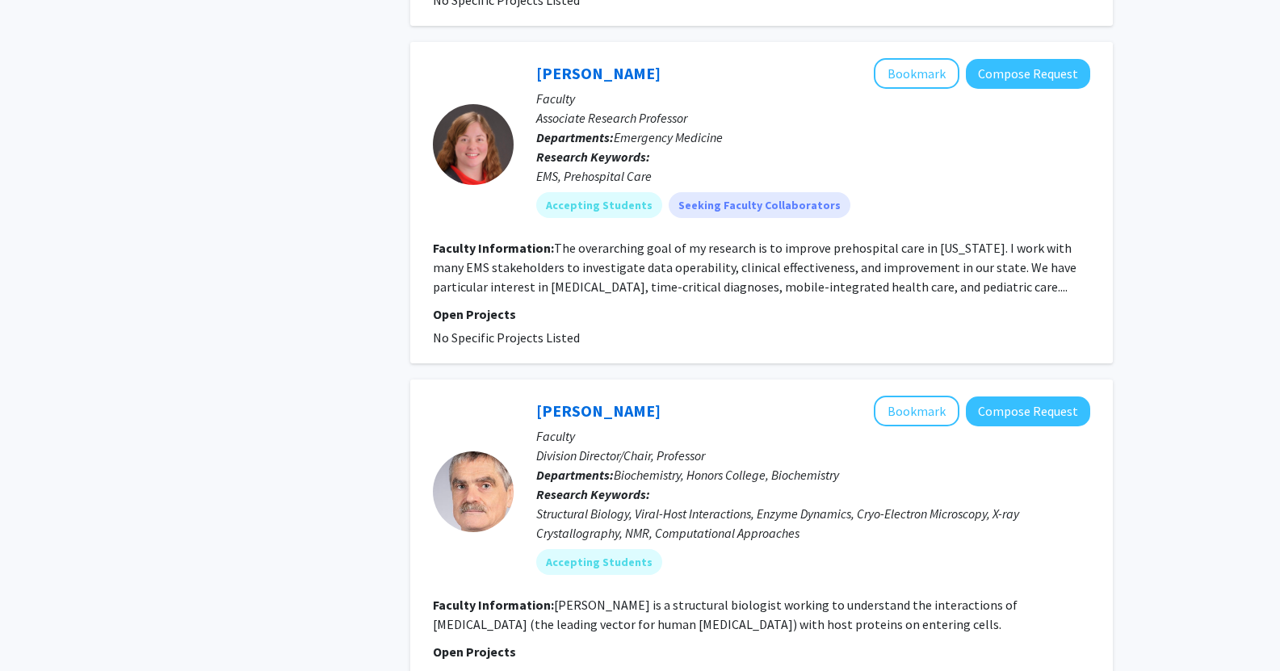
scroll to position [5652, 0]
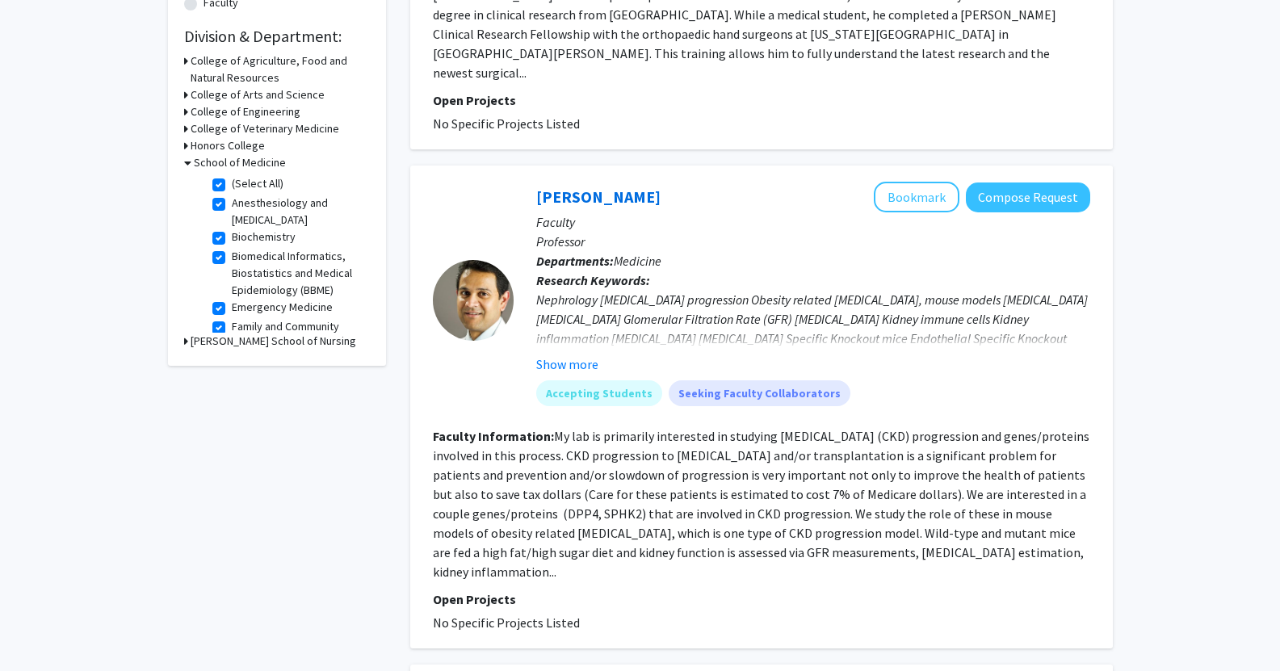
scroll to position [484, 0]
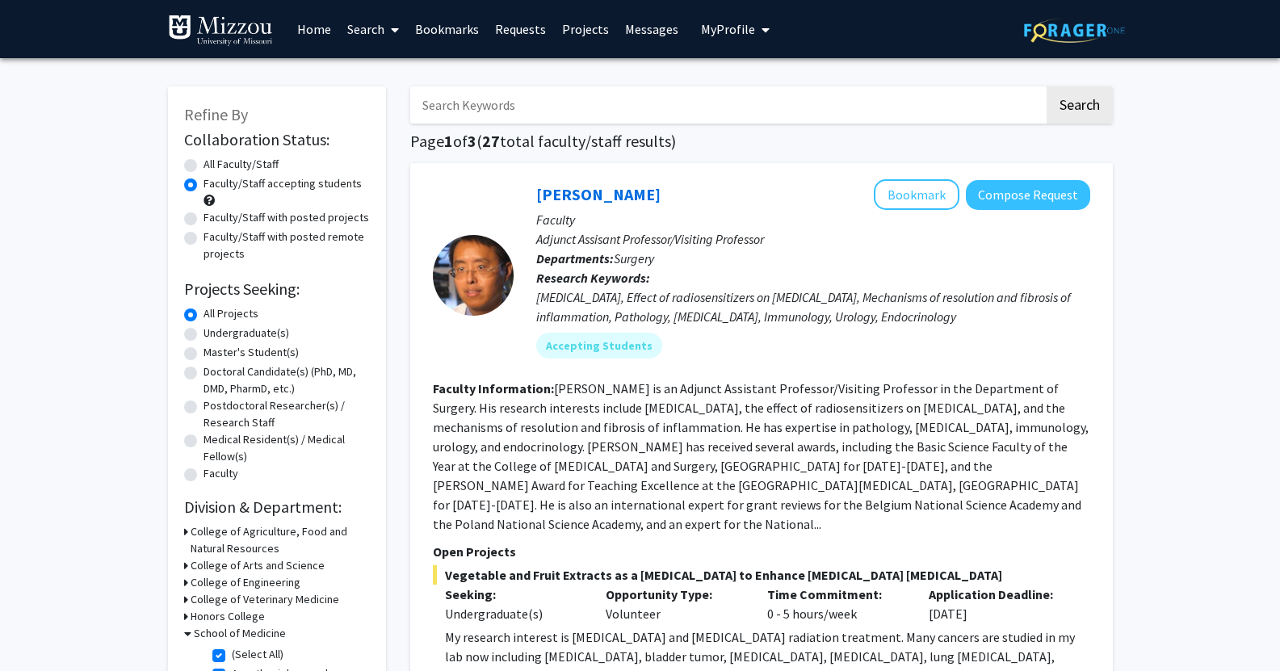
drag, startPoint x: 1185, startPoint y: 439, endPoint x: 1073, endPoint y: -98, distance: 548.6
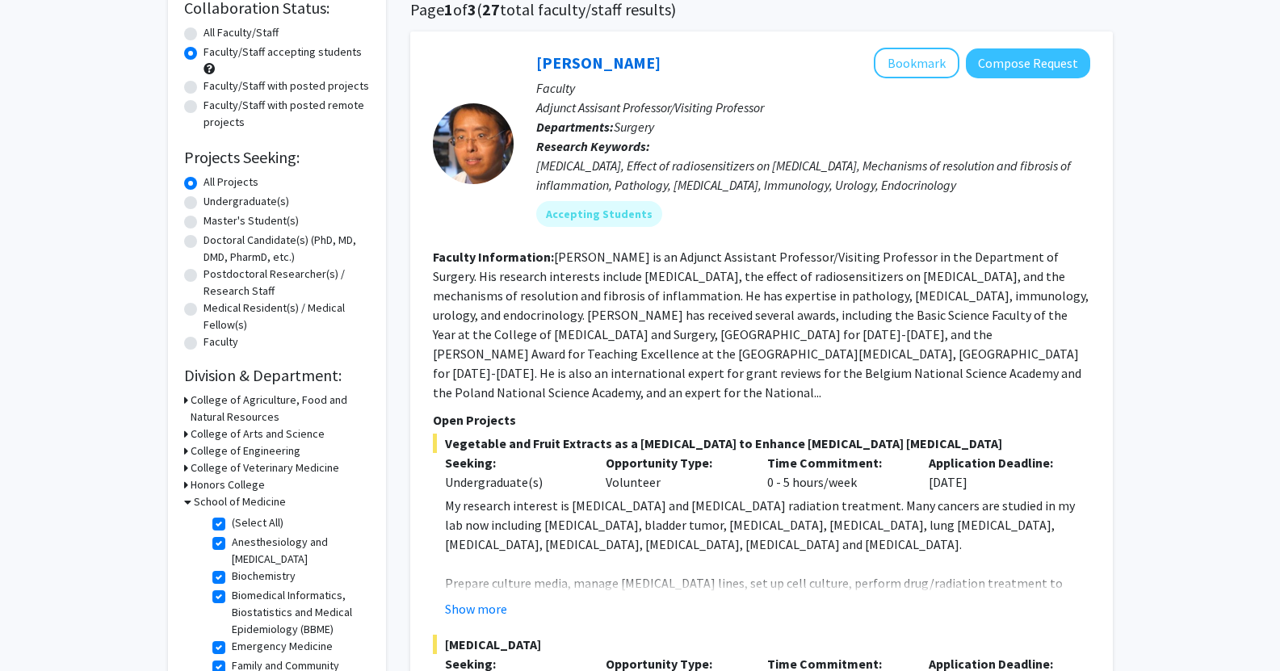
scroll to position [161, 0]
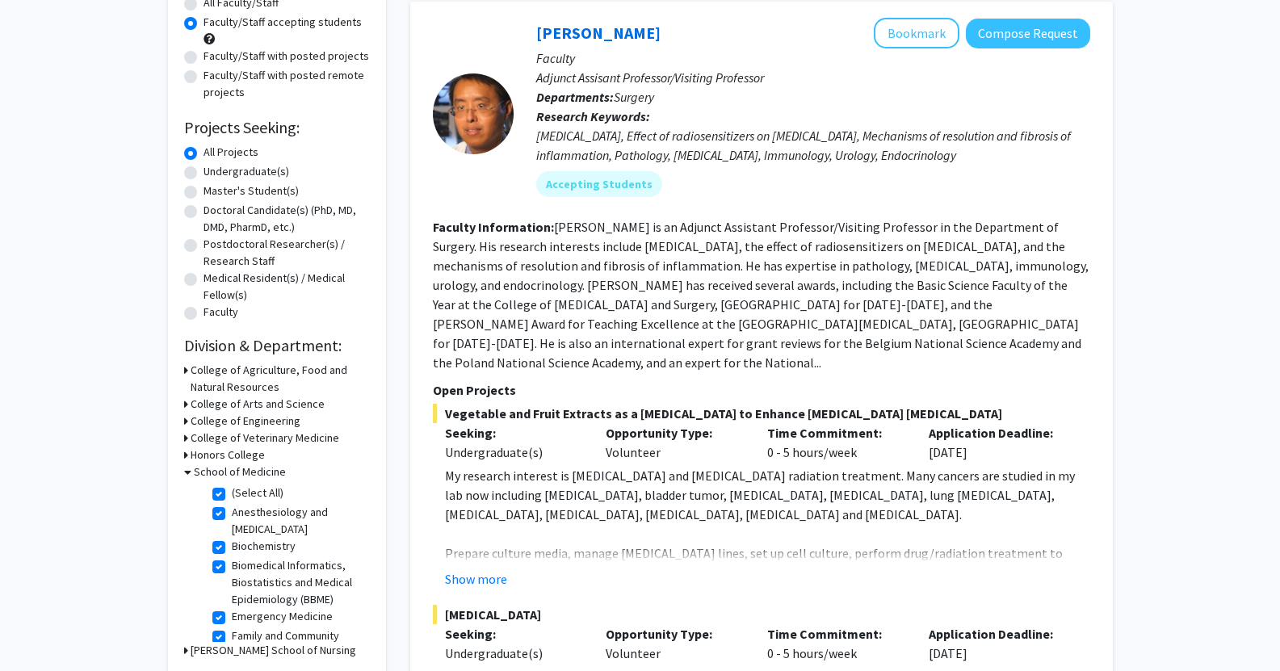
click at [487, 571] on fg-project-list "Vegetable and Fruit Extracts as a [MEDICAL_DATA] to Enhance [MEDICAL_DATA] [MED…" at bounding box center [761, 597] width 657 height 386
click at [487, 569] on button "Show more" at bounding box center [476, 578] width 62 height 19
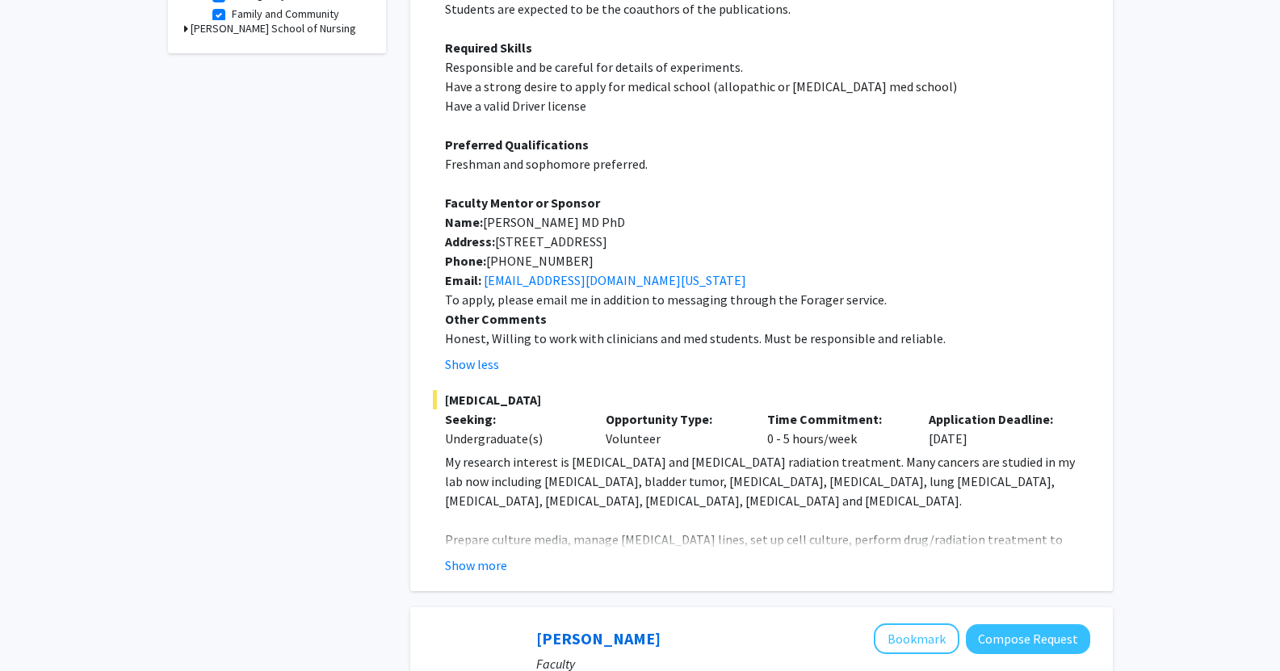
scroll to position [969, 0]
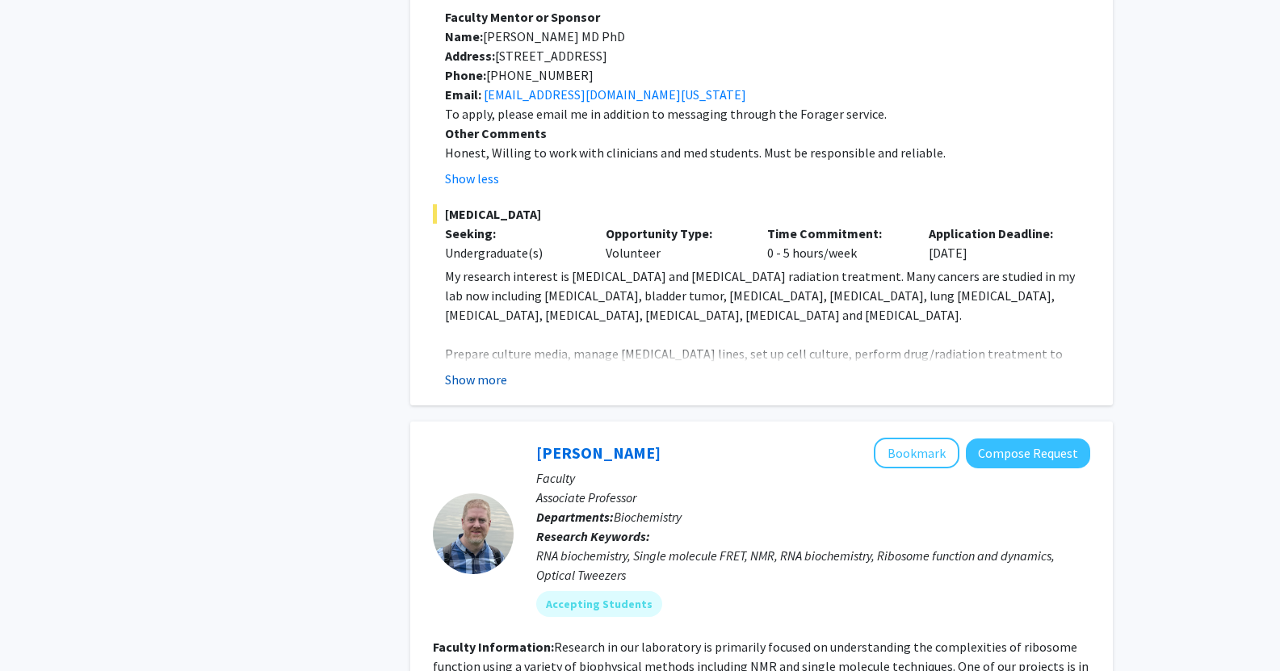
click at [472, 370] on button "Show more" at bounding box center [476, 379] width 62 height 19
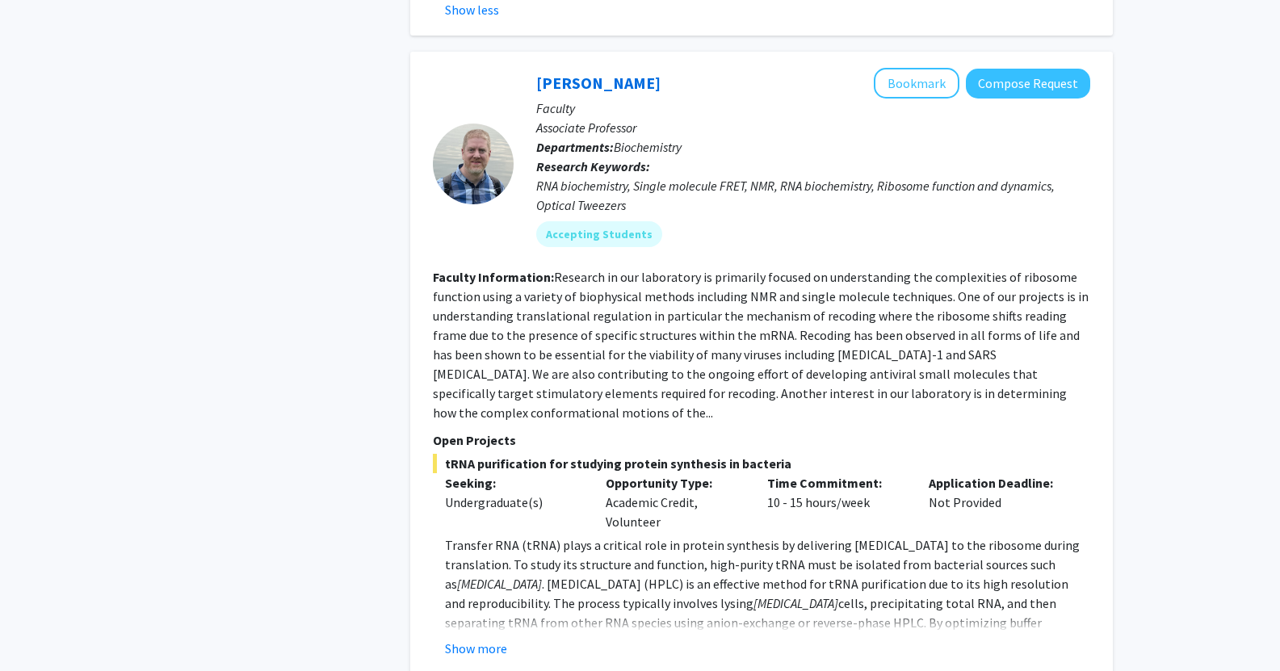
scroll to position [1776, 0]
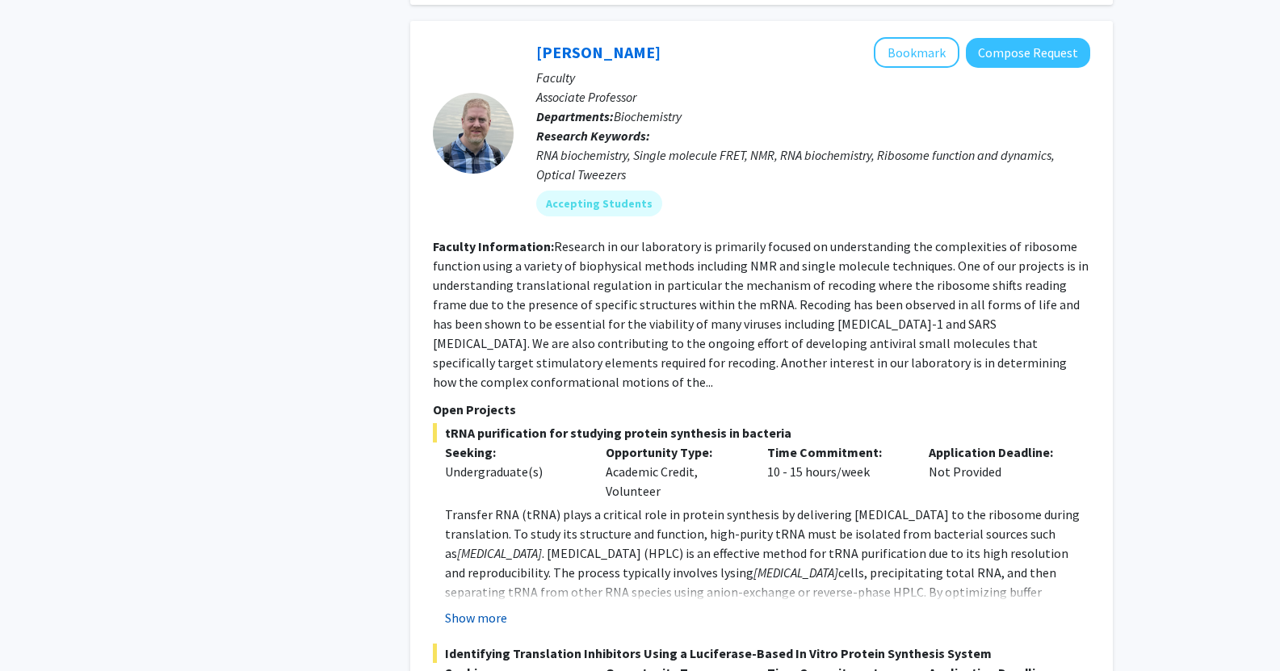
click at [481, 608] on button "Show more" at bounding box center [476, 617] width 62 height 19
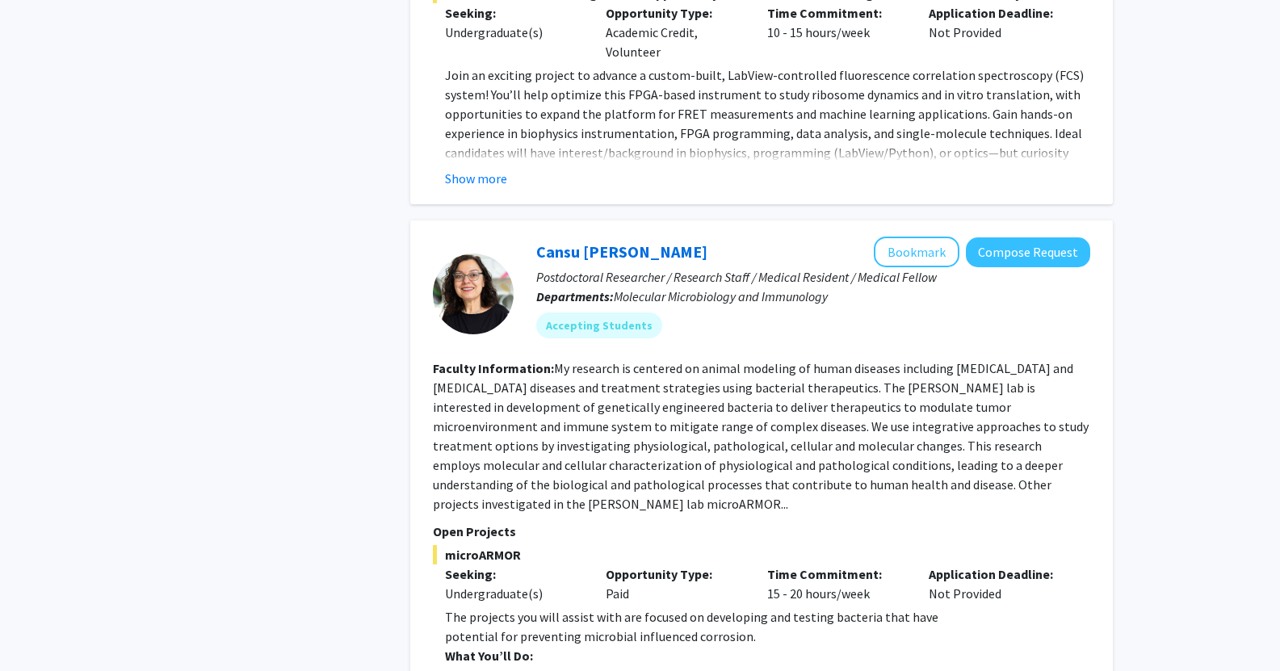
scroll to position [2988, 0]
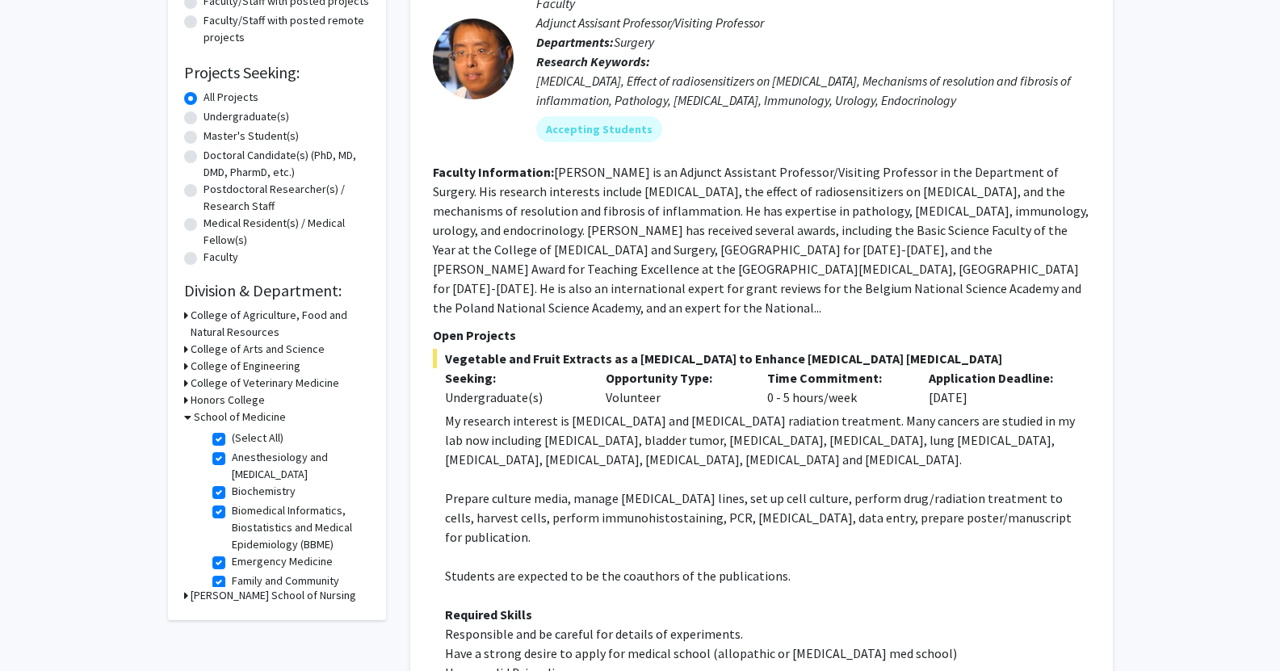
scroll to position [0, 0]
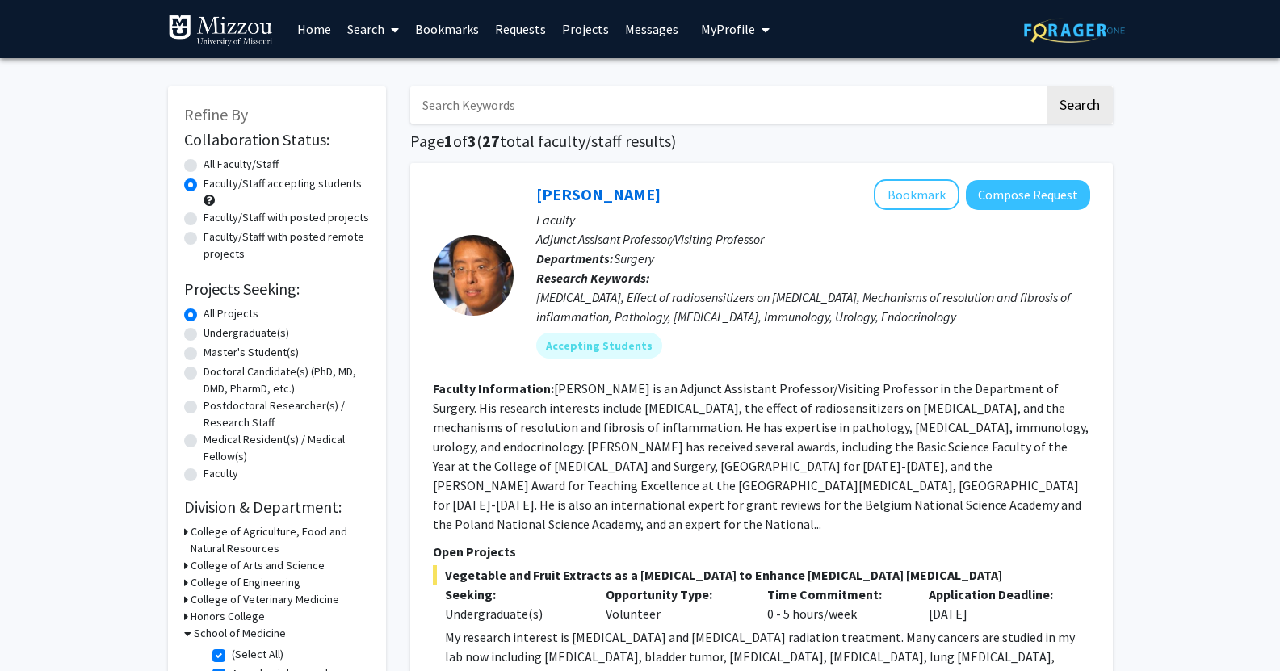
drag, startPoint x: 346, startPoint y: 440, endPoint x: 328, endPoint y: 220, distance: 220.4
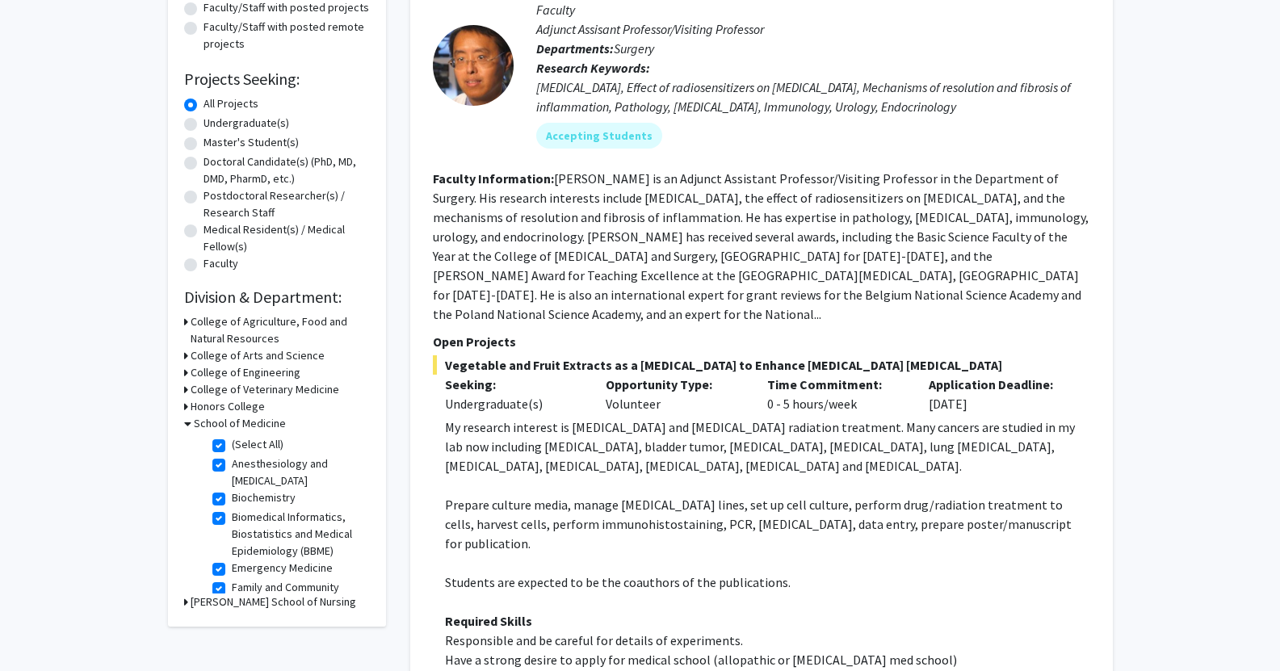
scroll to position [242, 0]
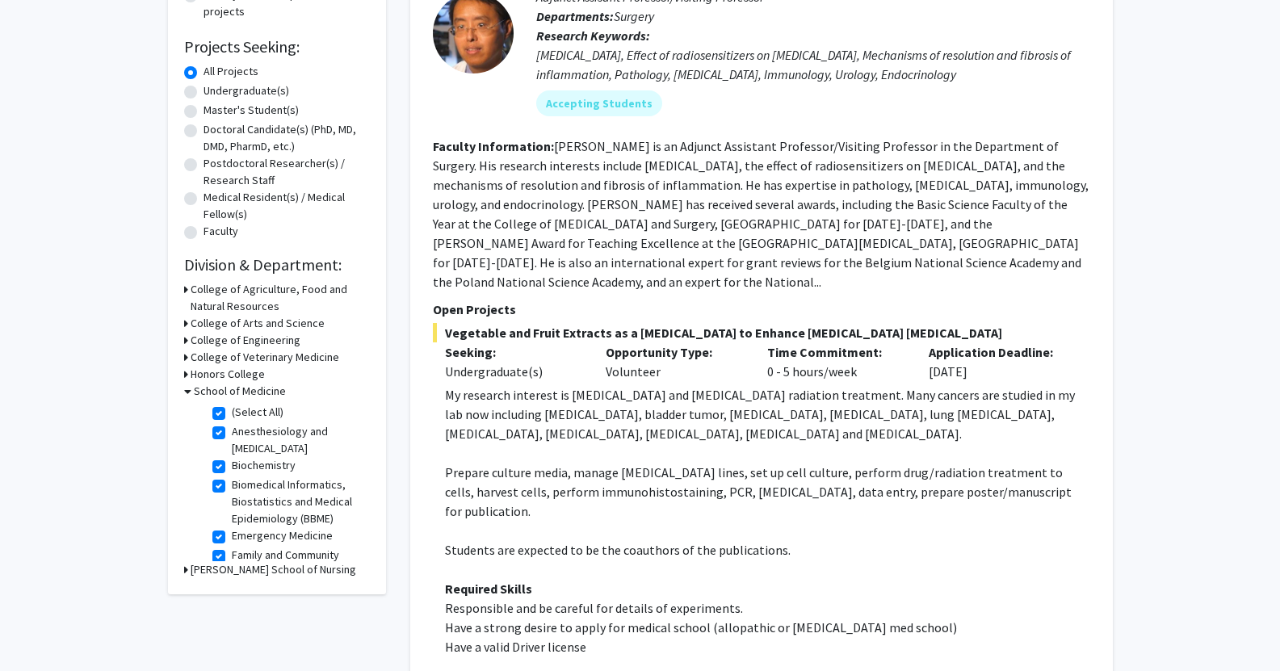
click at [184, 340] on icon at bounding box center [186, 340] width 4 height 17
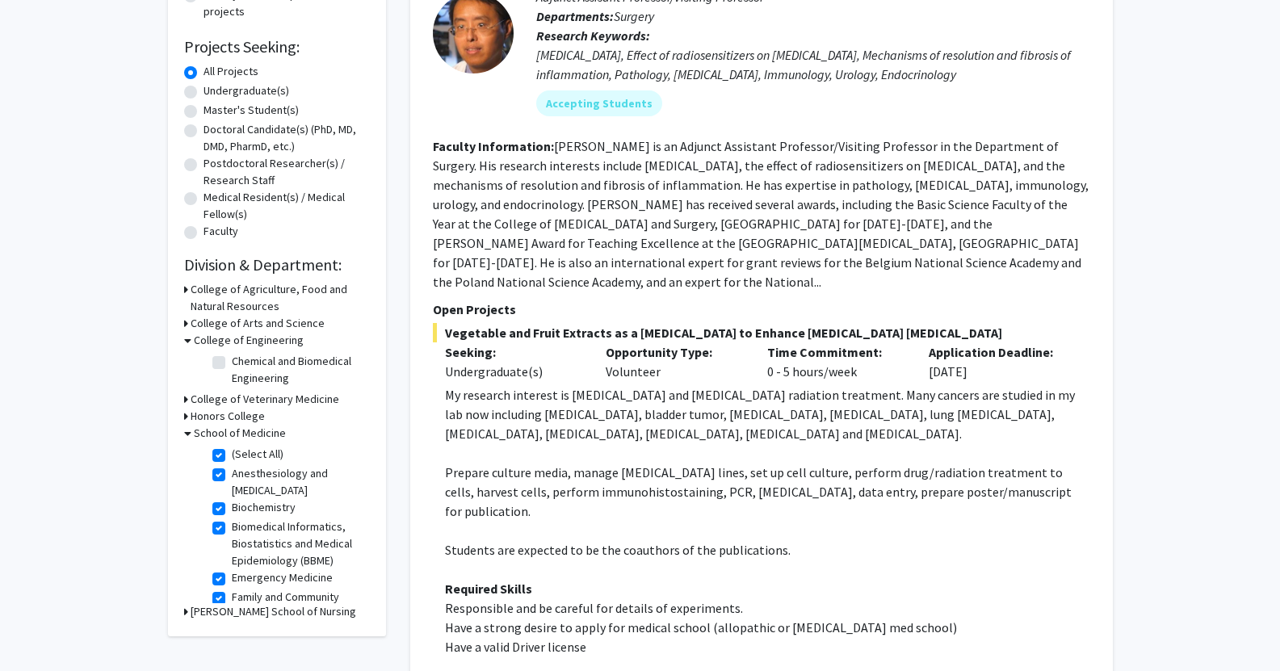
click at [232, 364] on label "Chemical and Biomedical Engineering" at bounding box center [299, 370] width 134 height 34
click at [232, 363] on input "Chemical and Biomedical Engineering" at bounding box center [237, 358] width 10 height 10
checkbox input "true"
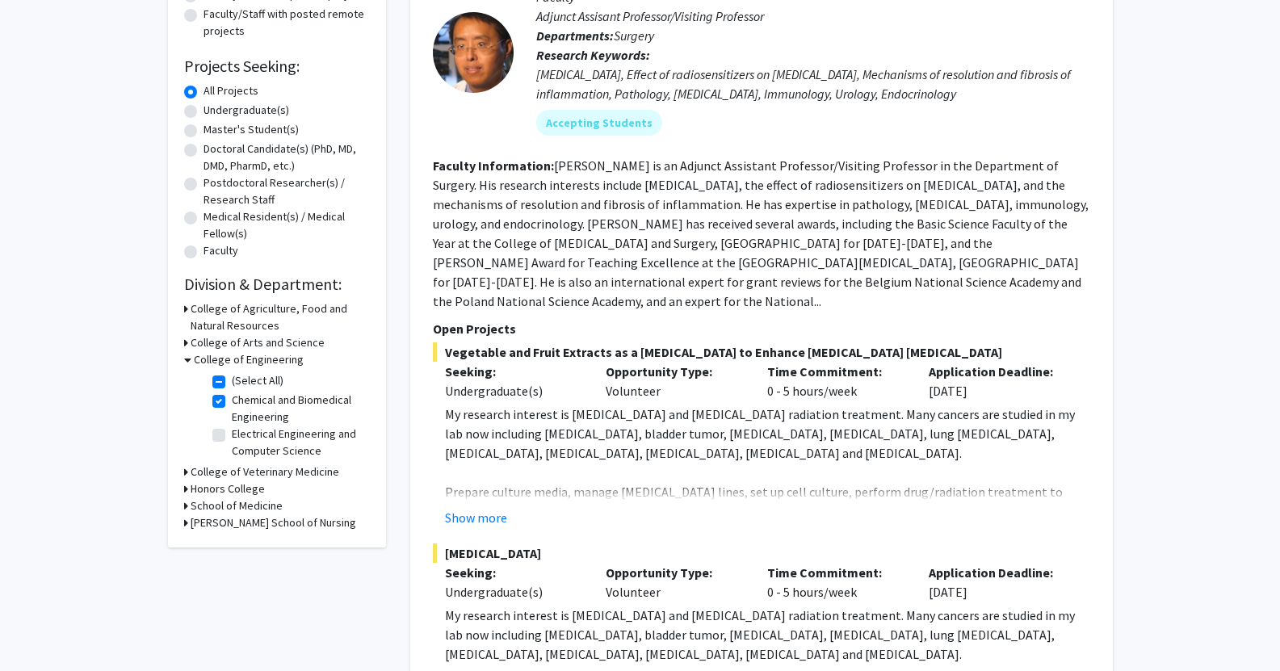
scroll to position [242, 0]
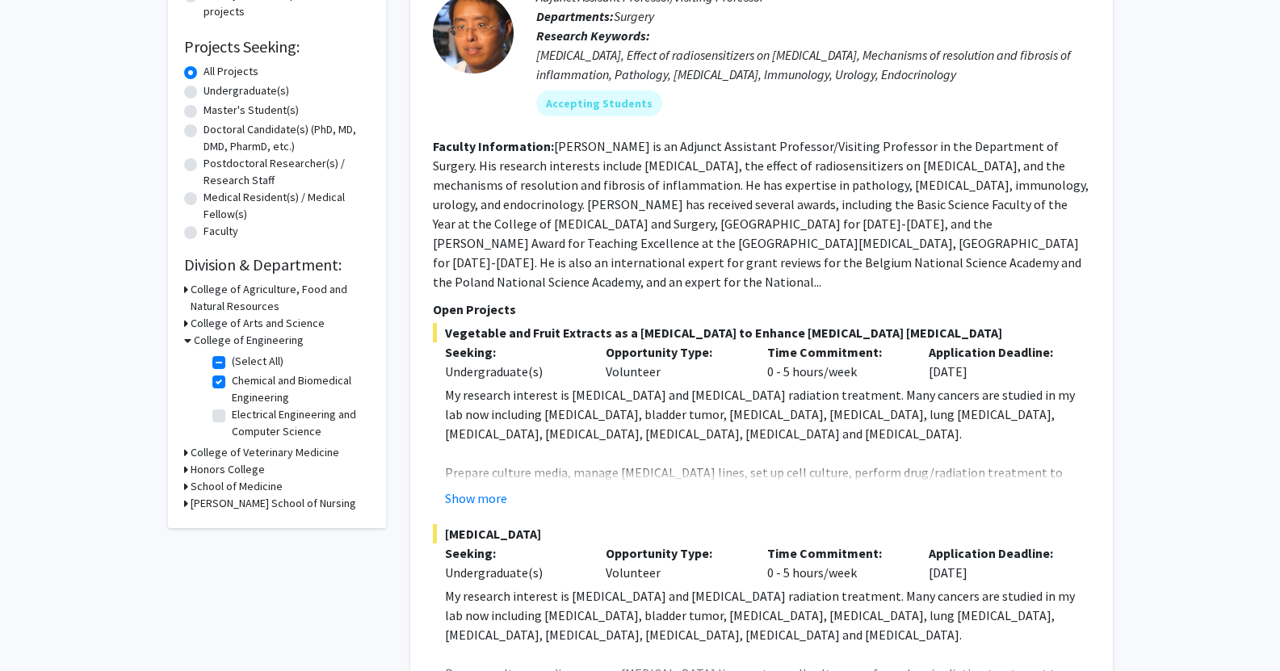
click at [187, 495] on div "[PERSON_NAME] School of Nursing" at bounding box center [277, 503] width 186 height 17
click at [184, 491] on icon at bounding box center [186, 486] width 4 height 17
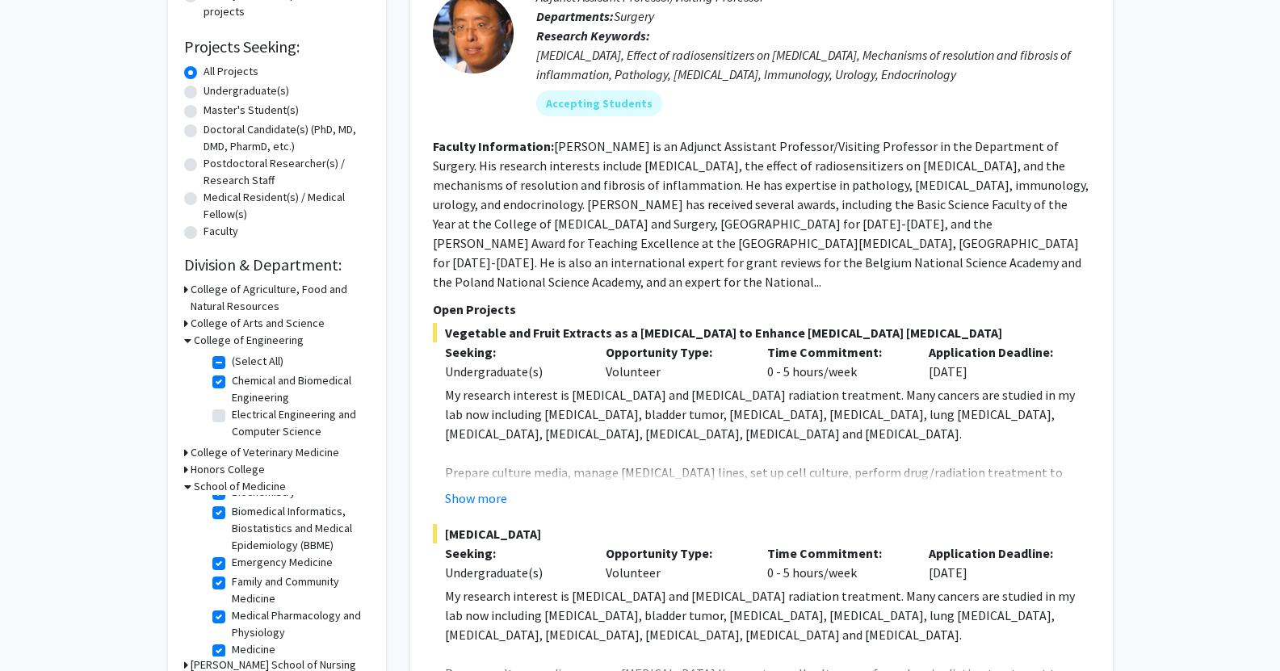
scroll to position [161, 0]
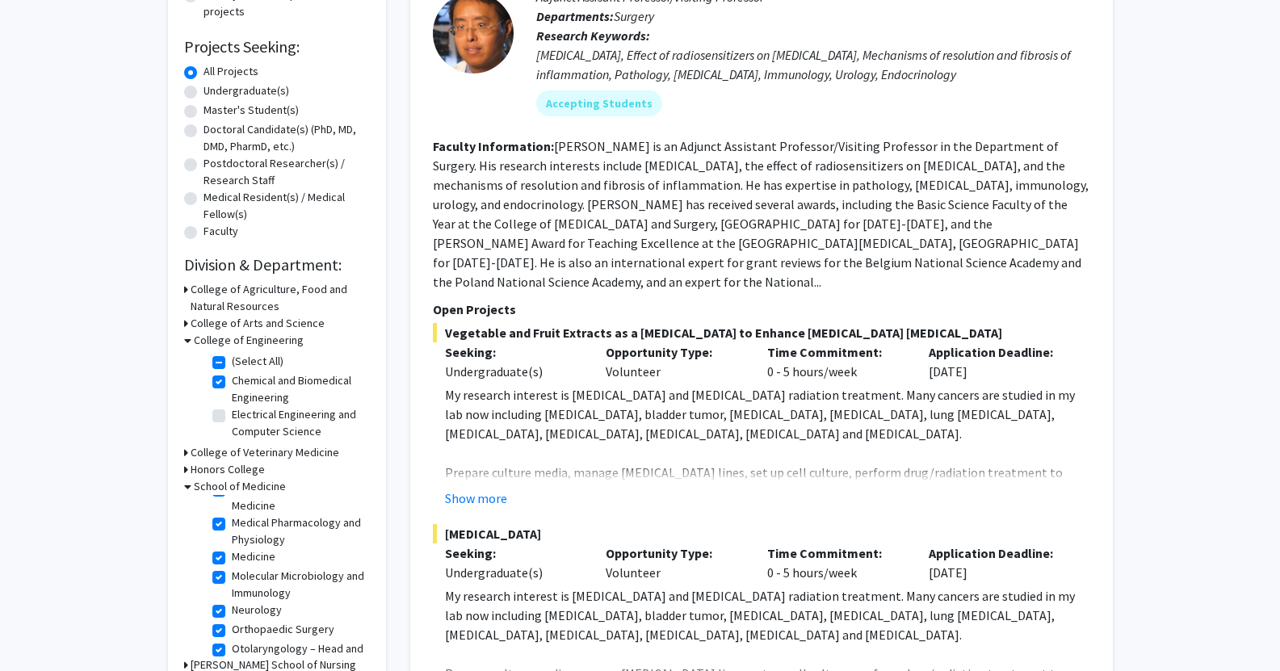
click at [232, 367] on label "(Select All)" at bounding box center [258, 361] width 52 height 17
click at [232, 363] on input "(Select All)" at bounding box center [237, 358] width 10 height 10
checkbox input "false"
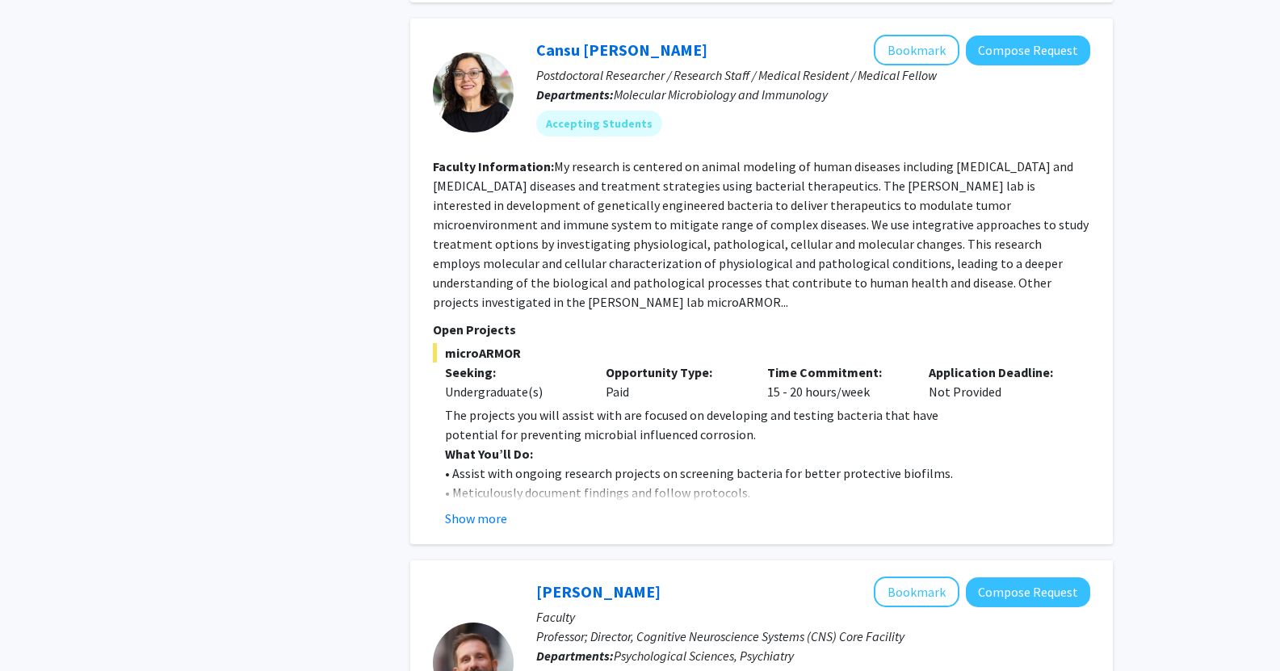
scroll to position [2584, 0]
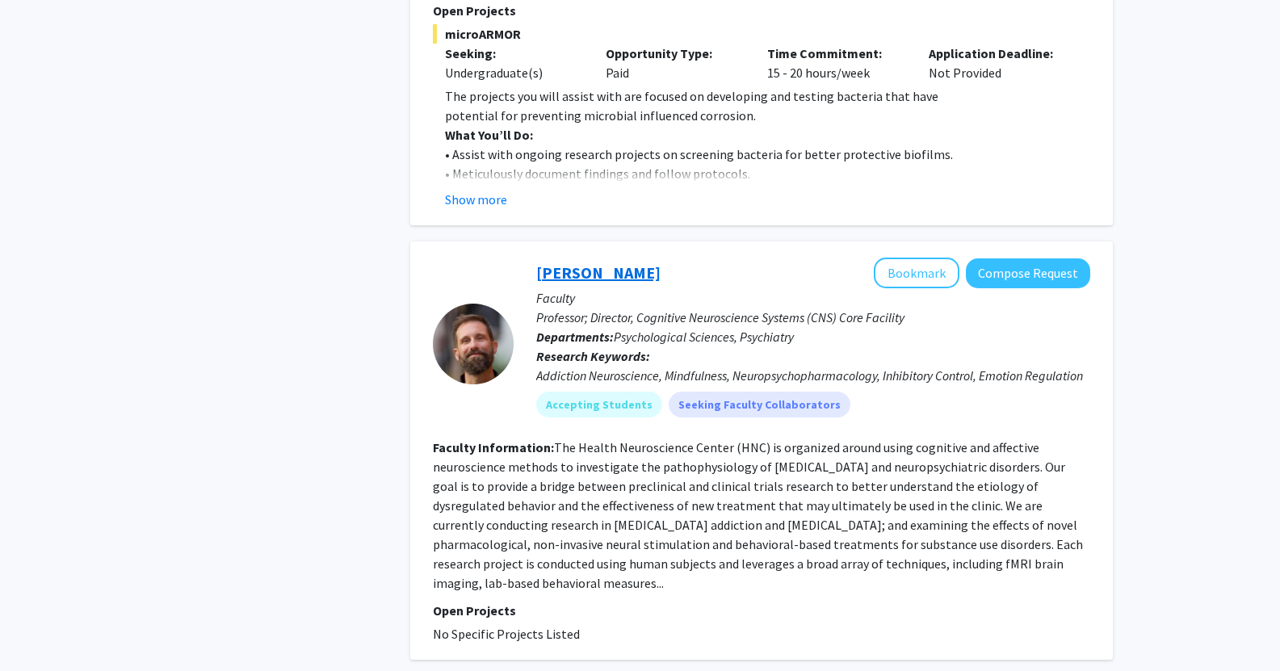
click at [577, 262] on link "[PERSON_NAME]" at bounding box center [598, 272] width 124 height 20
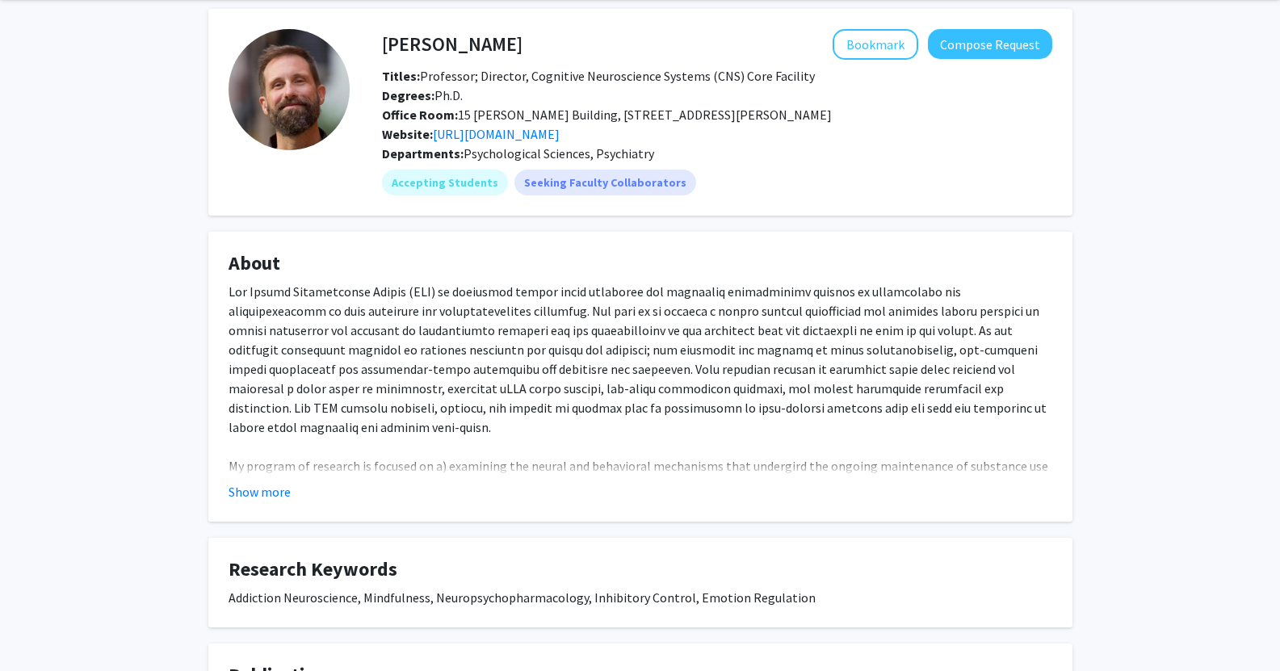
scroll to position [81, 0]
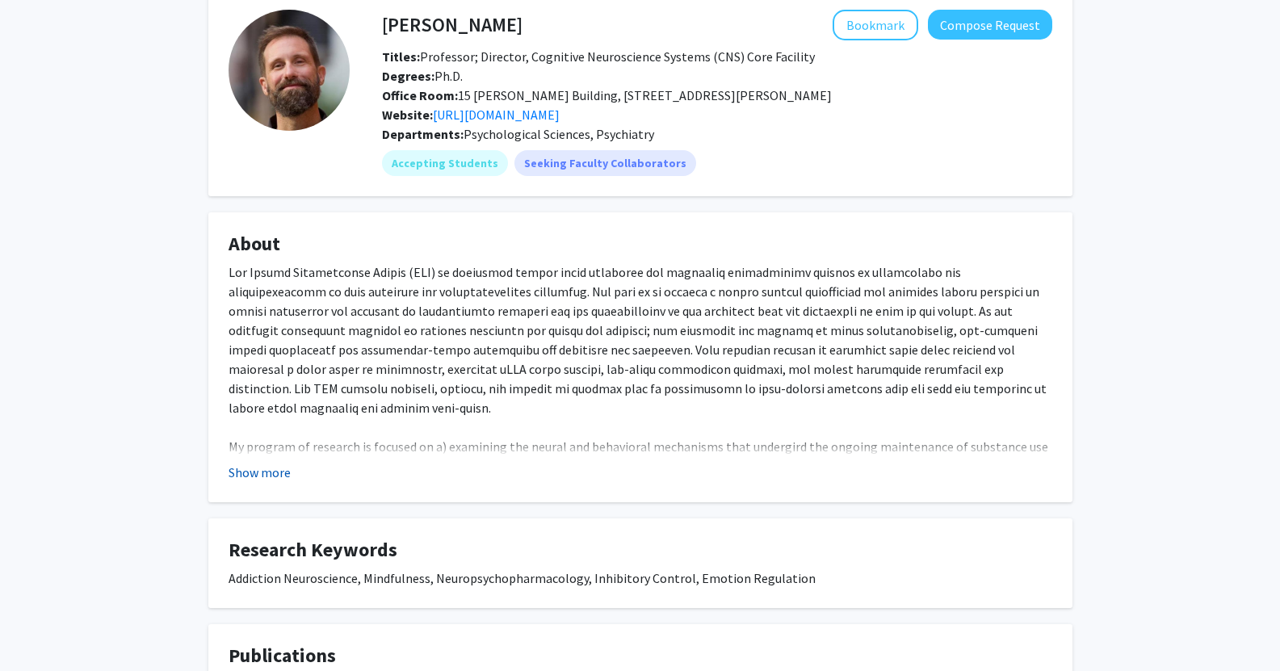
click at [272, 473] on button "Show more" at bounding box center [260, 472] width 62 height 19
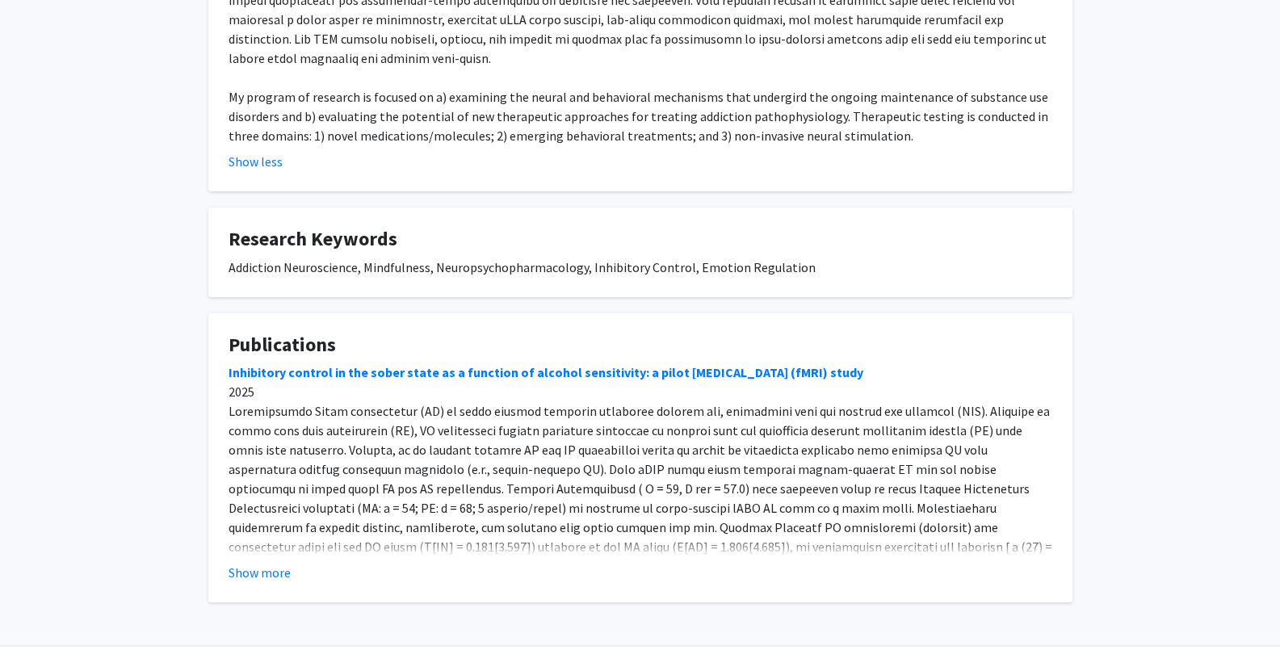
scroll to position [443, 0]
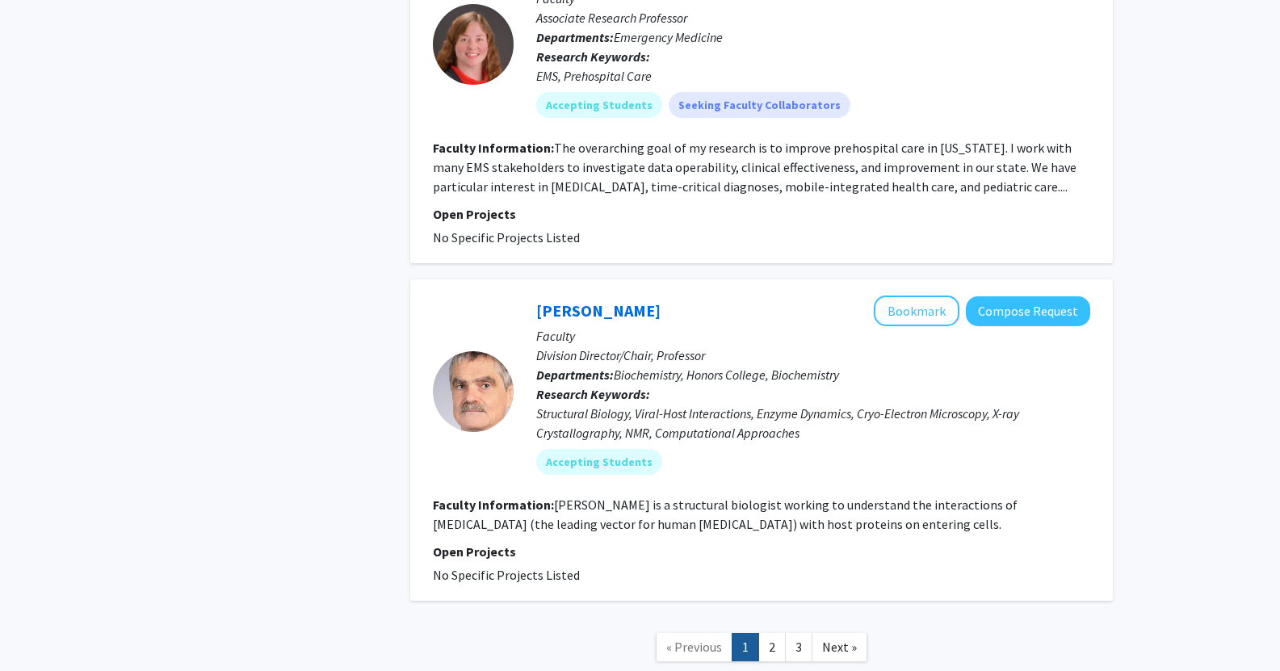
scroll to position [4951, 0]
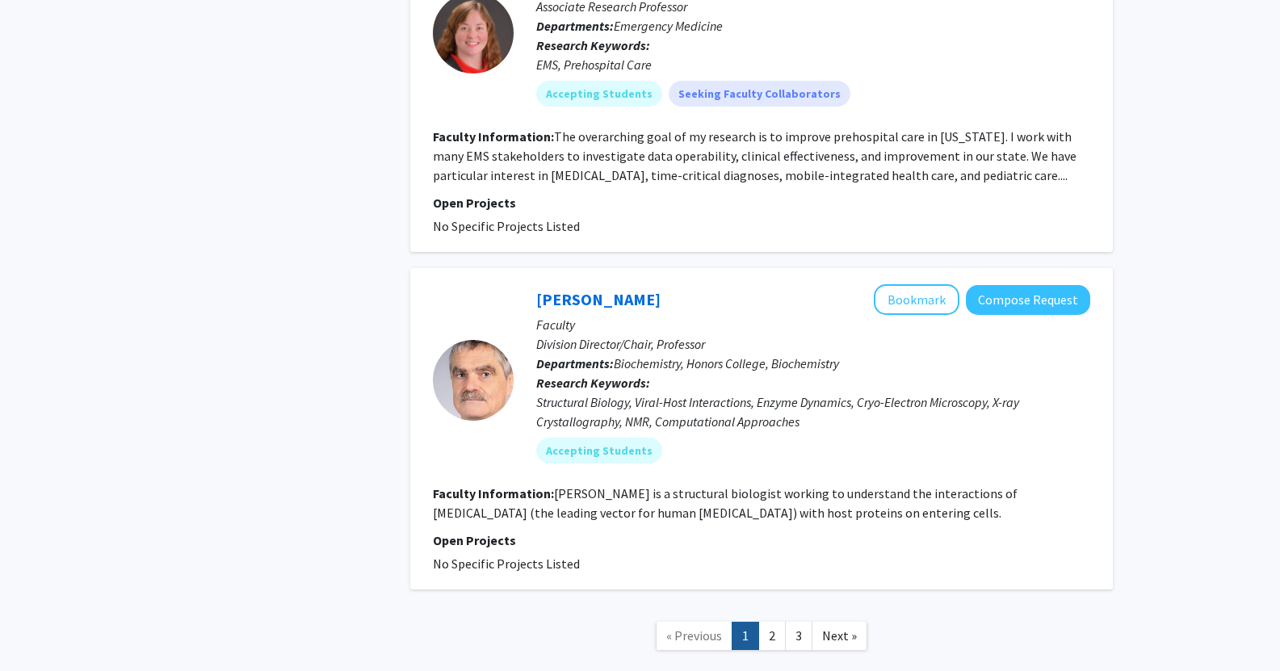
click at [765, 622] on link "2" at bounding box center [771, 636] width 27 height 28
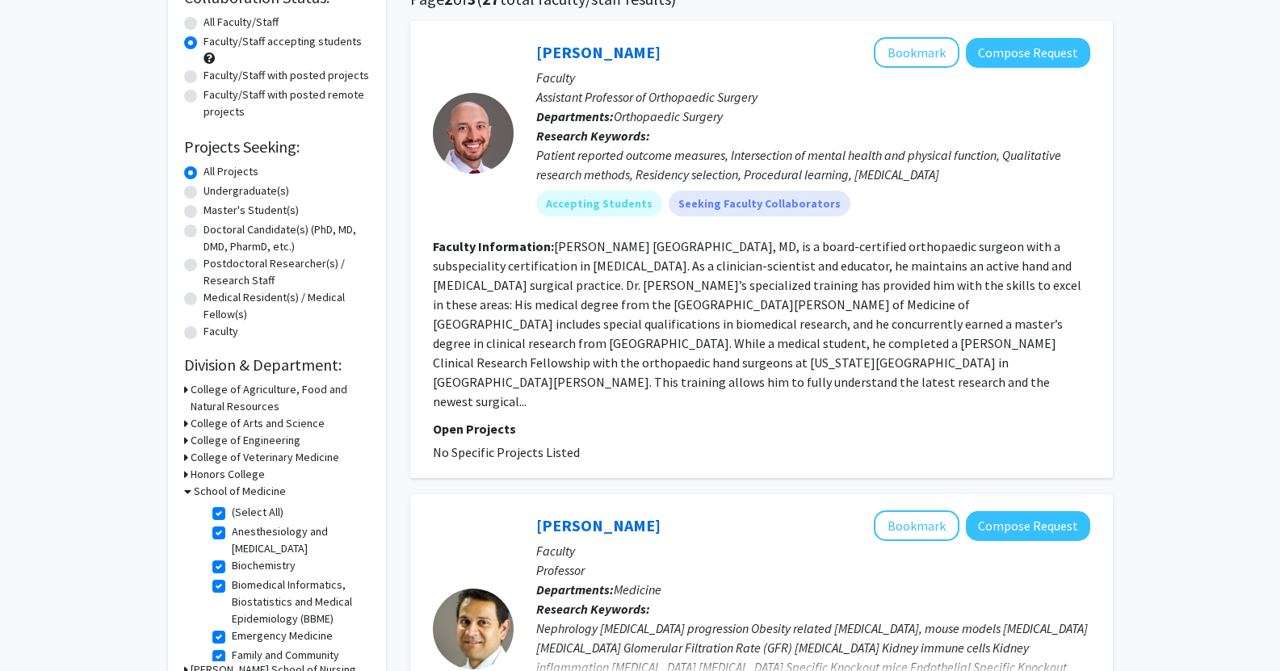
scroll to position [161, 0]
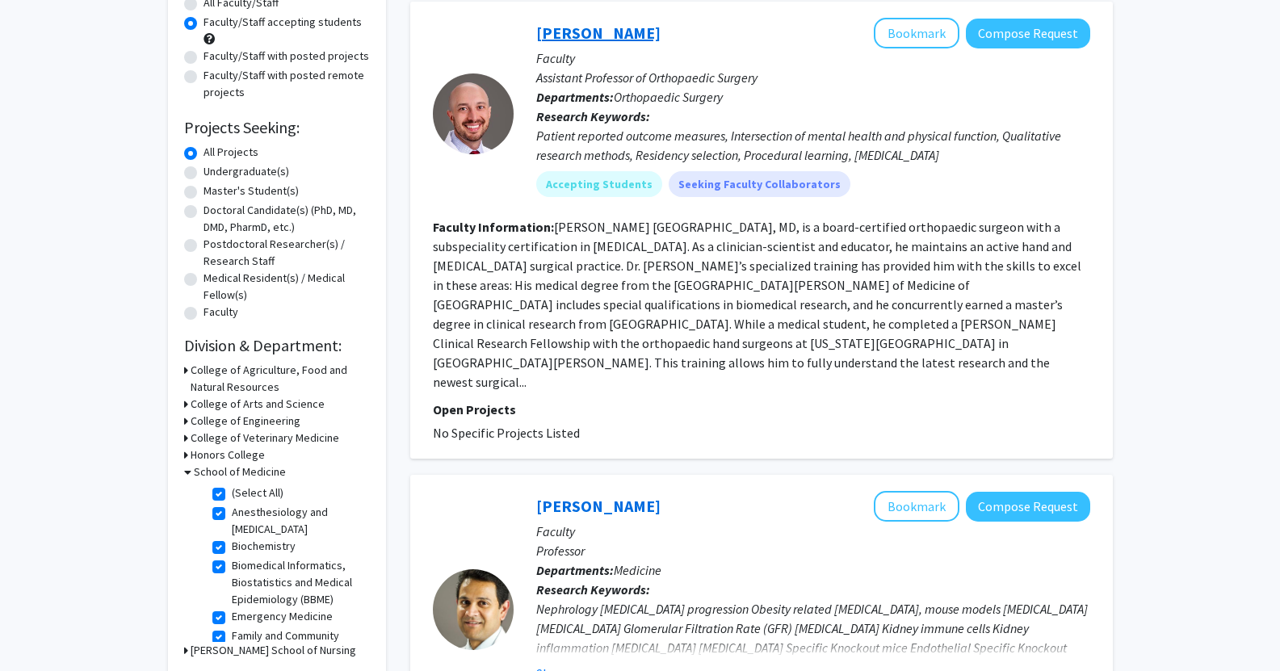
click at [576, 33] on link "[PERSON_NAME]" at bounding box center [598, 33] width 124 height 20
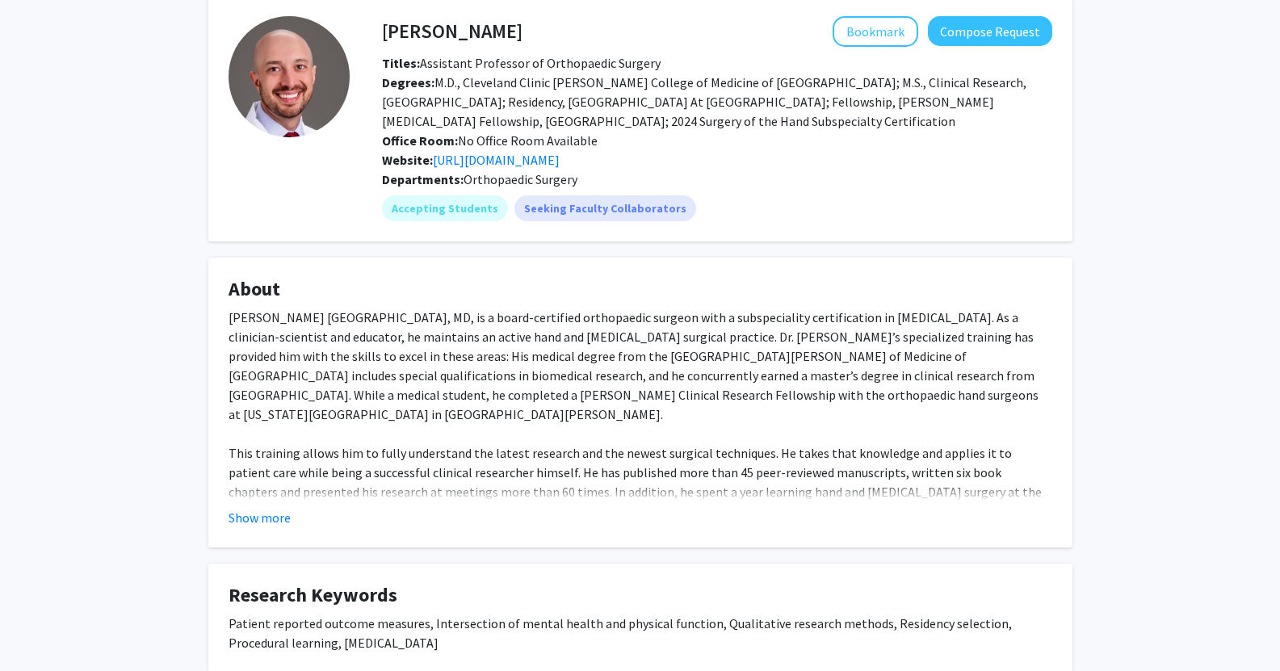
scroll to position [161, 0]
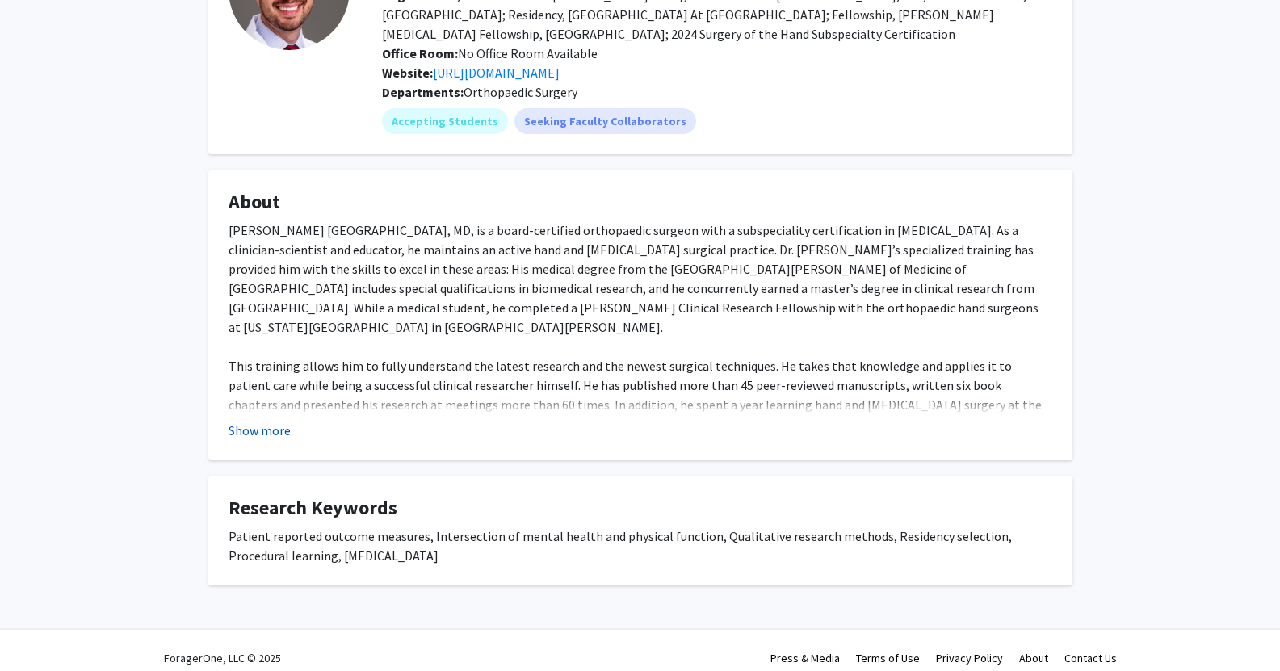
click at [260, 428] on button "Show more" at bounding box center [260, 430] width 62 height 19
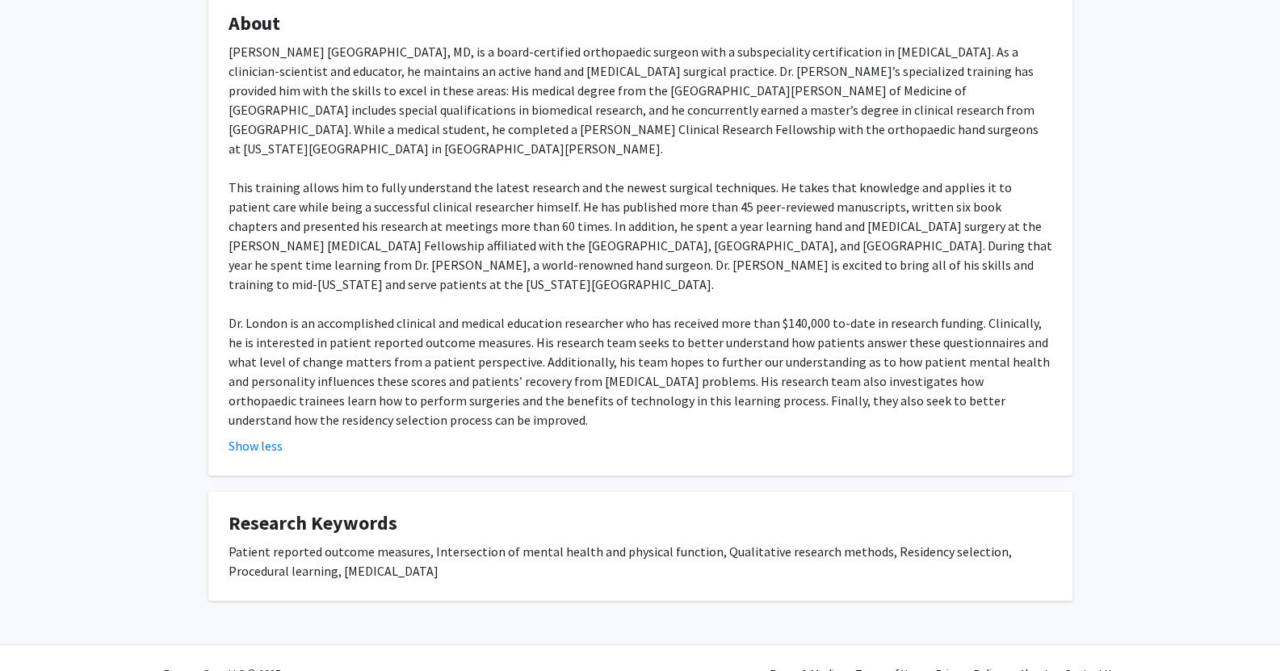
scroll to position [350, 0]
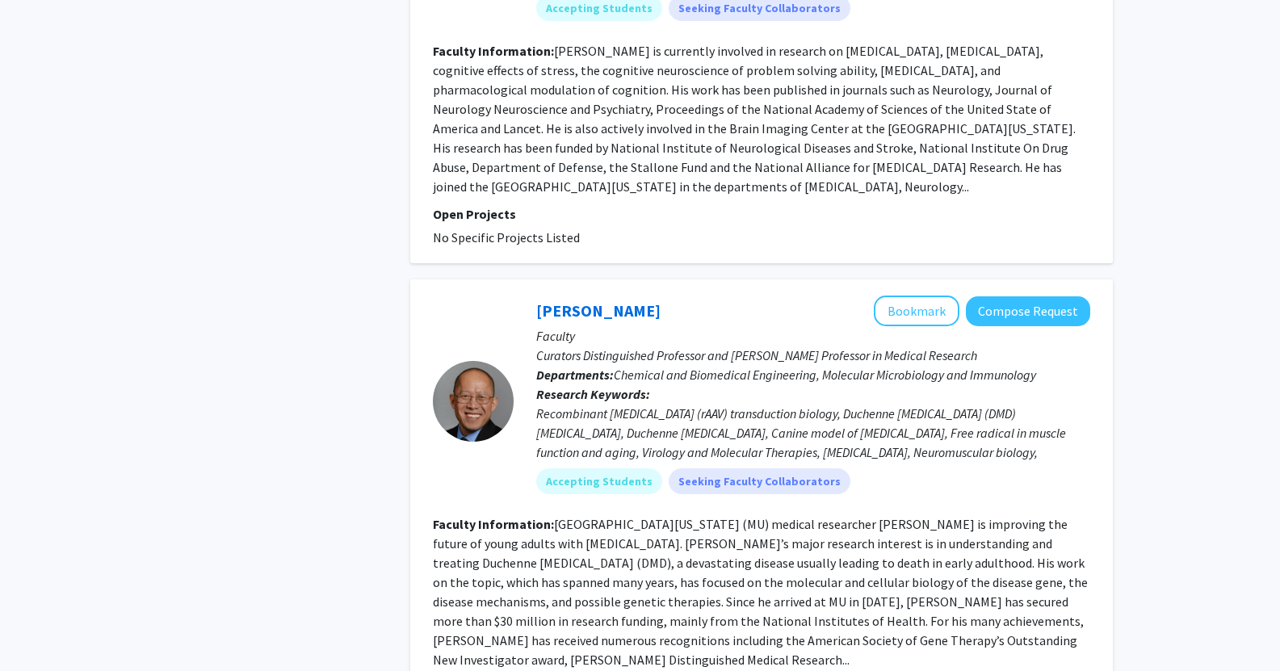
scroll to position [2826, 0]
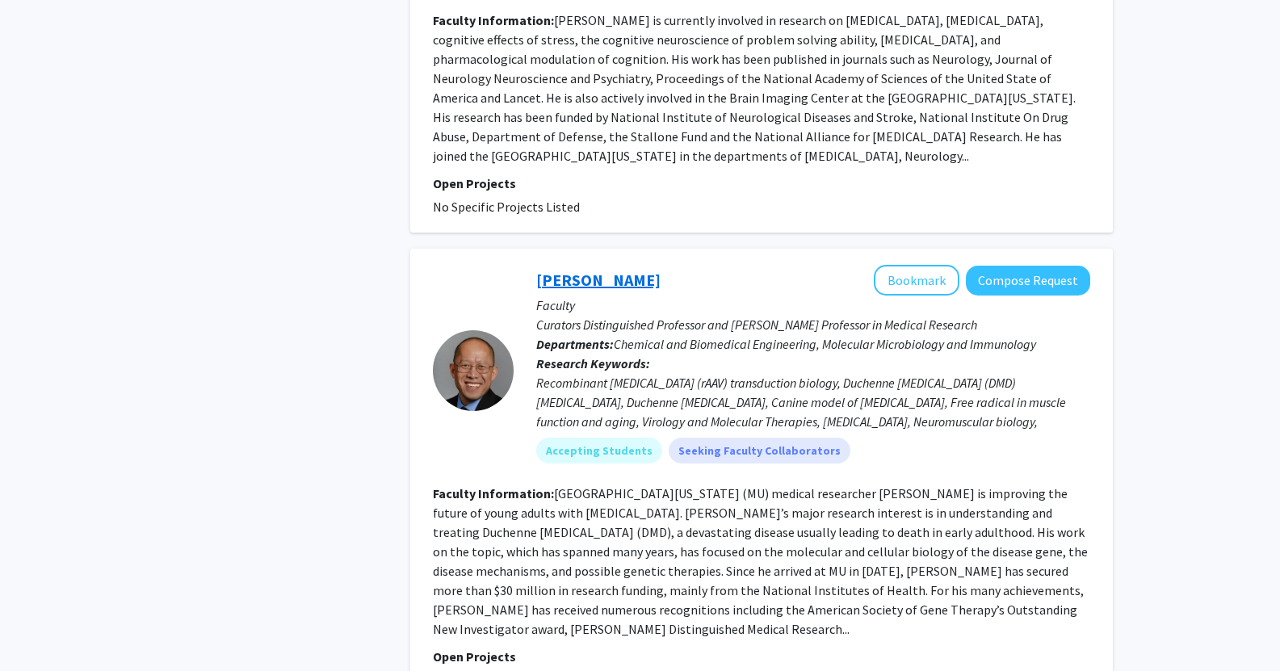
click at [560, 270] on link "[PERSON_NAME]" at bounding box center [598, 280] width 124 height 20
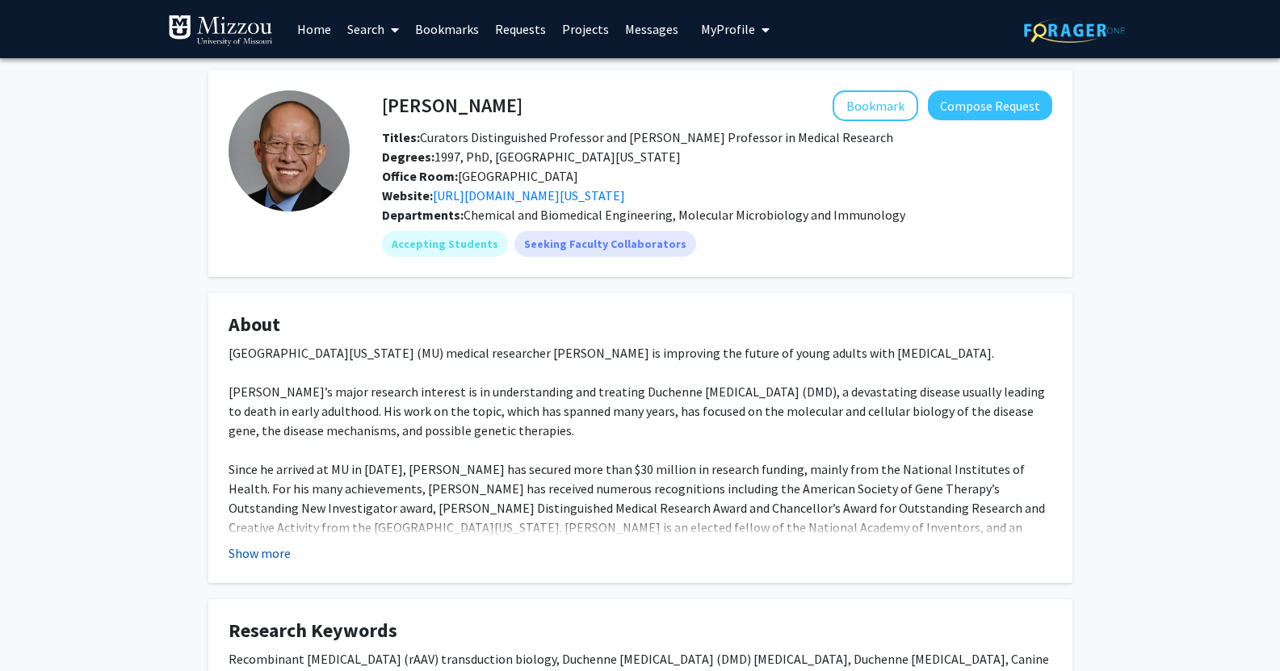
click at [271, 551] on button "Show more" at bounding box center [260, 552] width 62 height 19
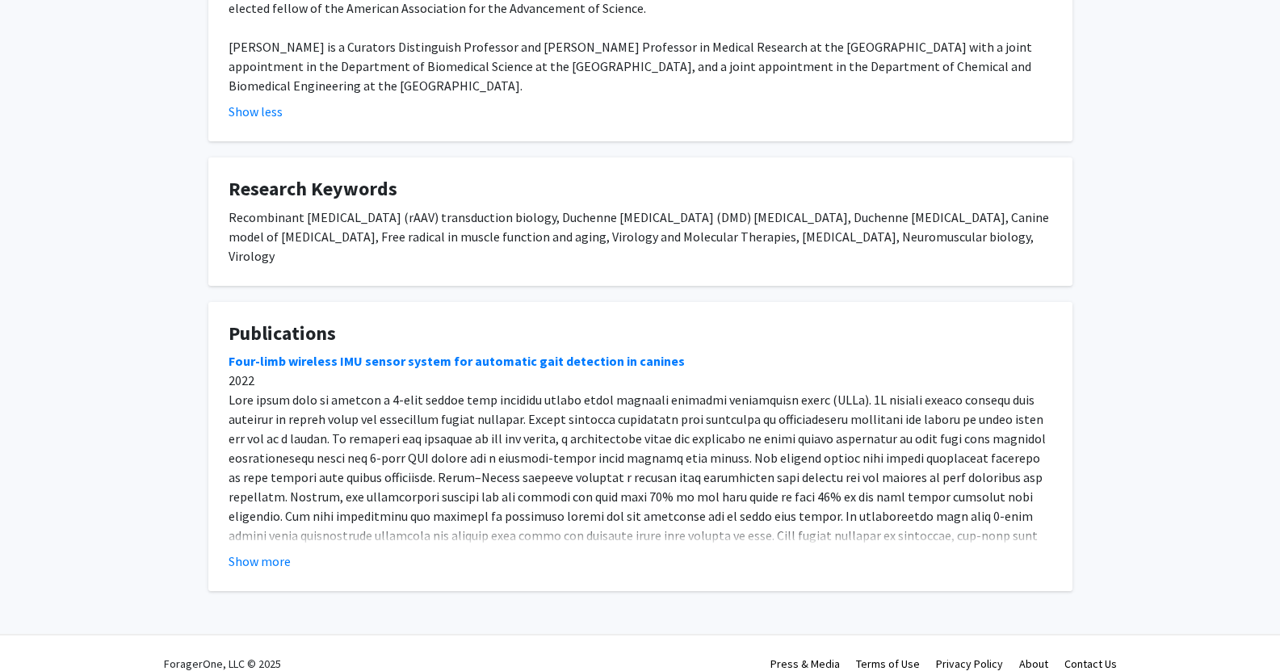
scroll to position [540, 0]
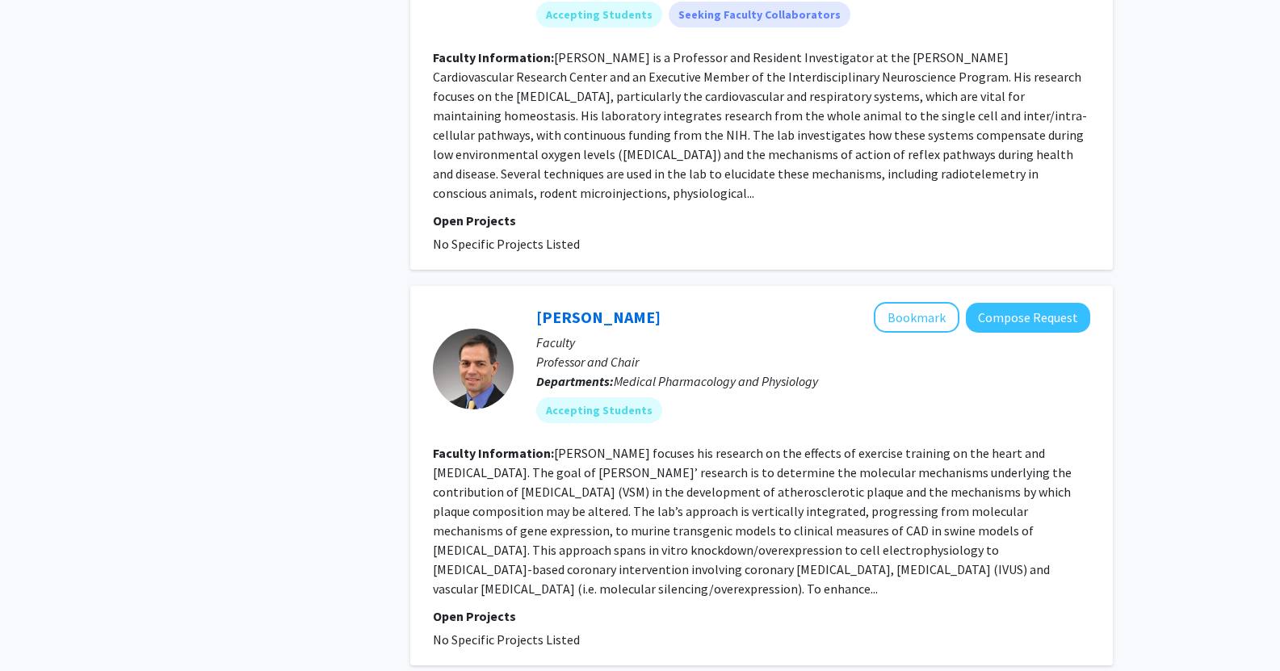
scroll to position [3714, 0]
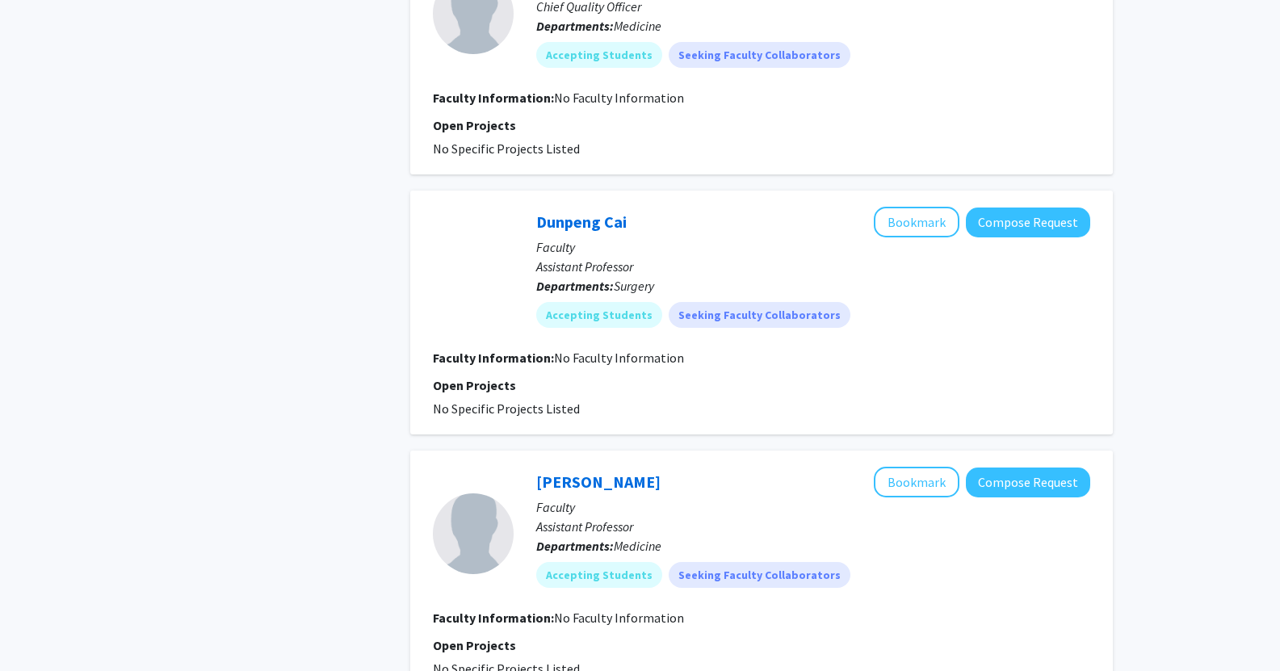
scroll to position [1513, 0]
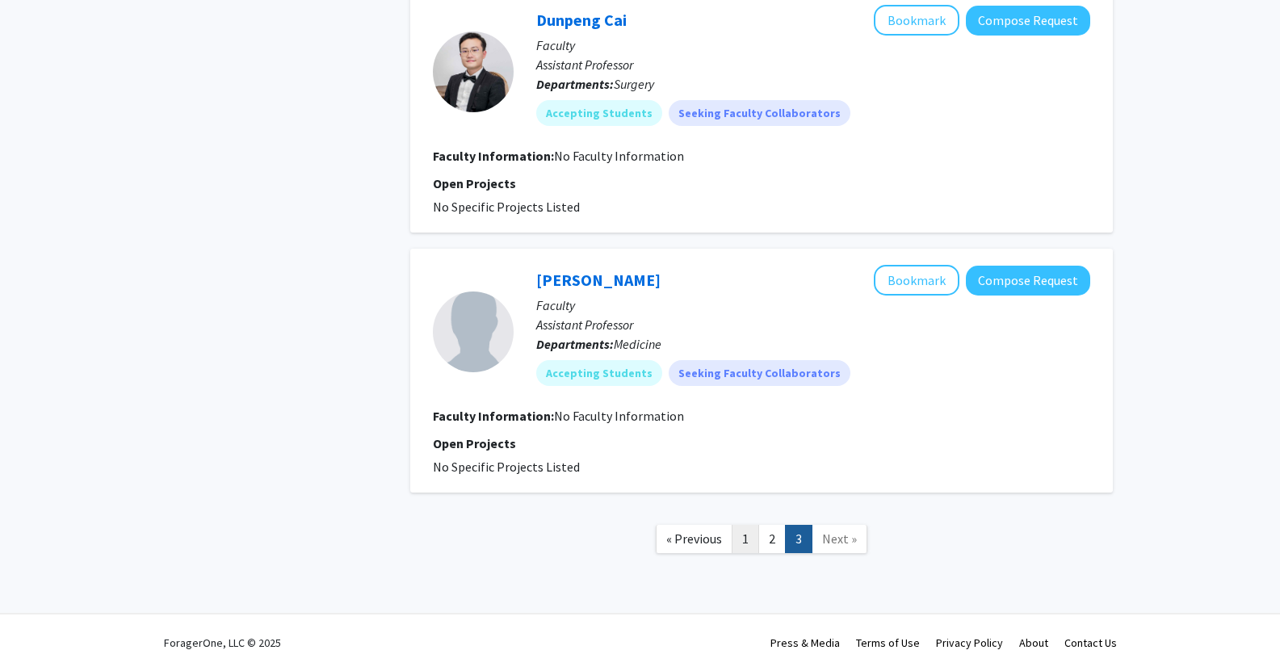
click at [756, 539] on link "1" at bounding box center [745, 539] width 27 height 28
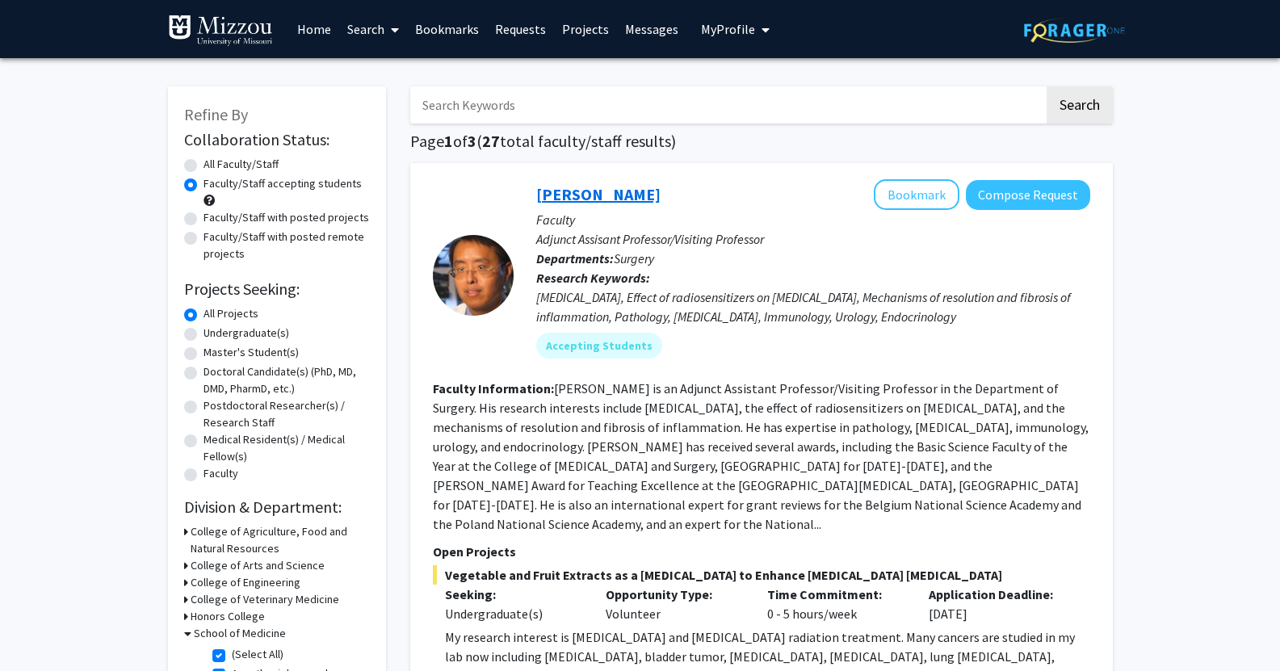
click at [582, 196] on link "[PERSON_NAME]" at bounding box center [598, 194] width 124 height 20
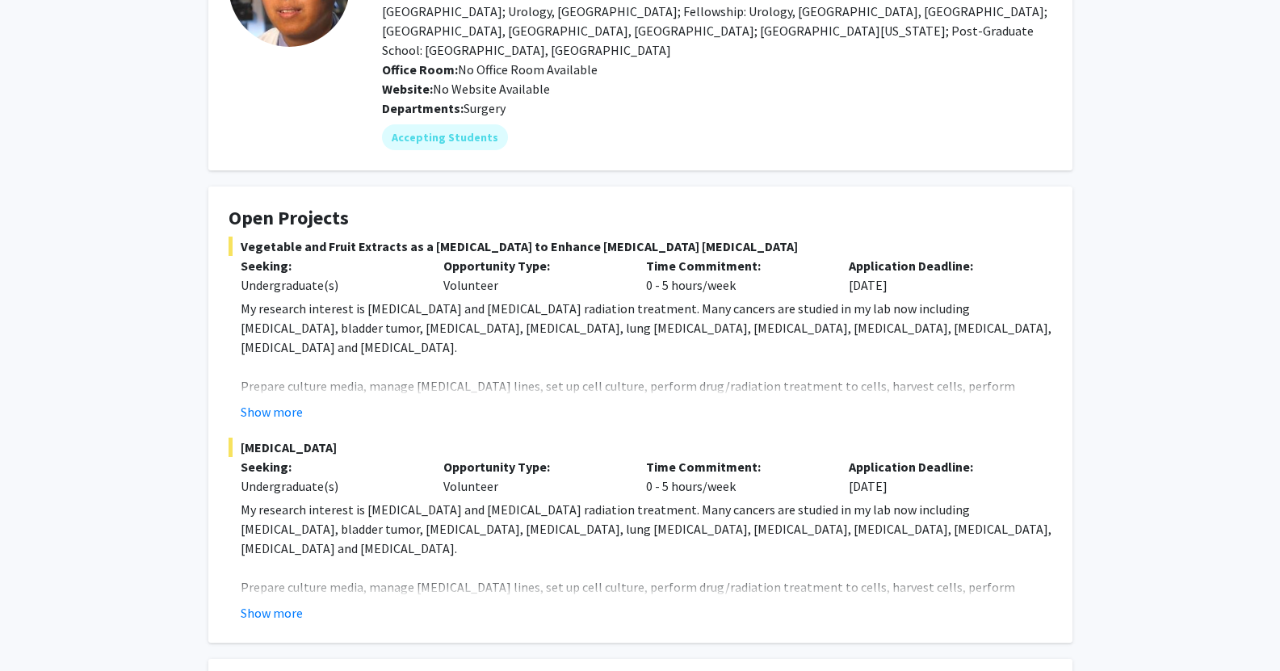
scroll to position [242, 0]
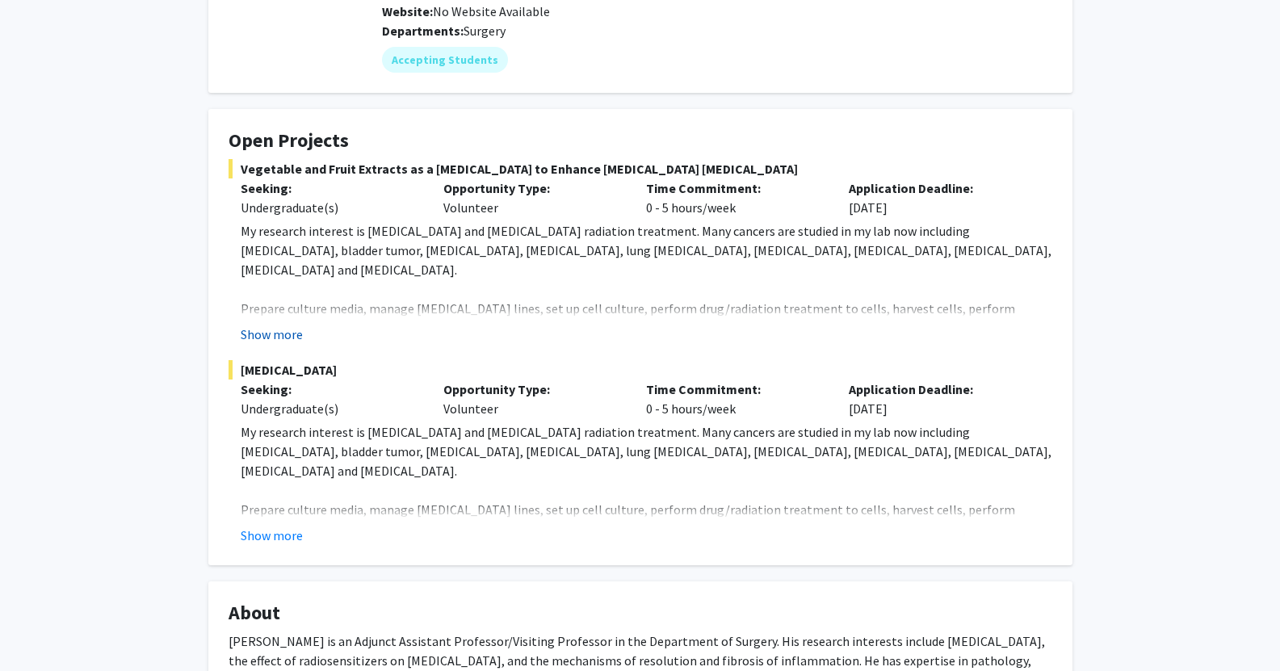
click at [286, 325] on button "Show more" at bounding box center [272, 334] width 62 height 19
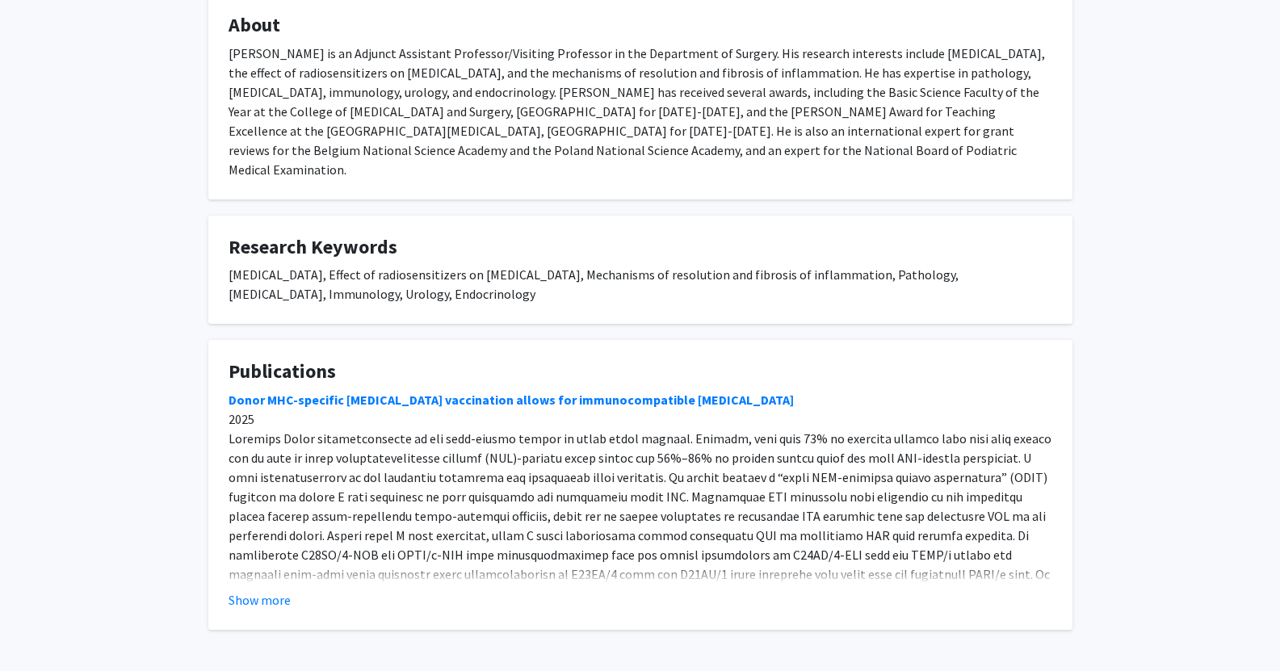
scroll to position [1219, 0]
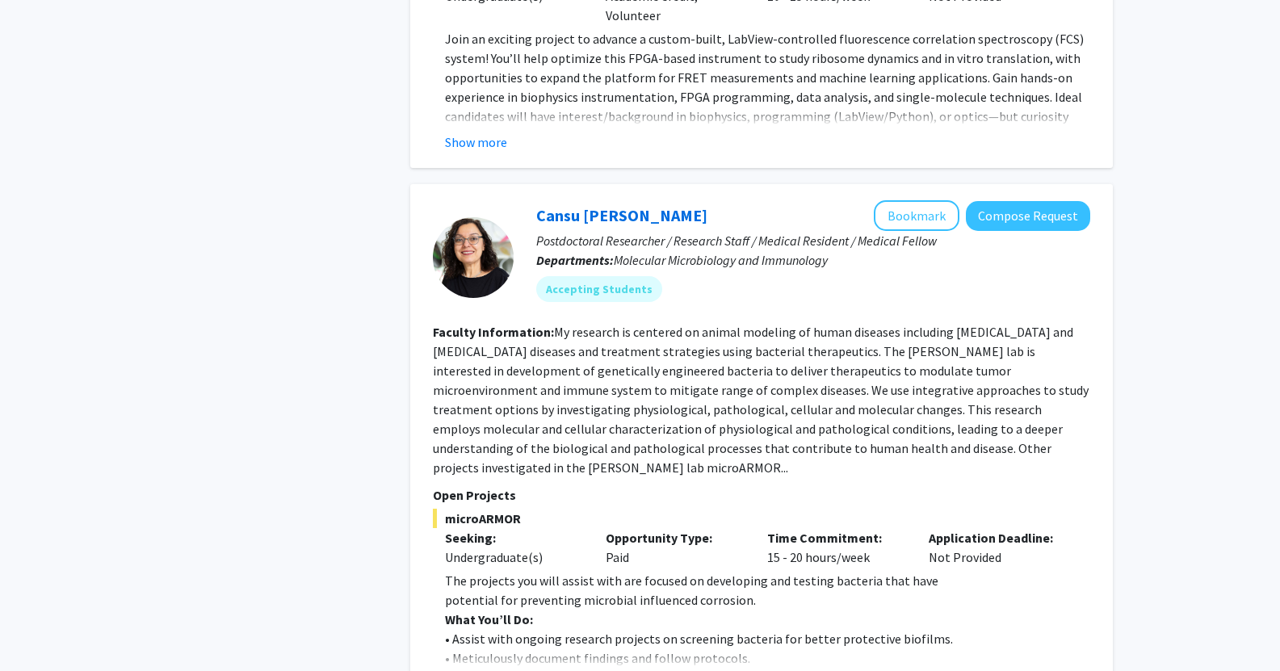
scroll to position [2261, 0]
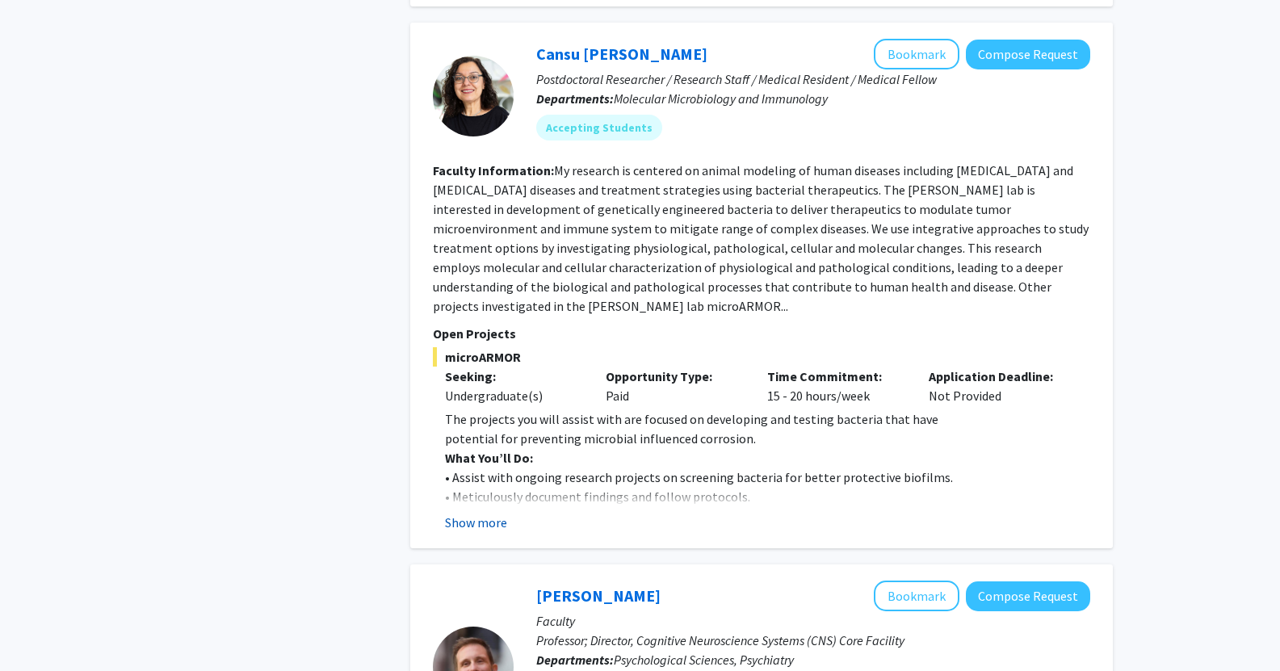
click at [500, 513] on button "Show more" at bounding box center [476, 522] width 62 height 19
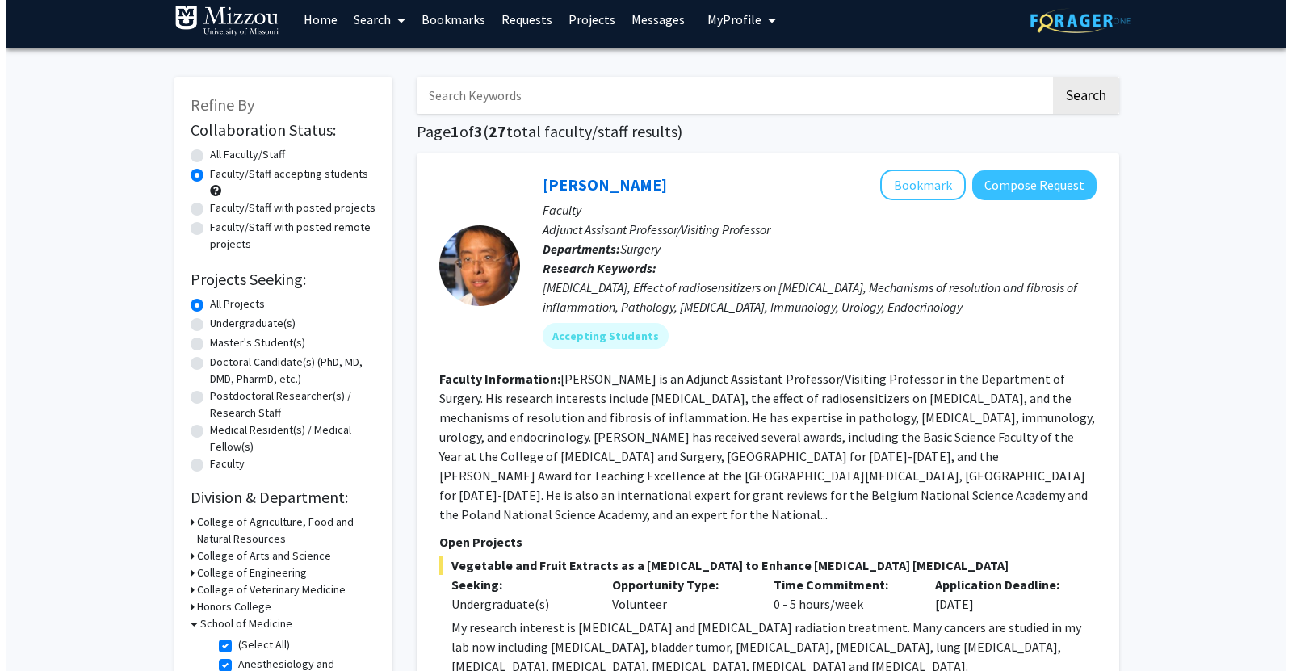
scroll to position [0, 0]
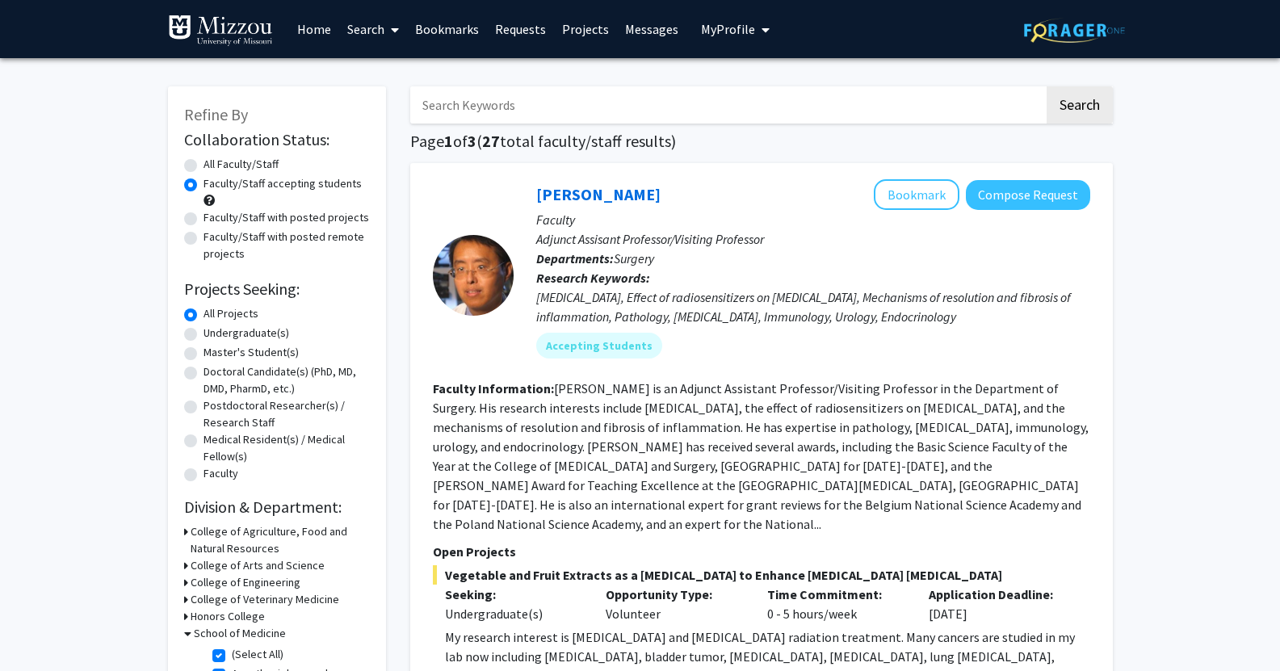
click at [232, 658] on label "(Select All)" at bounding box center [258, 654] width 52 height 17
click at [232, 656] on input "(Select All)" at bounding box center [237, 651] width 10 height 10
checkbox input "false"
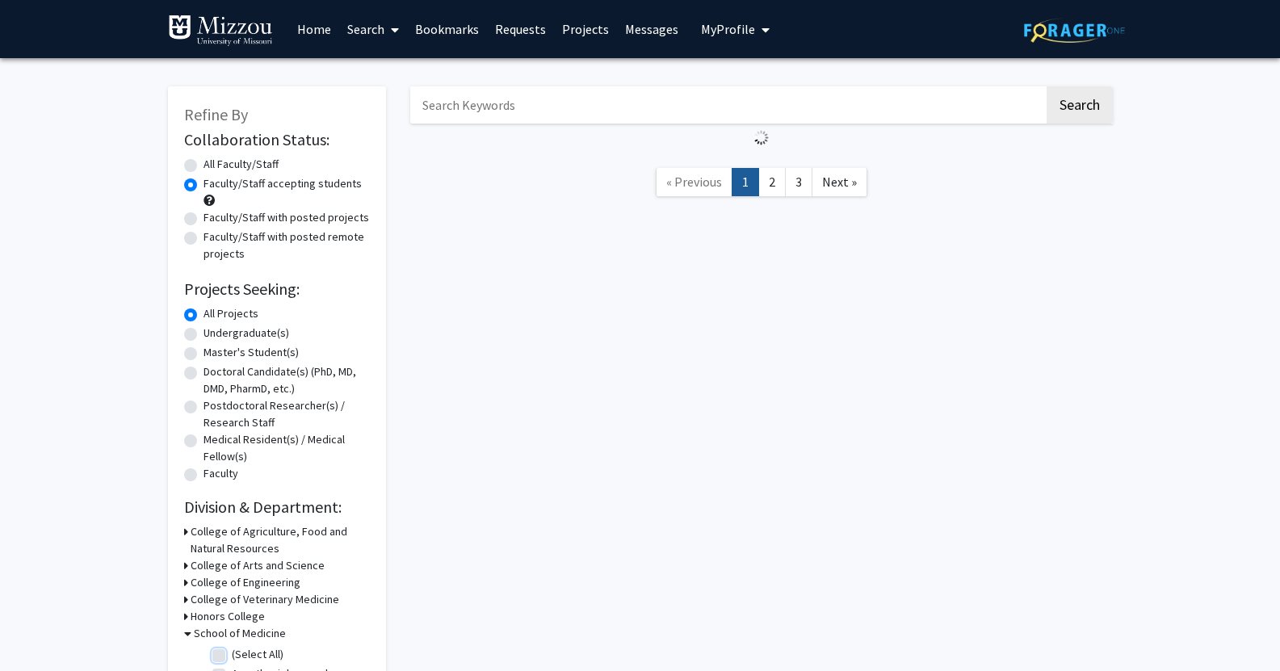
checkbox input "false"
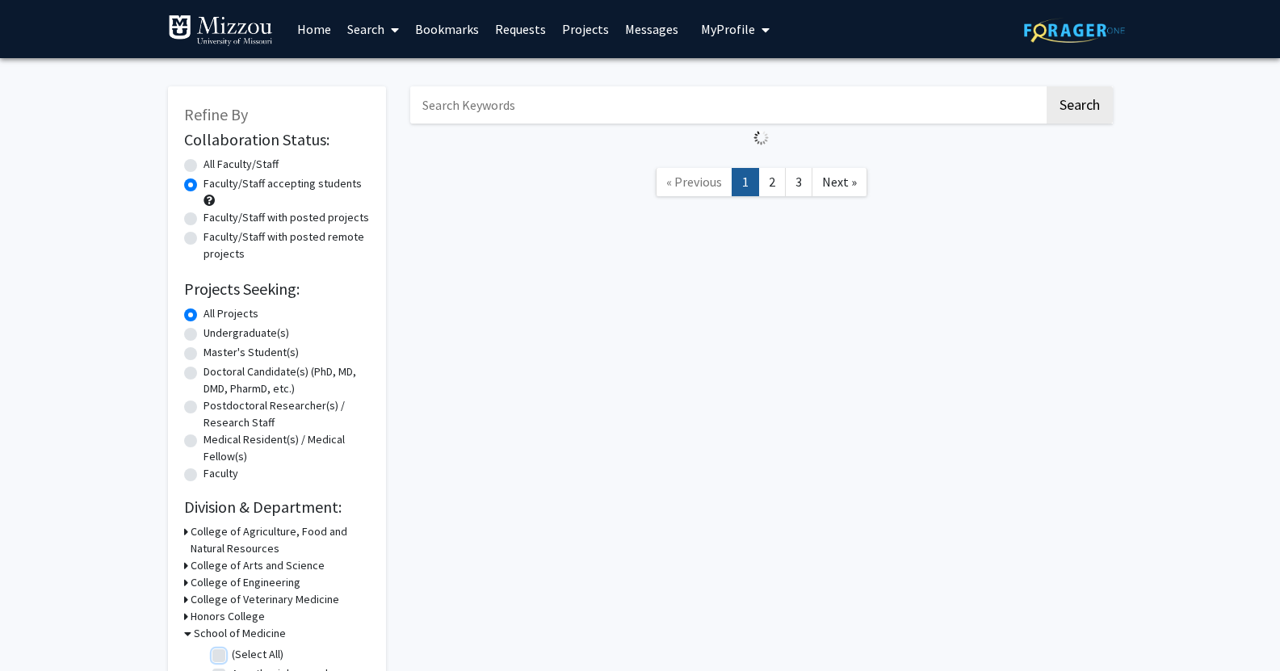
checkbox input "false"
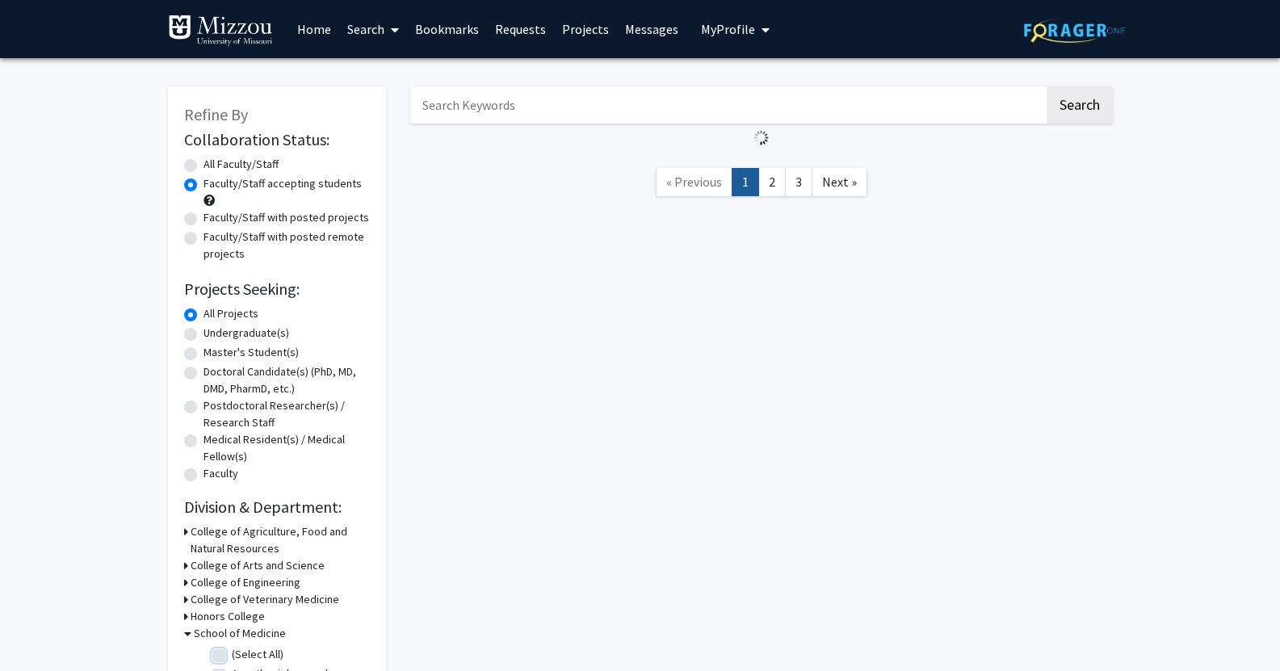
checkbox input "false"
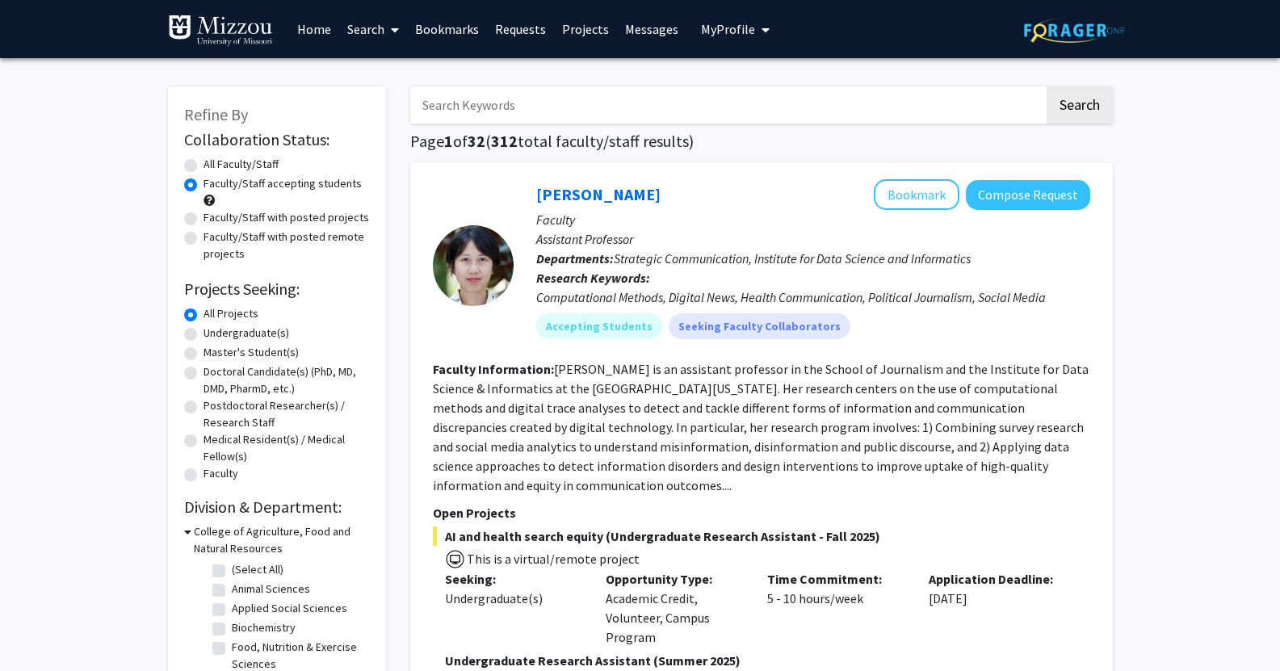
click at [501, 115] on input "Search Keywords" at bounding box center [727, 104] width 634 height 37
type input "bompadre"
click at [1046, 86] on button "Search" at bounding box center [1079, 104] width 66 height 37
radio input "true"
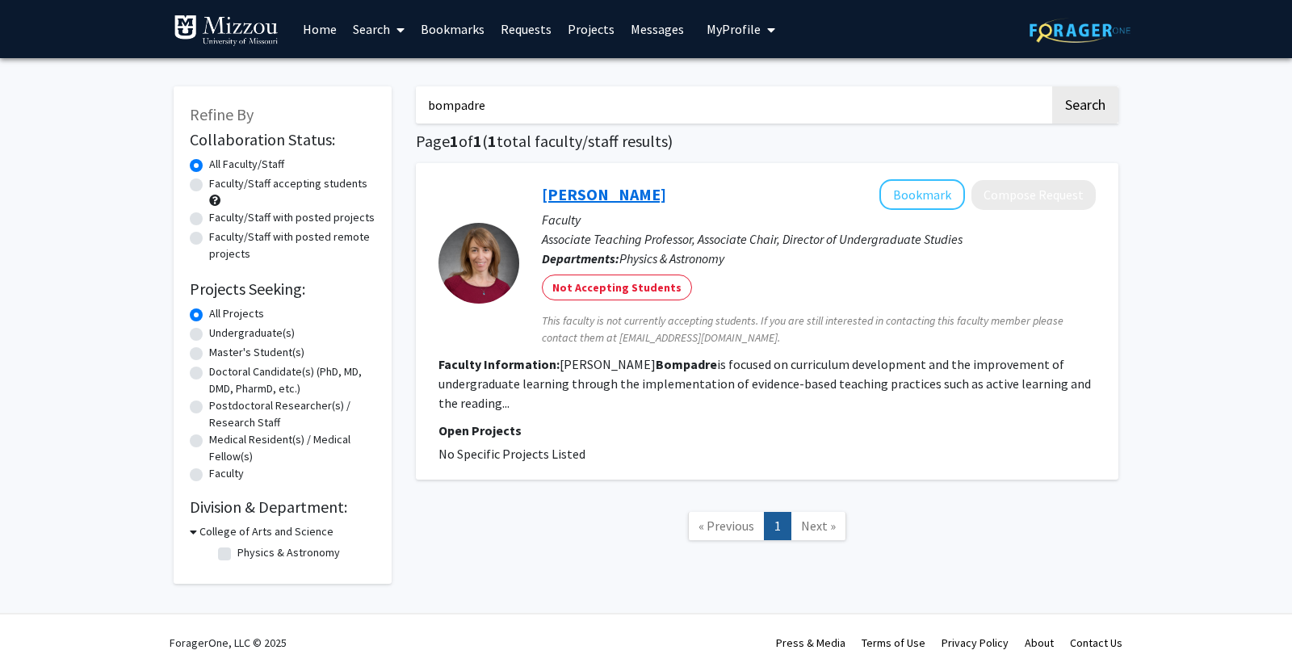
click at [580, 186] on link "[PERSON_NAME]" at bounding box center [604, 194] width 124 height 20
drag, startPoint x: 402, startPoint y: 92, endPoint x: 303, endPoint y: 95, distance: 99.4
click at [303, 95] on div "Refine By Collaboration Status: Collaboration Status All Faculty/Staff Collabor…" at bounding box center [645, 327] width 969 height 514
click at [114, 128] on div "Refine By Collaboration Status: Collaboration Status All Faculty/Staff Collabor…" at bounding box center [646, 339] width 1292 height 562
